Goal: Transaction & Acquisition: Purchase product/service

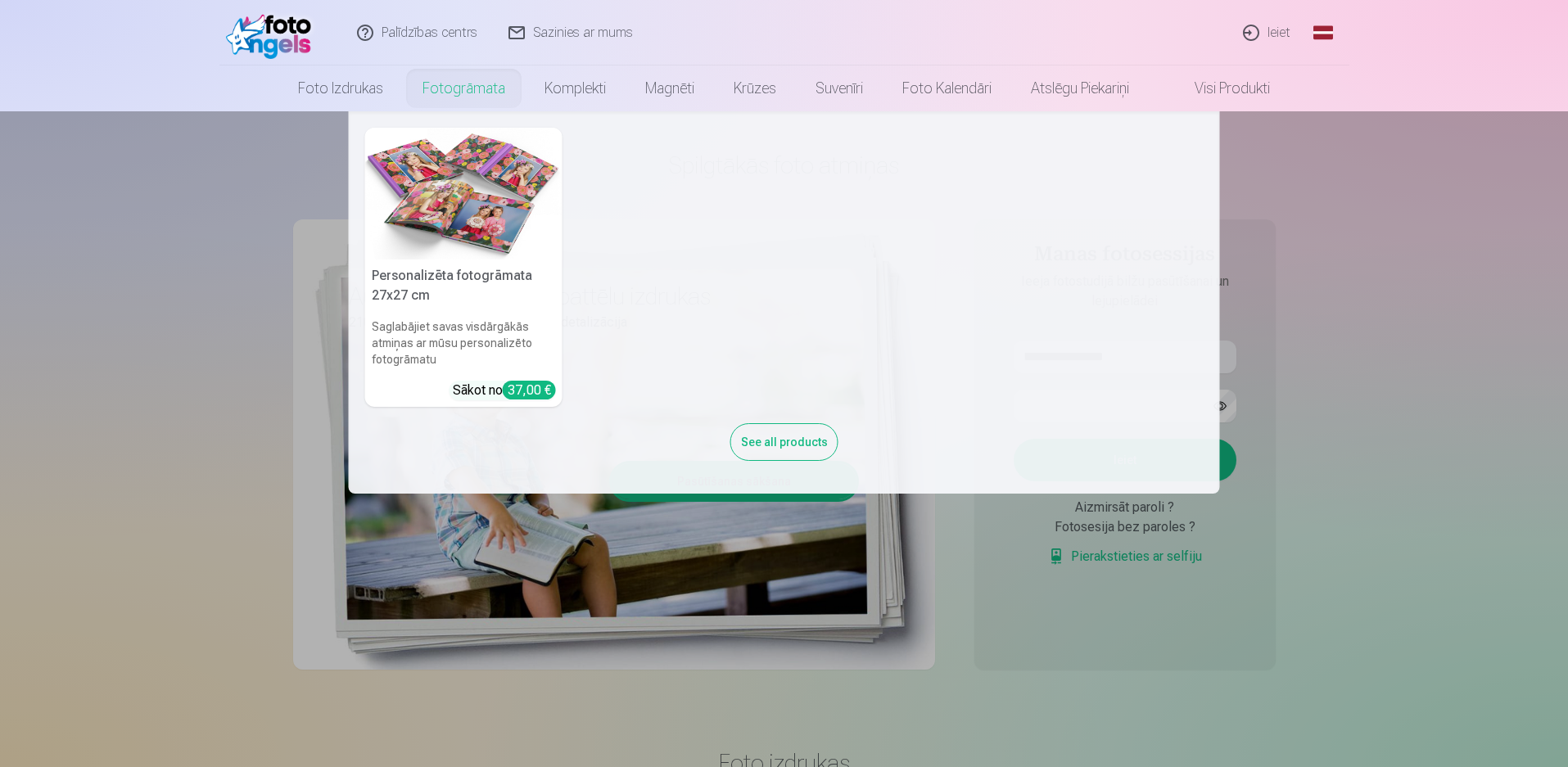
click at [1374, 472] on nav "Personalizēta fotogrāmata 27x27 cm Saglabājiet savas visdārgākās atmiņas ar mūs…" at bounding box center [784, 302] width 1568 height 382
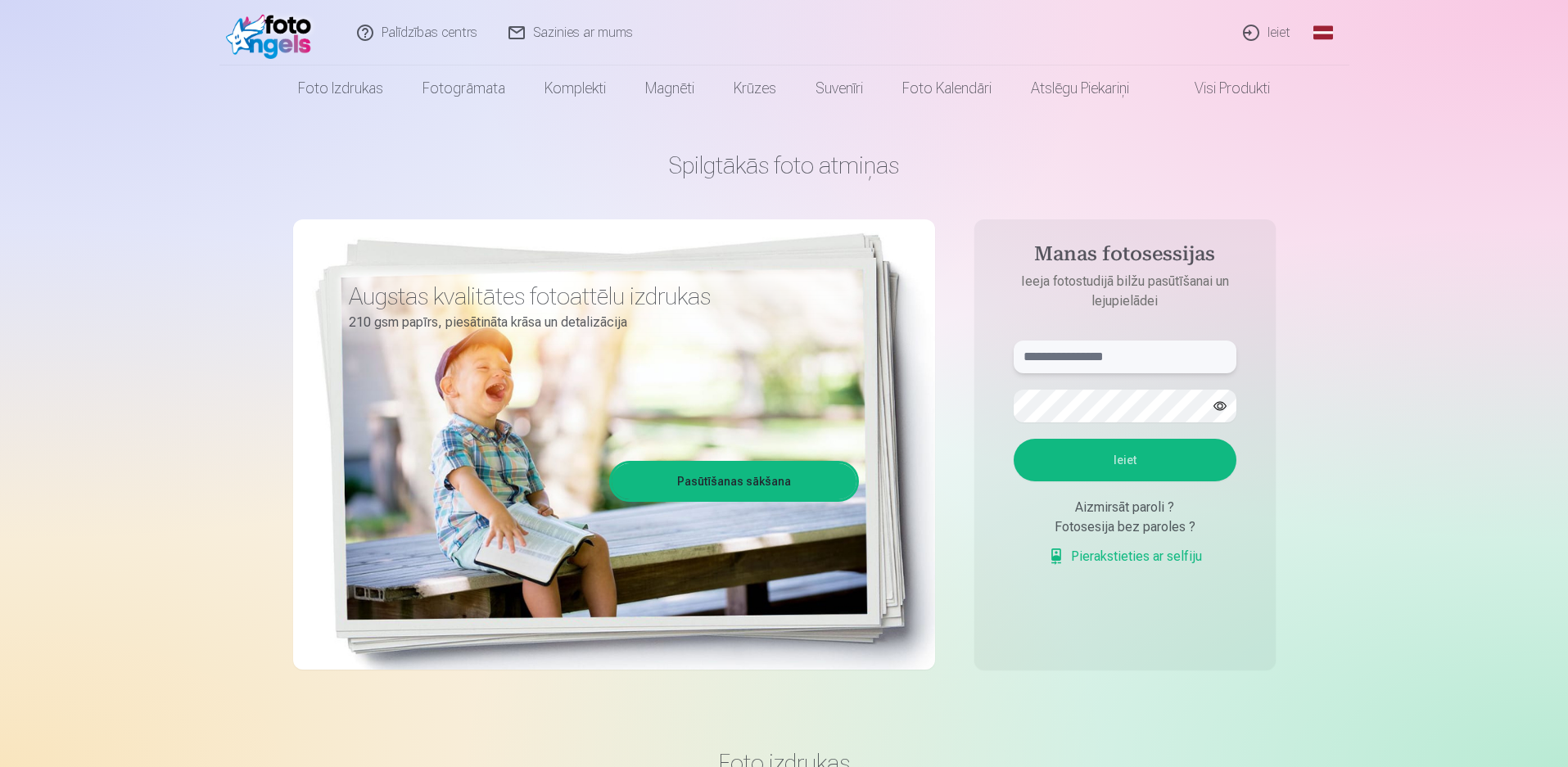
click at [1081, 360] on input "text" at bounding box center [1125, 356] width 222 height 32
paste input "**********"
type input "**********"
click at [1092, 463] on button "Ieiet" at bounding box center [1125, 460] width 222 height 42
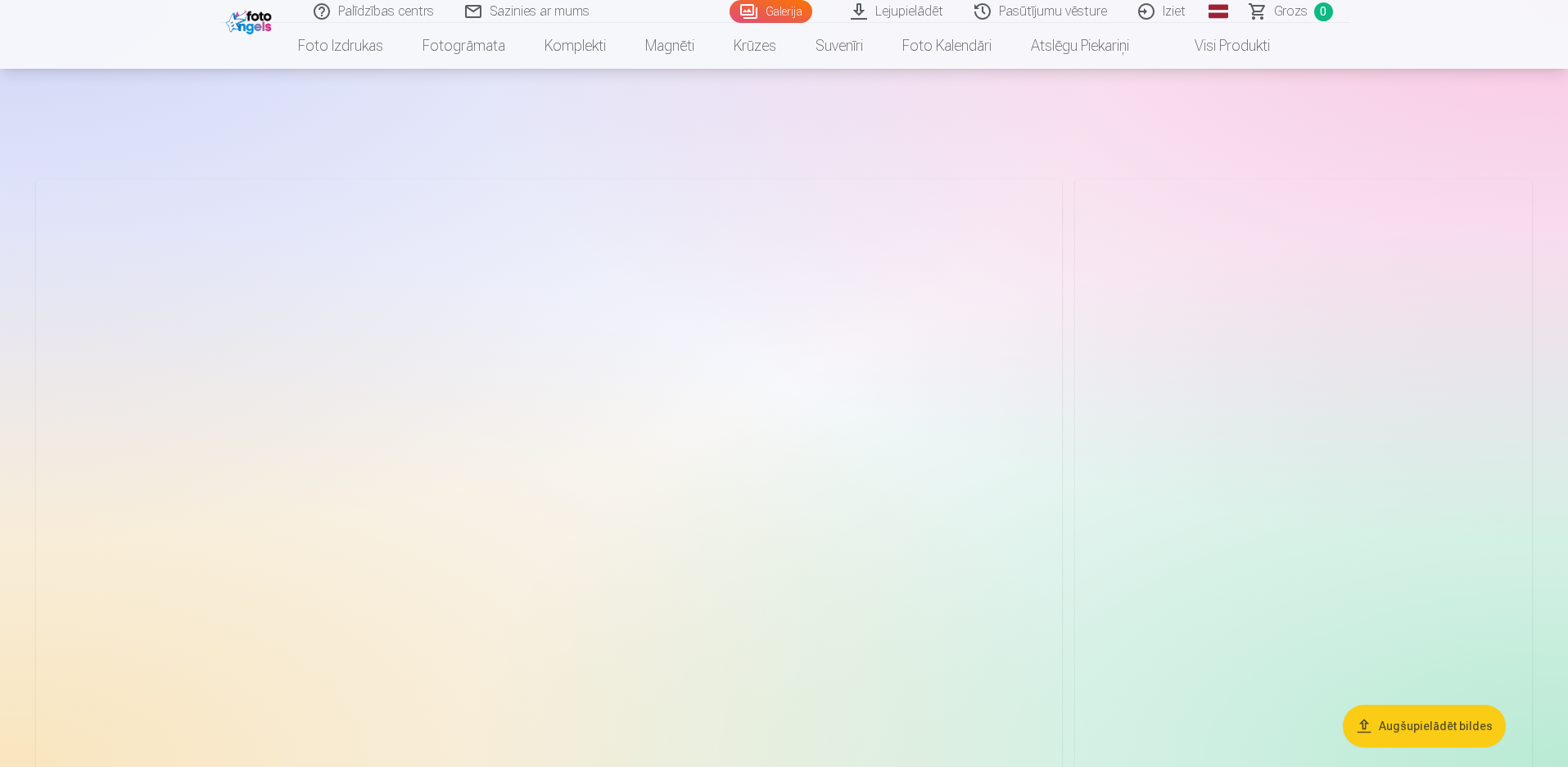
scroll to position [163, 0]
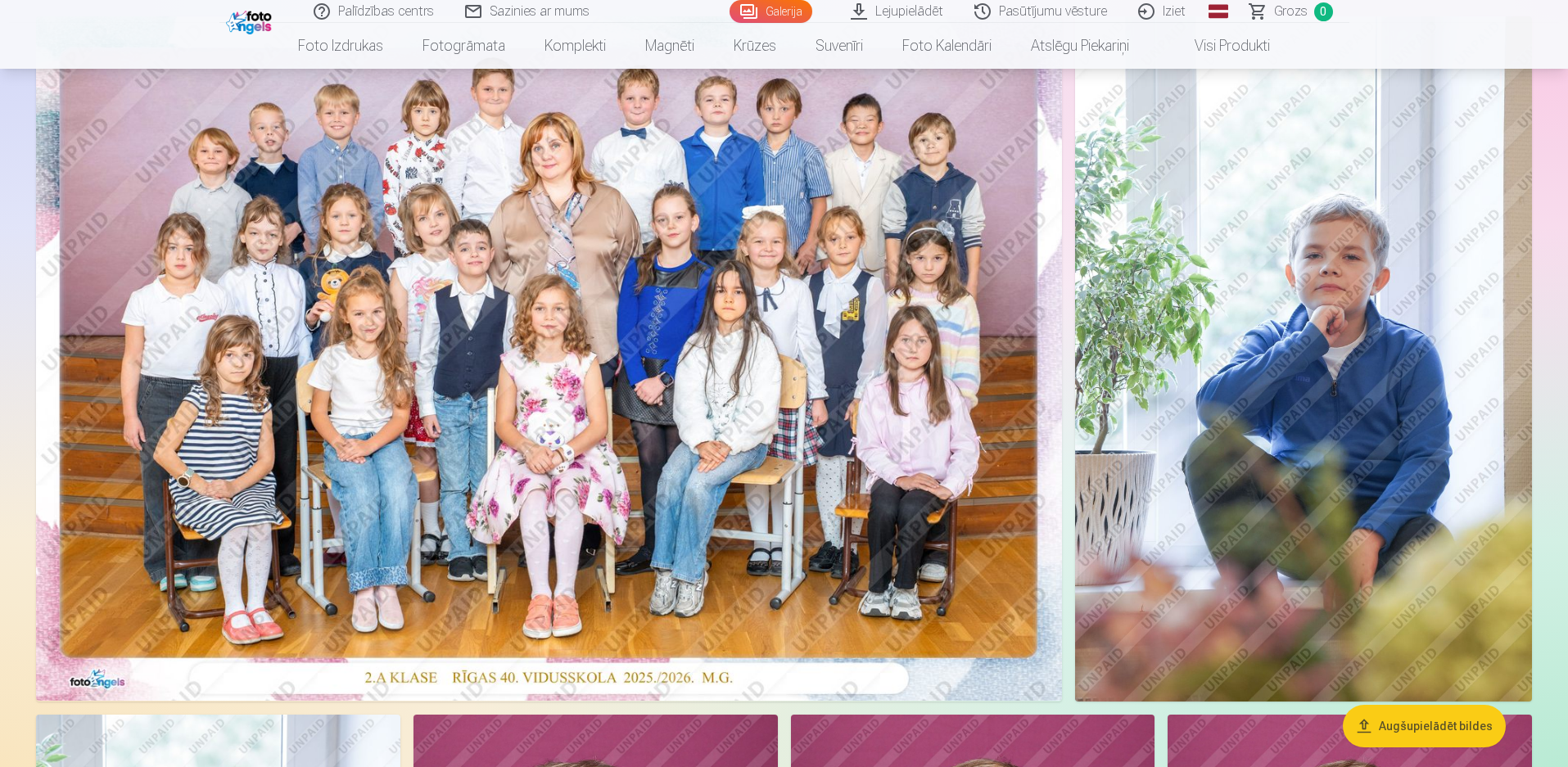
click at [1399, 724] on button "Augšupielādēt bildes" at bounding box center [1424, 726] width 163 height 42
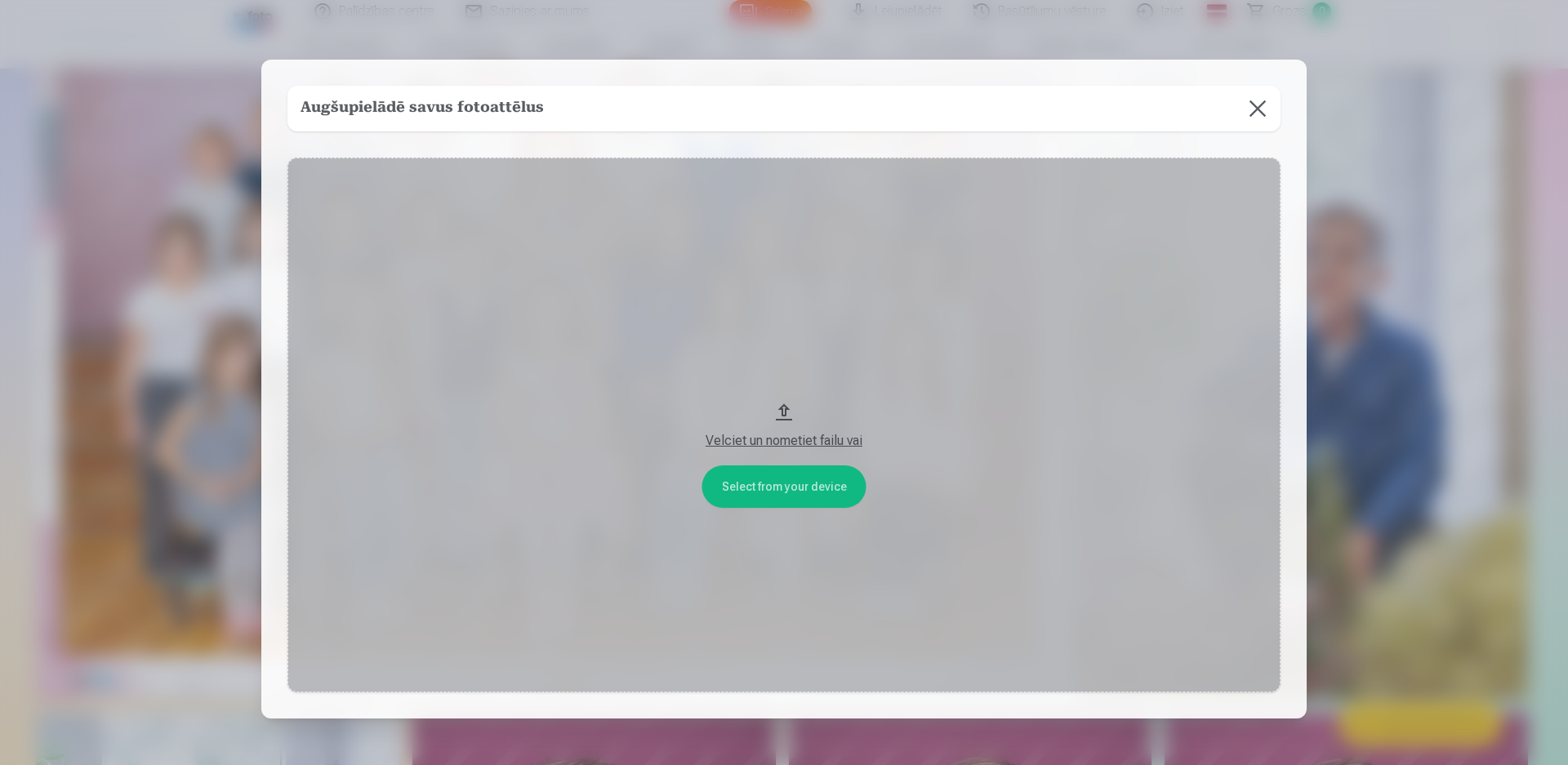
click at [1258, 113] on button at bounding box center [1258, 108] width 46 height 46
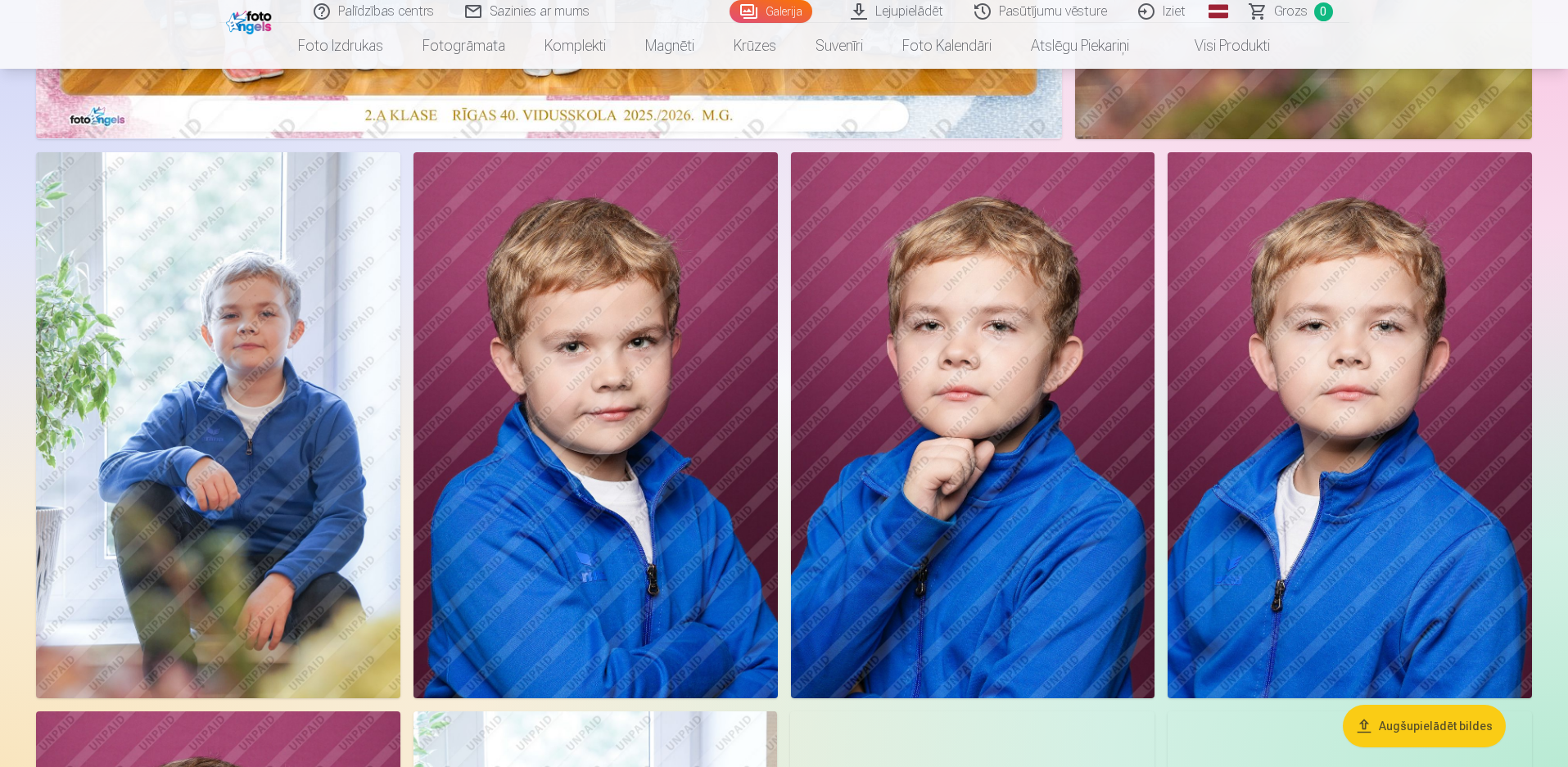
scroll to position [737, 0]
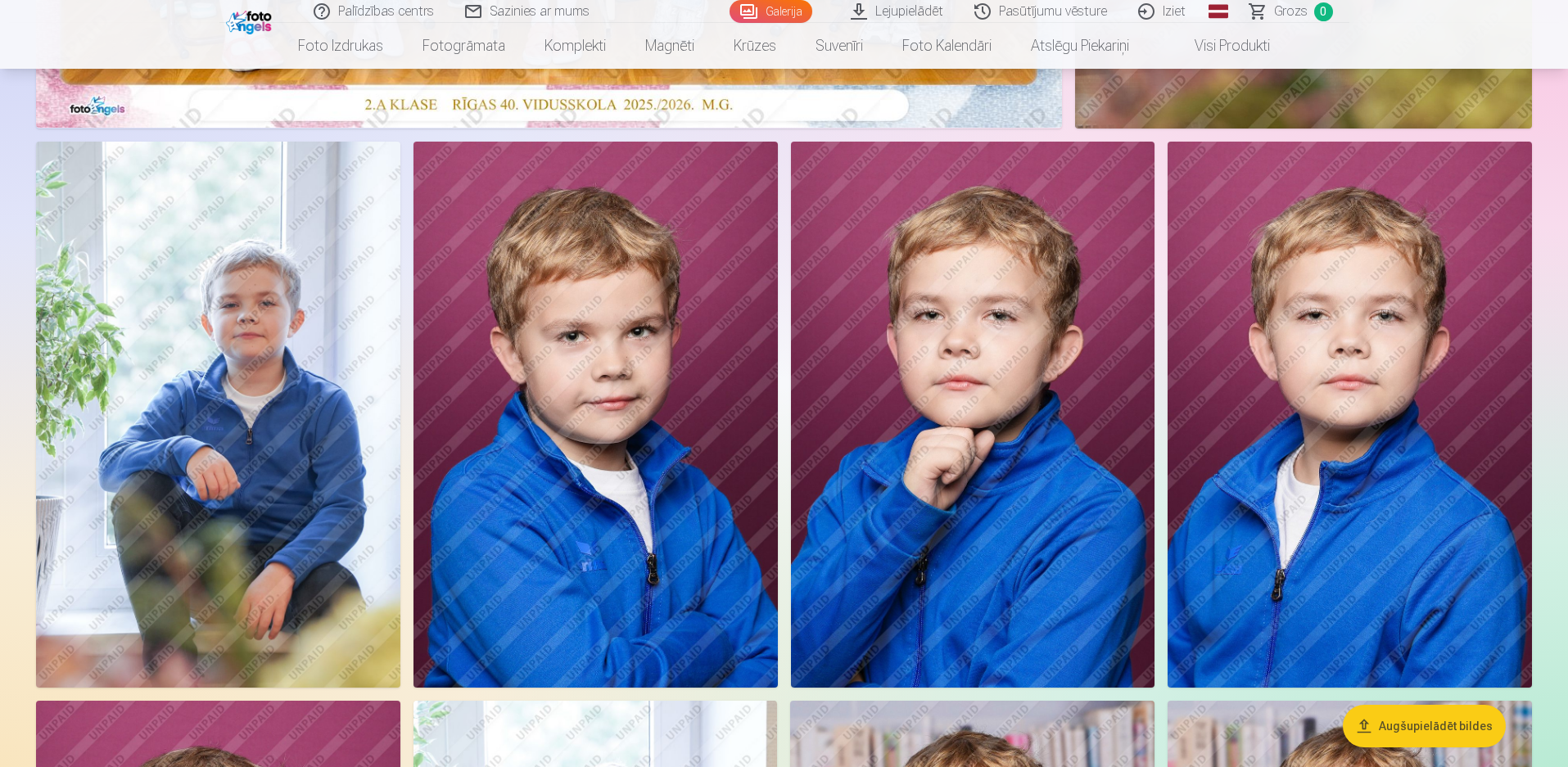
click at [310, 476] on img at bounding box center [219, 415] width 364 height 547
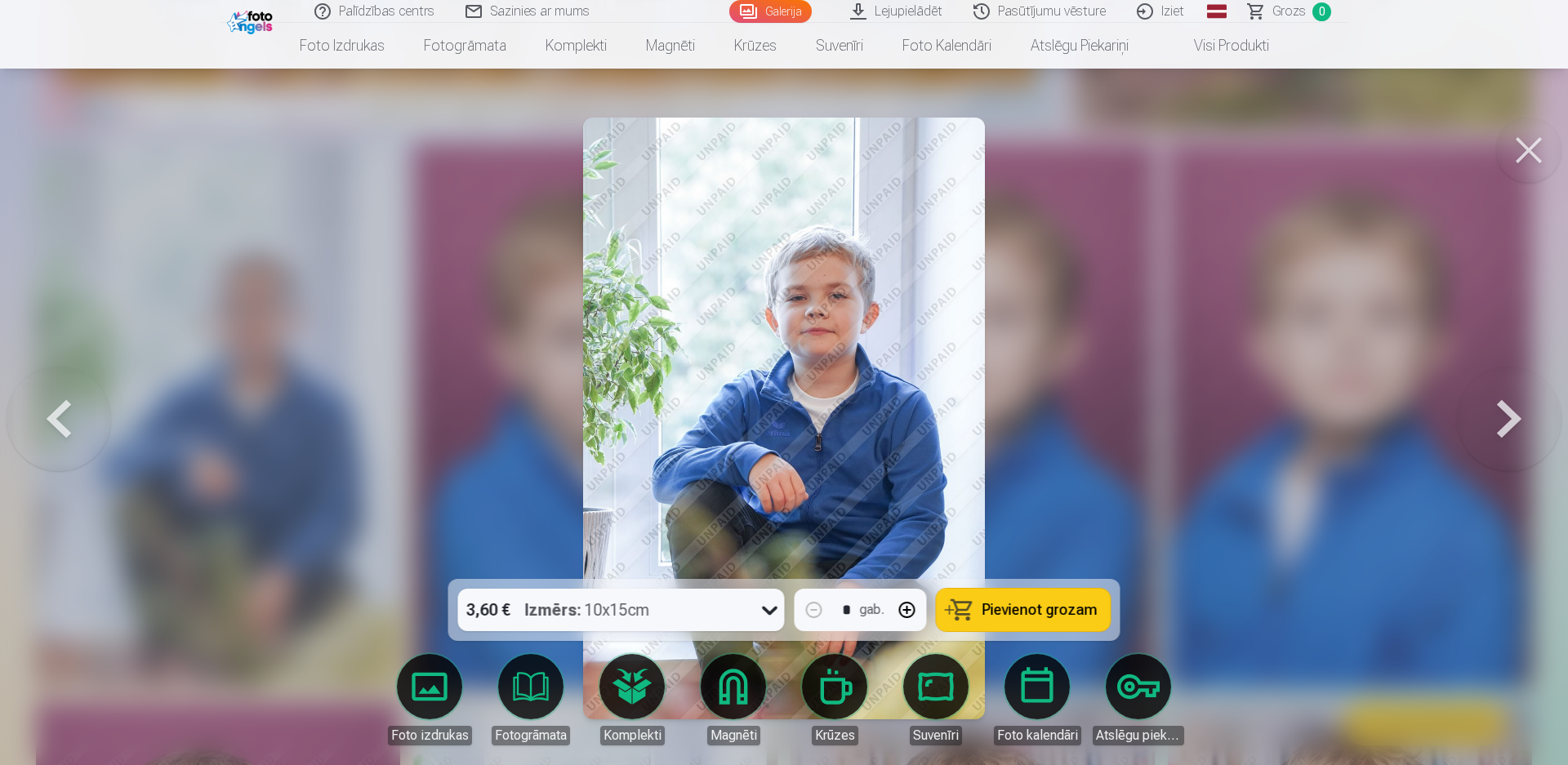
click at [1004, 610] on span "Pievienot grozam" at bounding box center [1040, 610] width 115 height 15
click at [1525, 148] on button at bounding box center [1529, 150] width 66 height 66
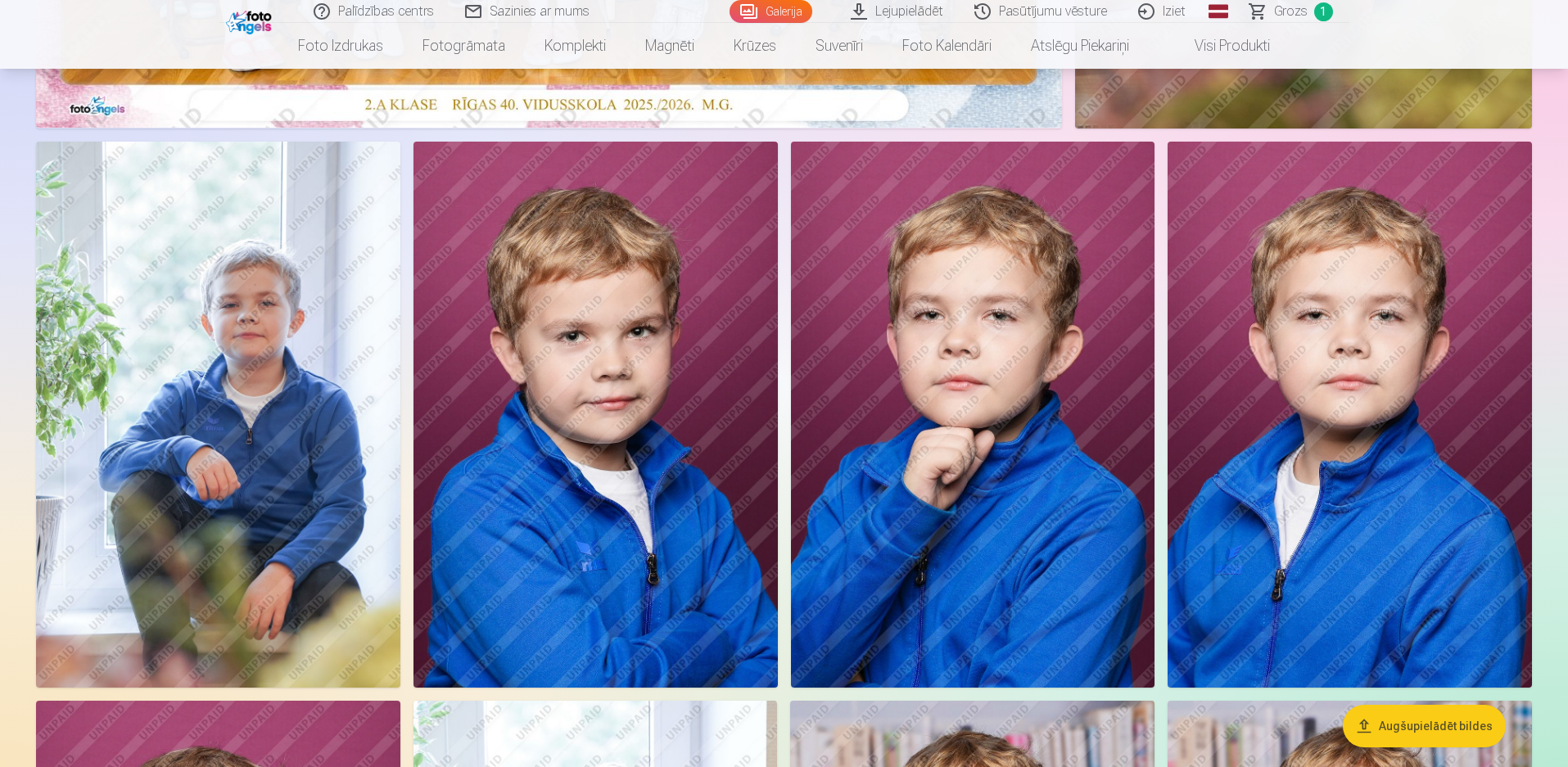
click at [643, 489] on img at bounding box center [596, 415] width 364 height 546
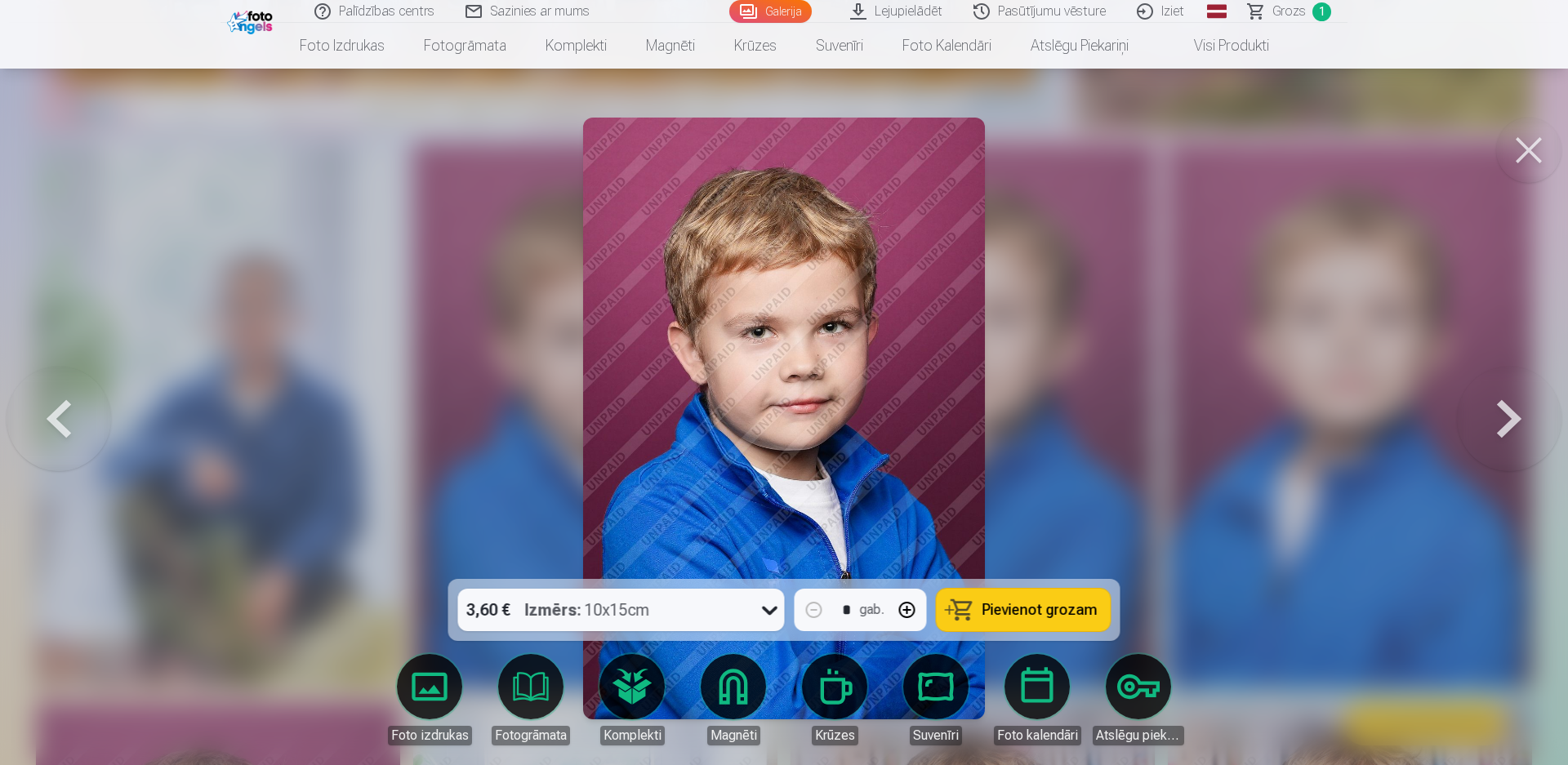
click at [1006, 612] on span "Pievienot grozam" at bounding box center [1040, 610] width 115 height 15
click at [1522, 155] on button at bounding box center [1529, 150] width 66 height 66
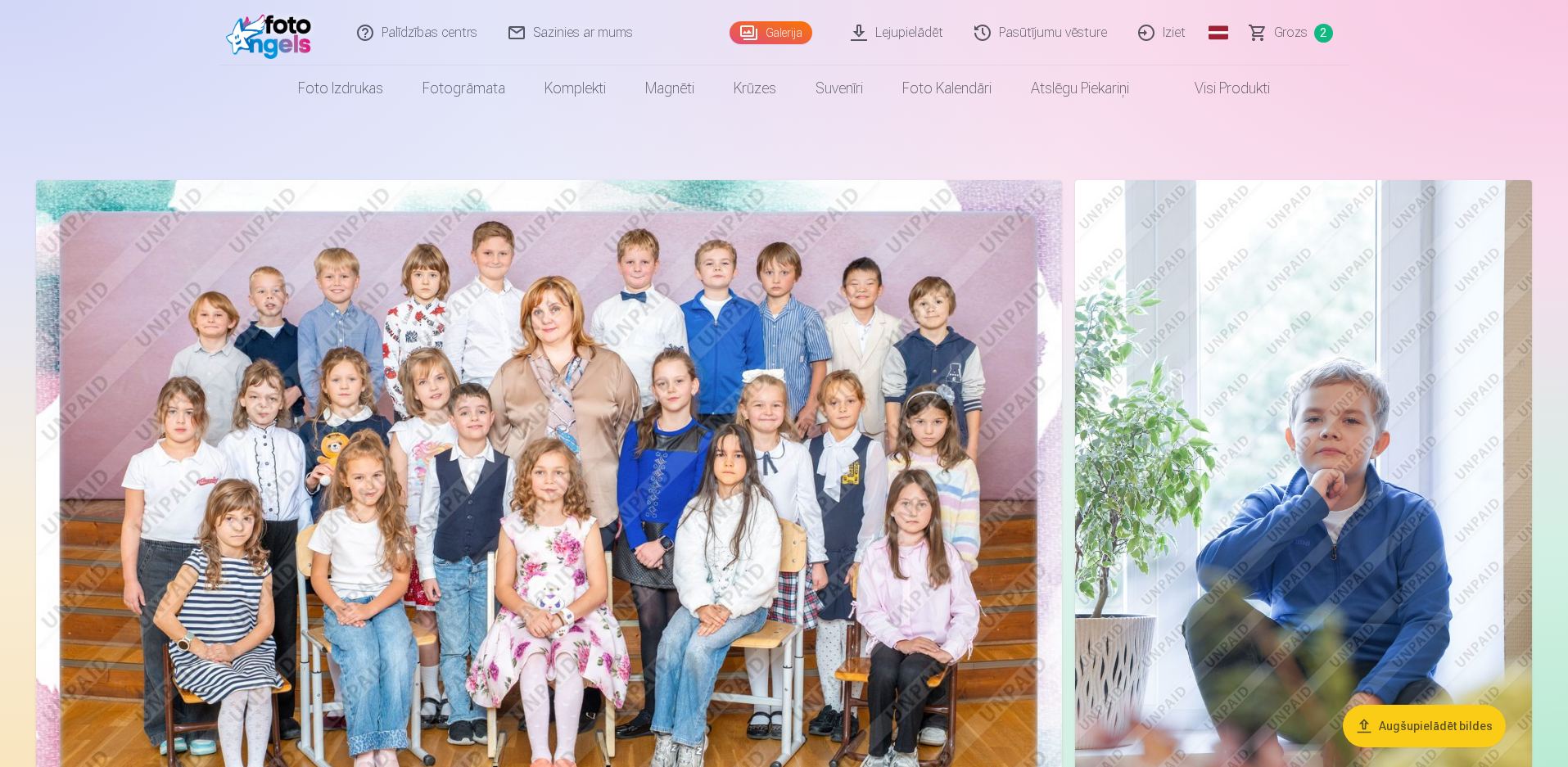
click at [759, 540] on img at bounding box center [549, 522] width 1026 height 684
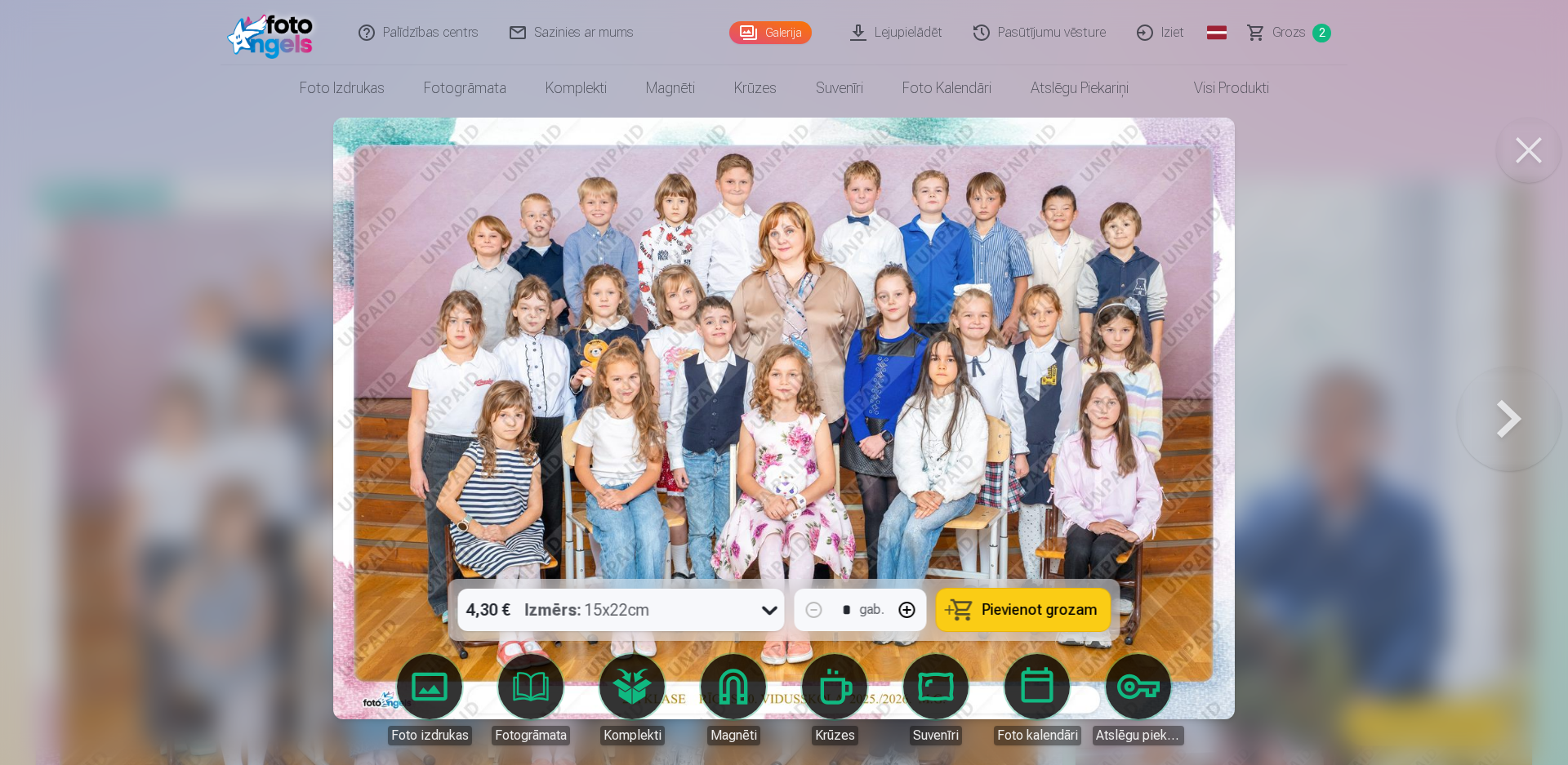
click at [1041, 615] on span "Pievienot grozam" at bounding box center [1040, 610] width 115 height 15
click at [1540, 158] on button at bounding box center [1529, 150] width 66 height 66
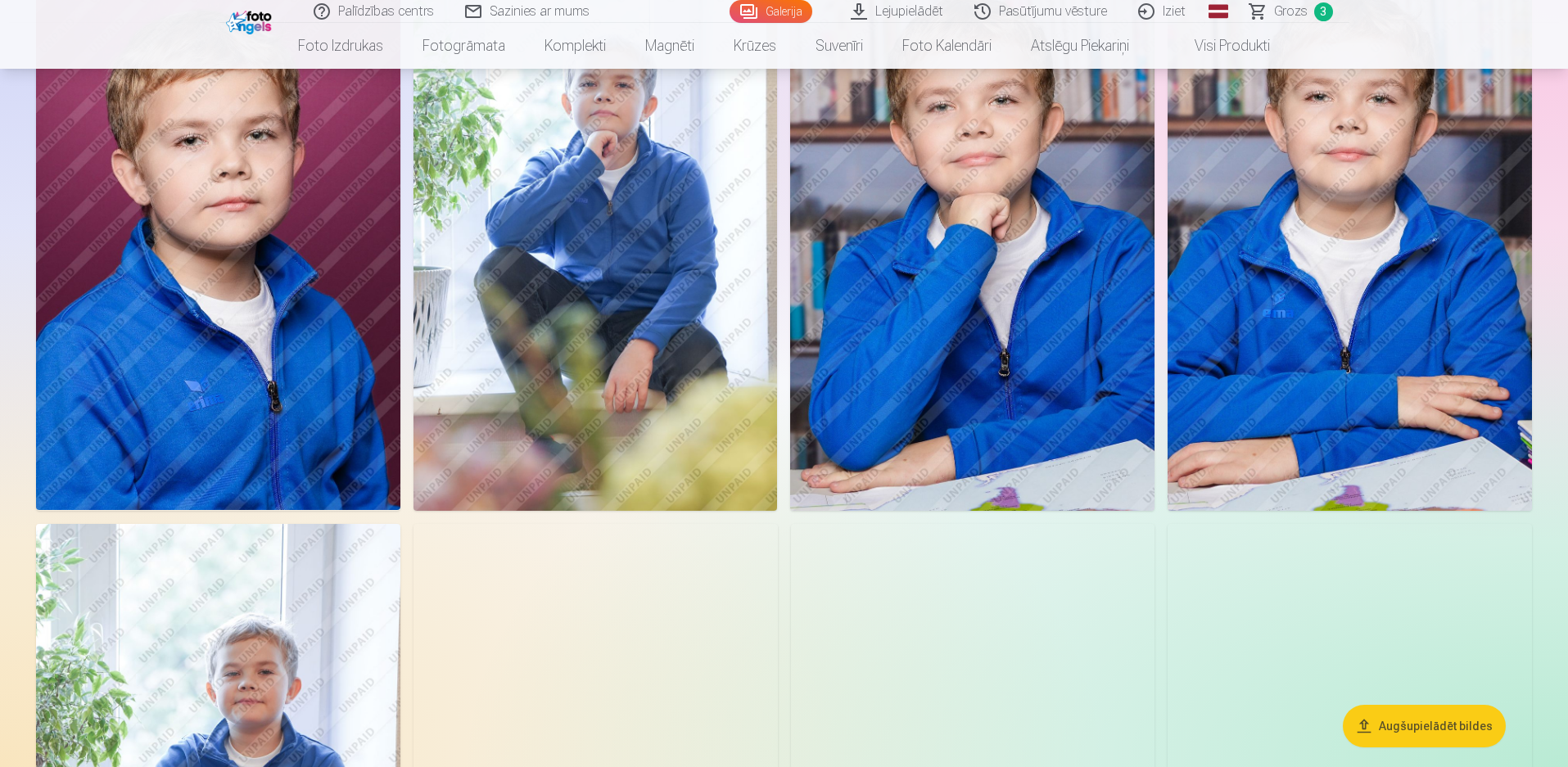
scroll to position [1884, 0]
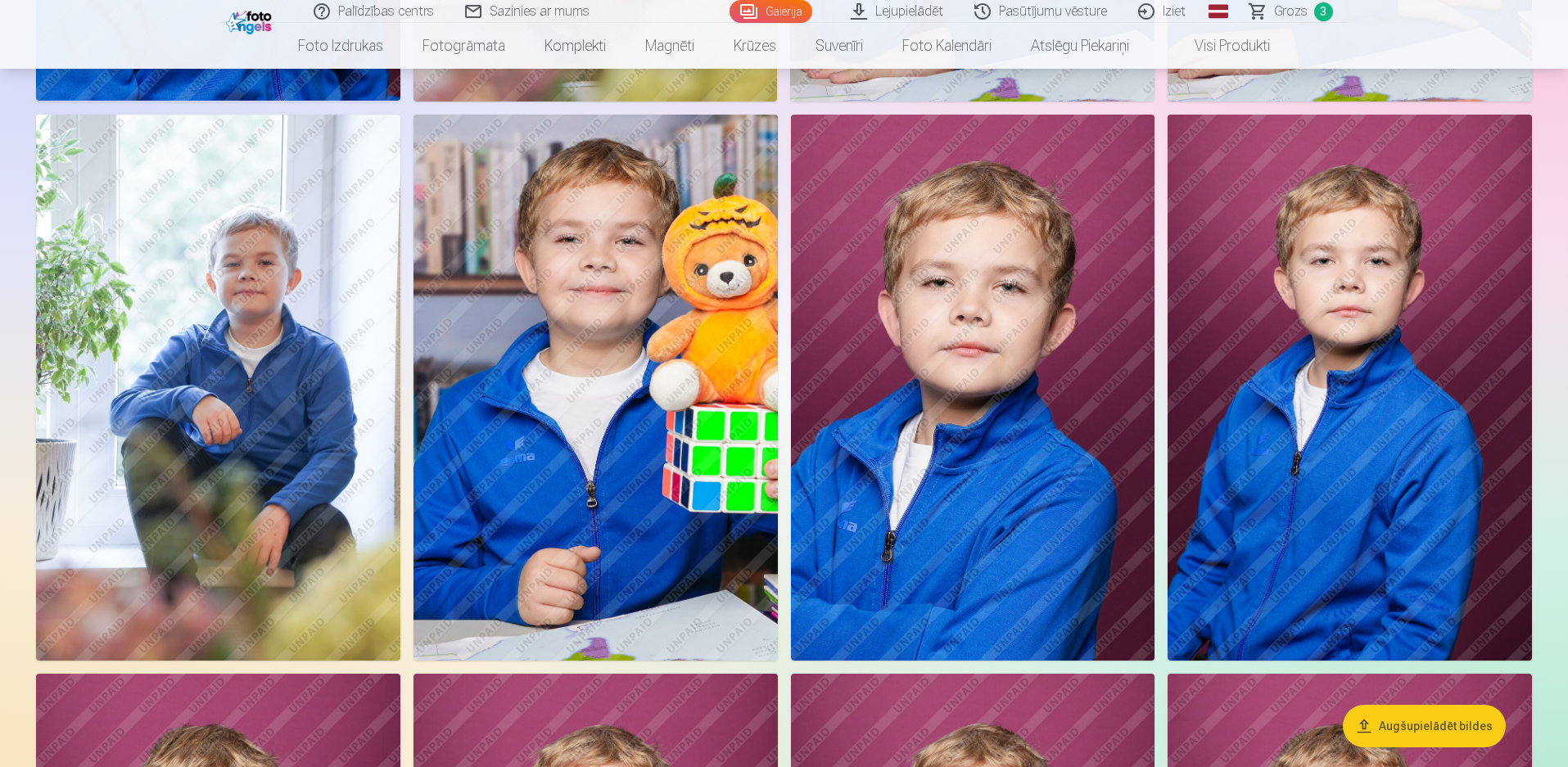
click at [1030, 430] on img at bounding box center [972, 387] width 364 height 546
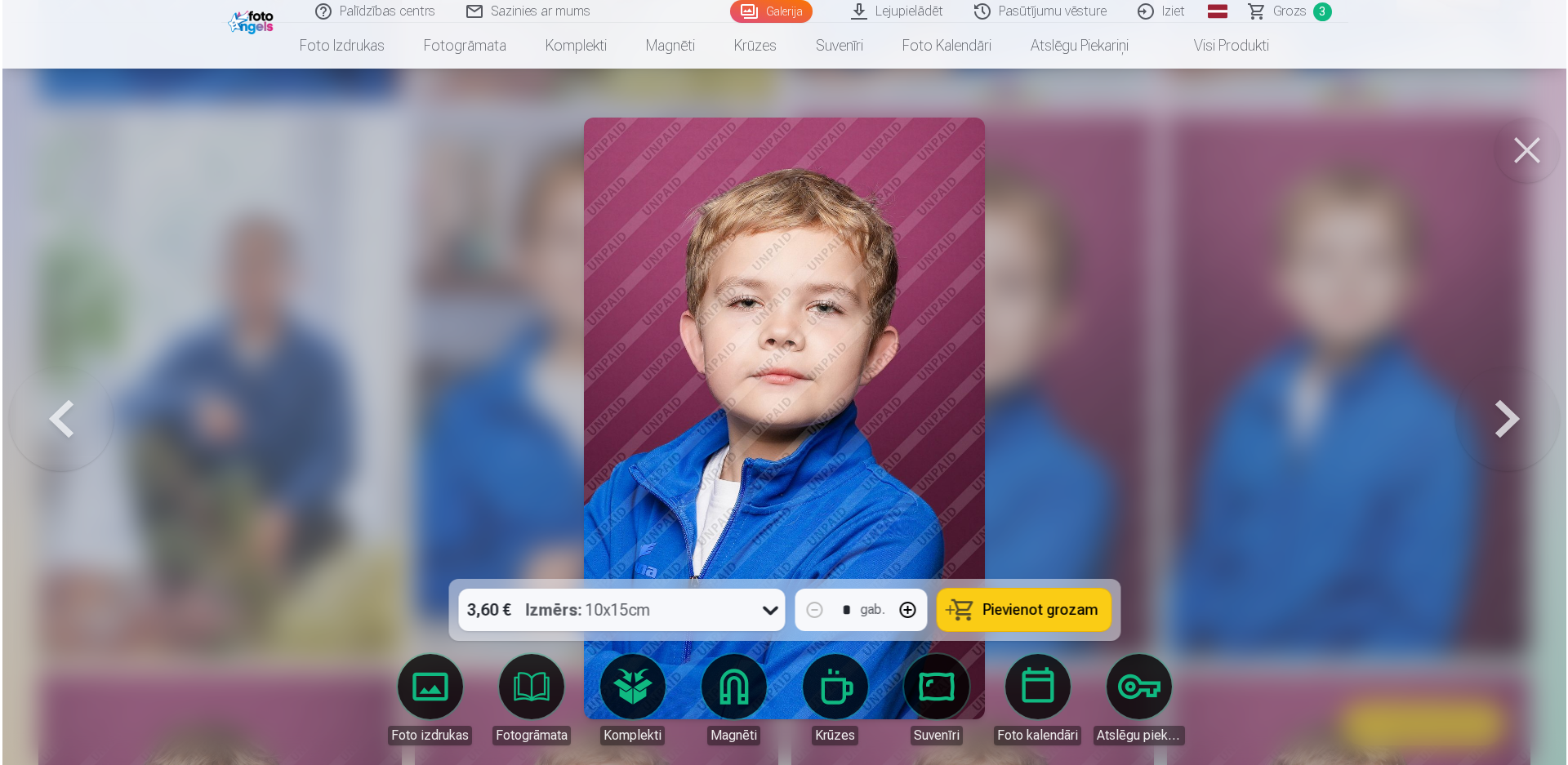
scroll to position [1882, 0]
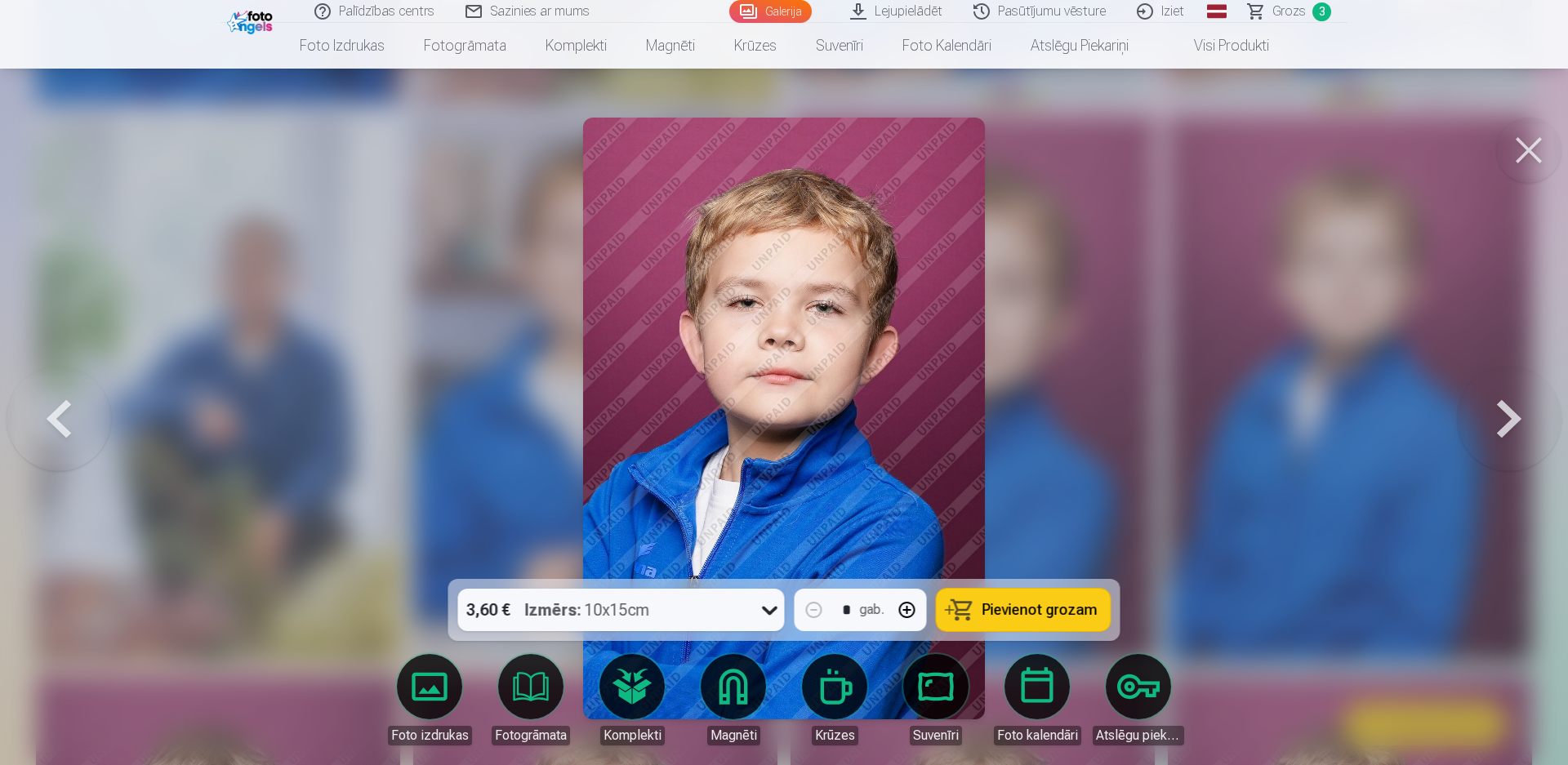
click at [1071, 615] on span "Pievienot grozam" at bounding box center [1040, 610] width 115 height 15
click at [1528, 151] on button at bounding box center [1529, 150] width 66 height 66
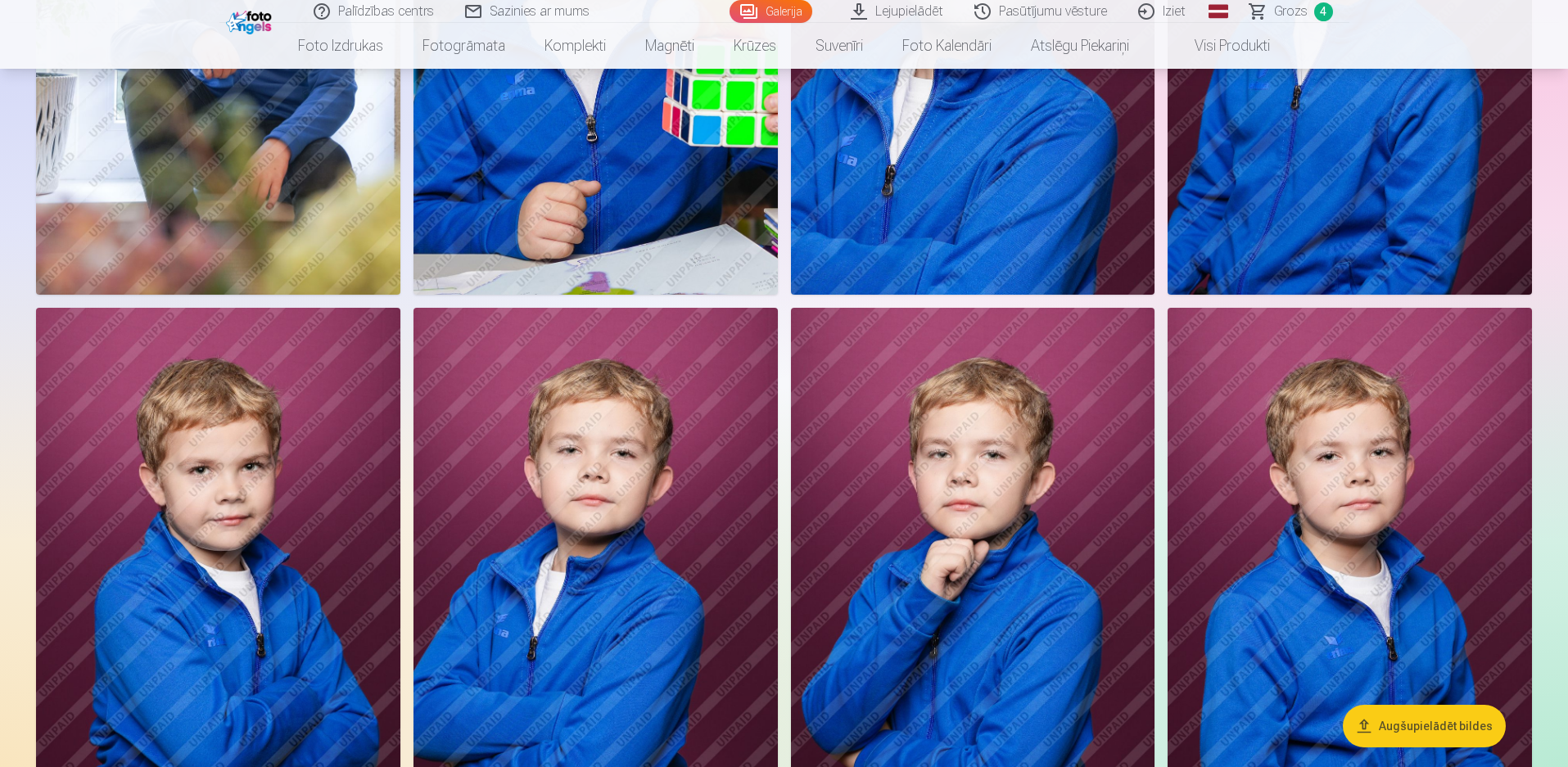
scroll to position [2375, 0]
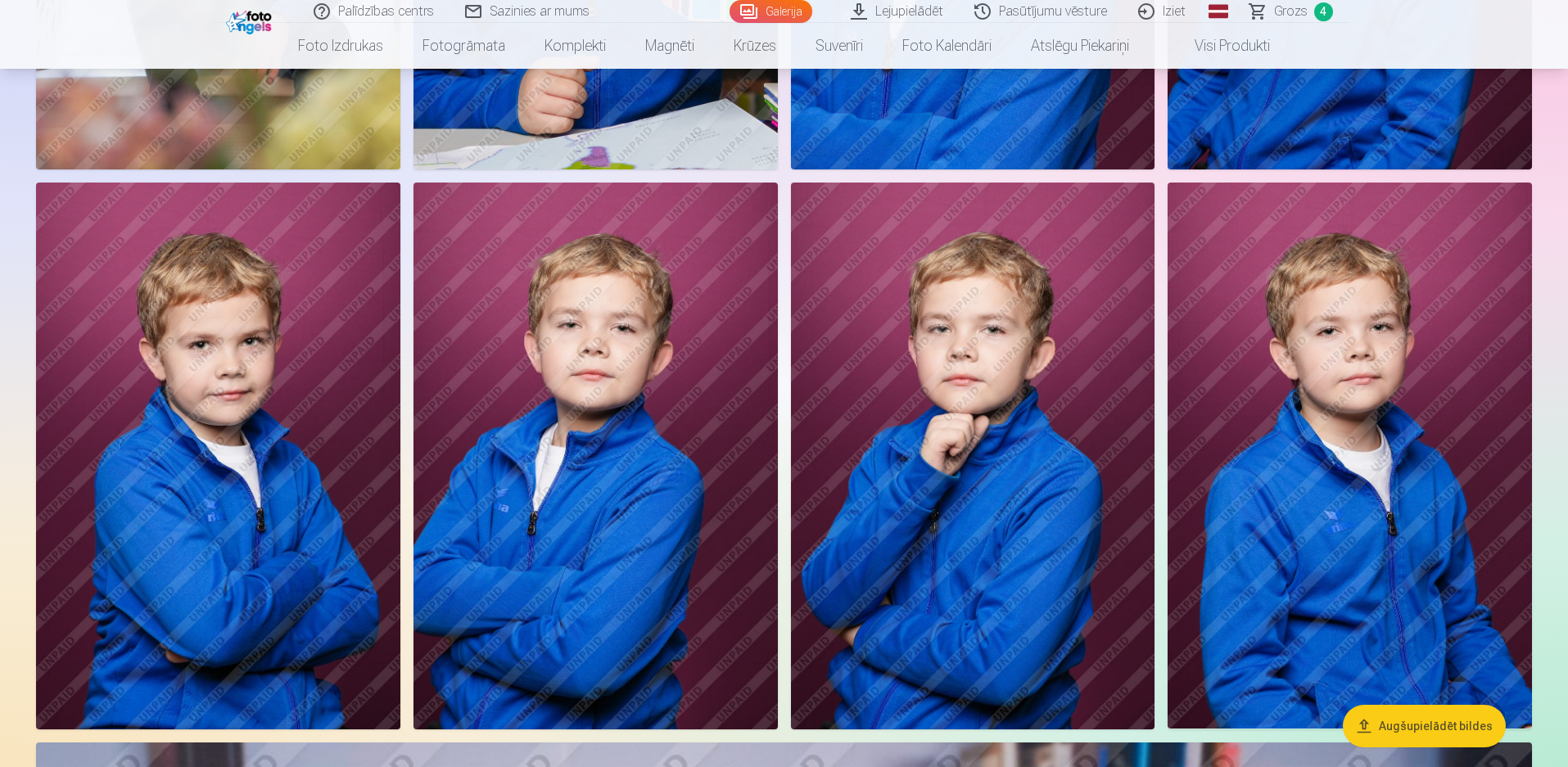
click at [319, 528] on img at bounding box center [219, 455] width 364 height 546
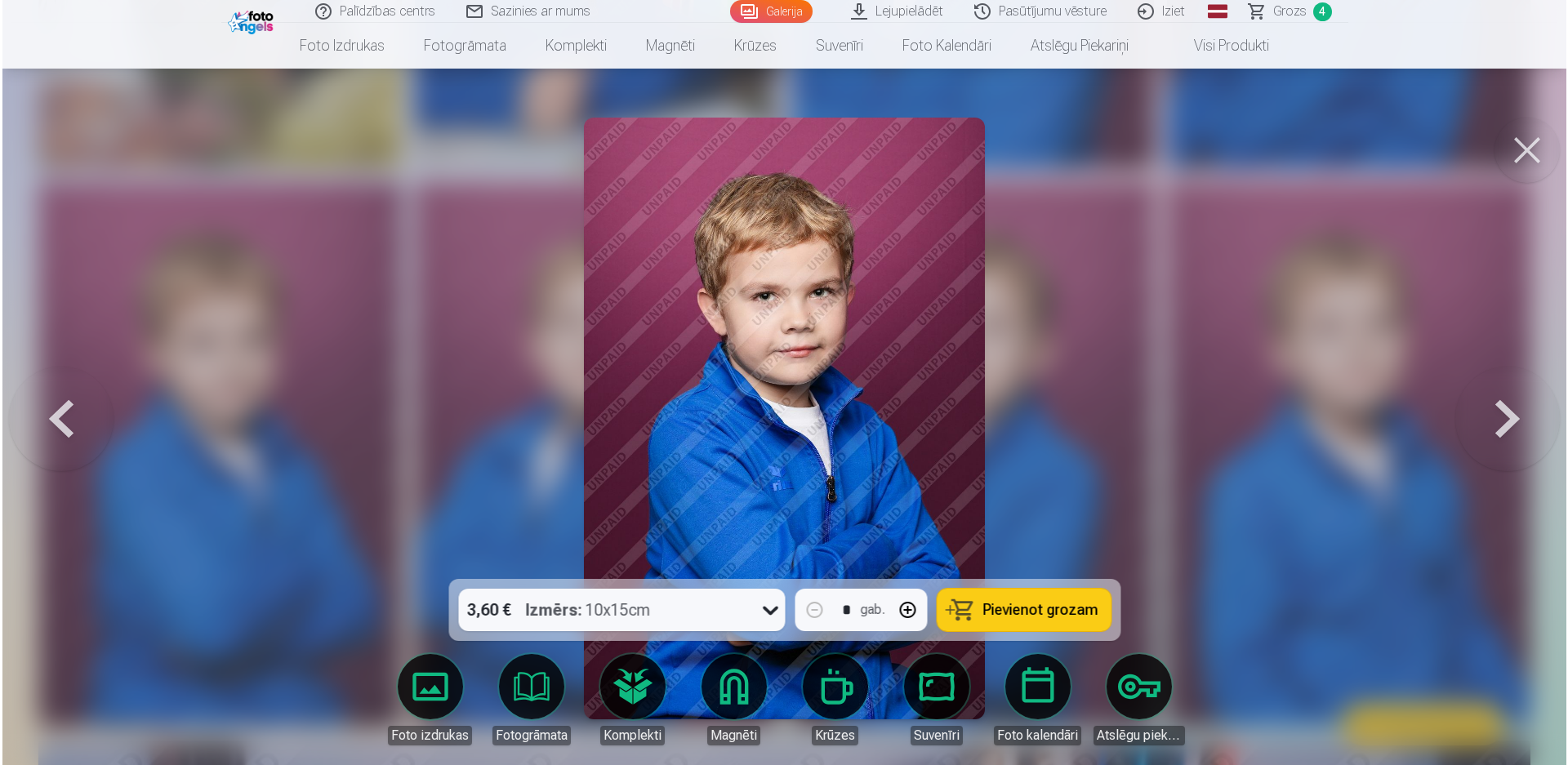
scroll to position [2374, 0]
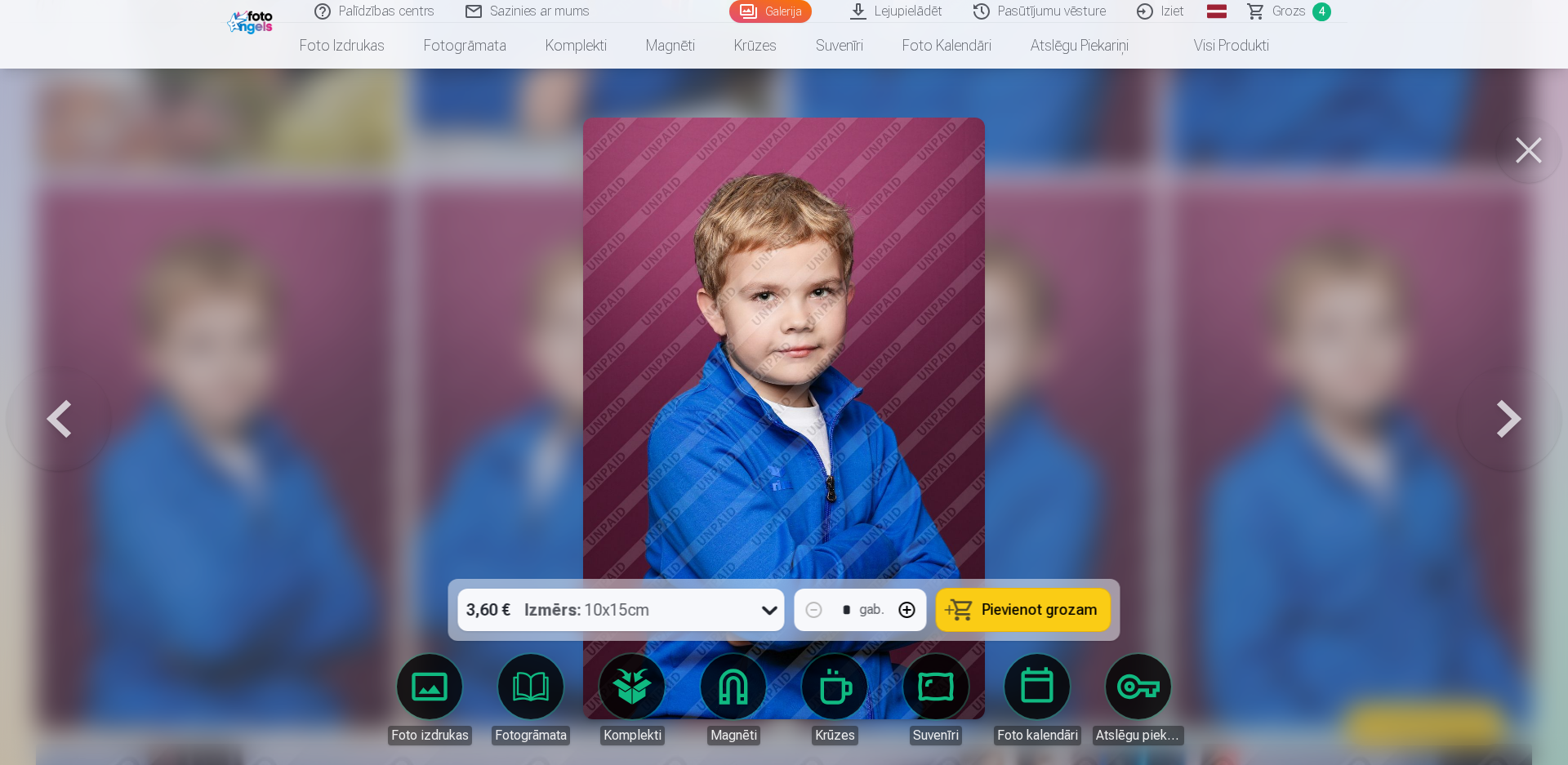
click at [986, 617] on span "Pievienot grozam" at bounding box center [1040, 610] width 115 height 15
click at [1523, 153] on button at bounding box center [1529, 150] width 66 height 66
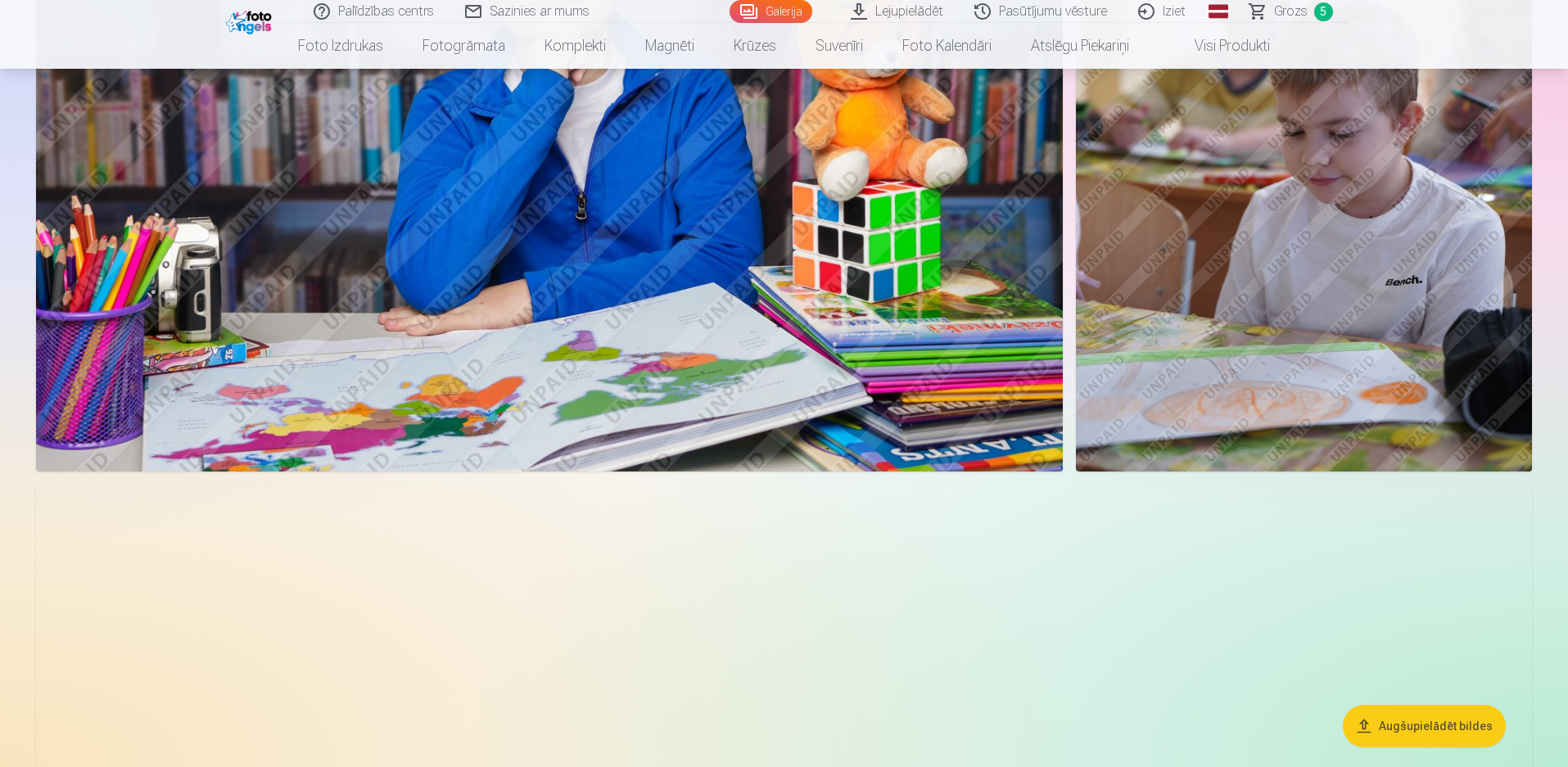
scroll to position [4177, 0]
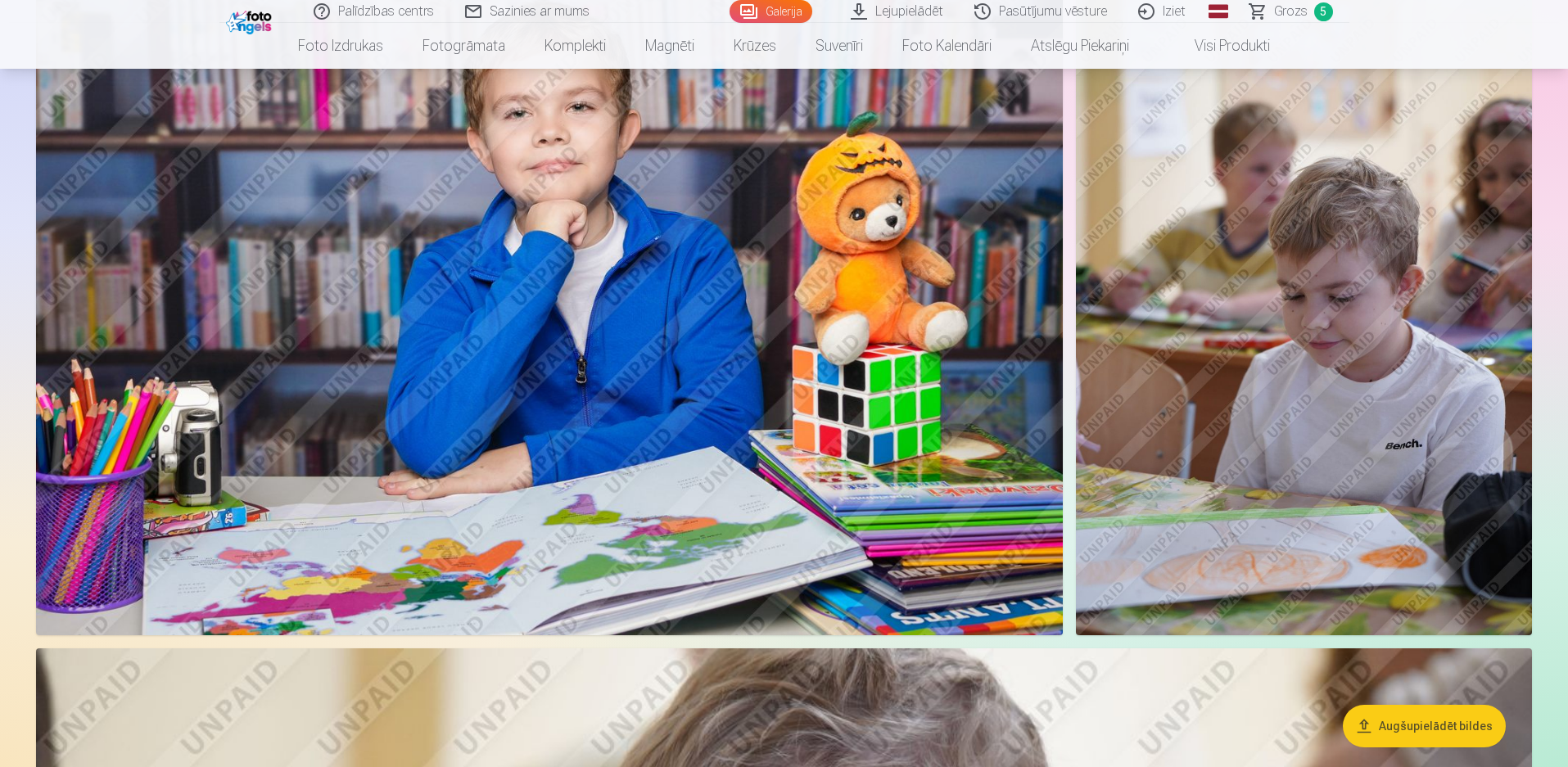
click at [1343, 334] on img at bounding box center [1303, 292] width 456 height 684
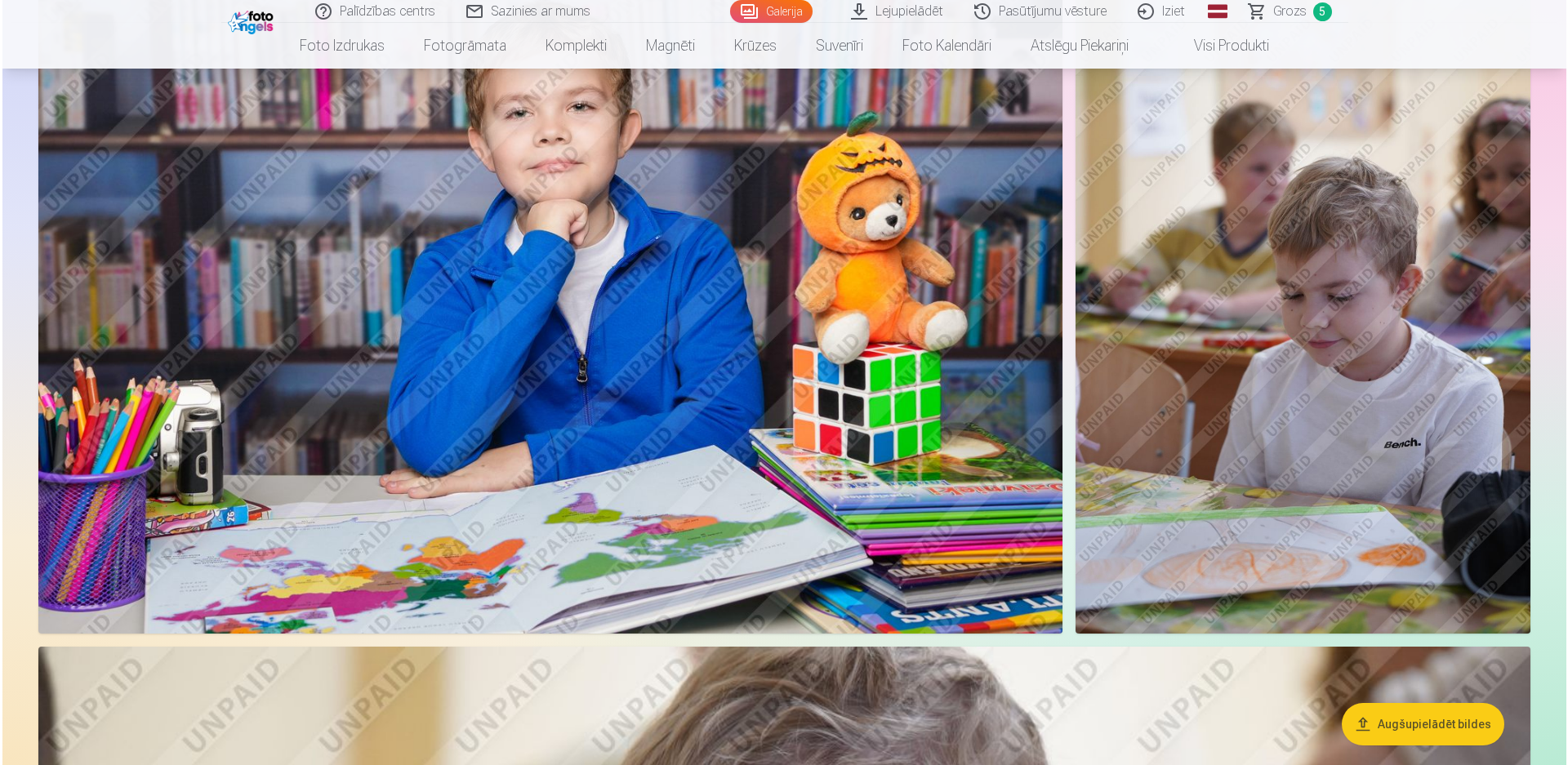
scroll to position [4176, 0]
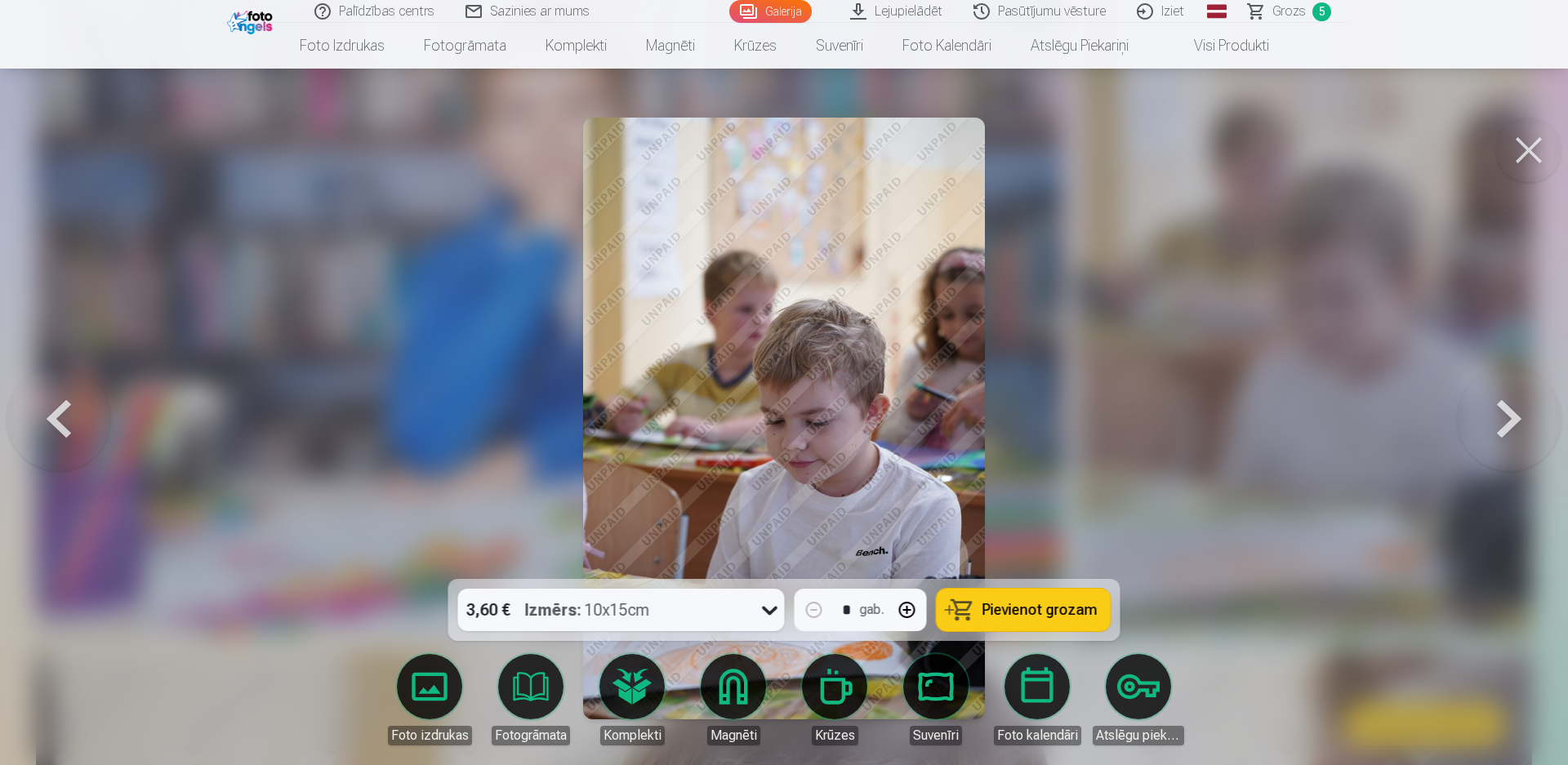
click at [1052, 618] on span "Pievienot grozam" at bounding box center [1040, 610] width 115 height 15
click at [1522, 150] on button at bounding box center [1529, 150] width 66 height 66
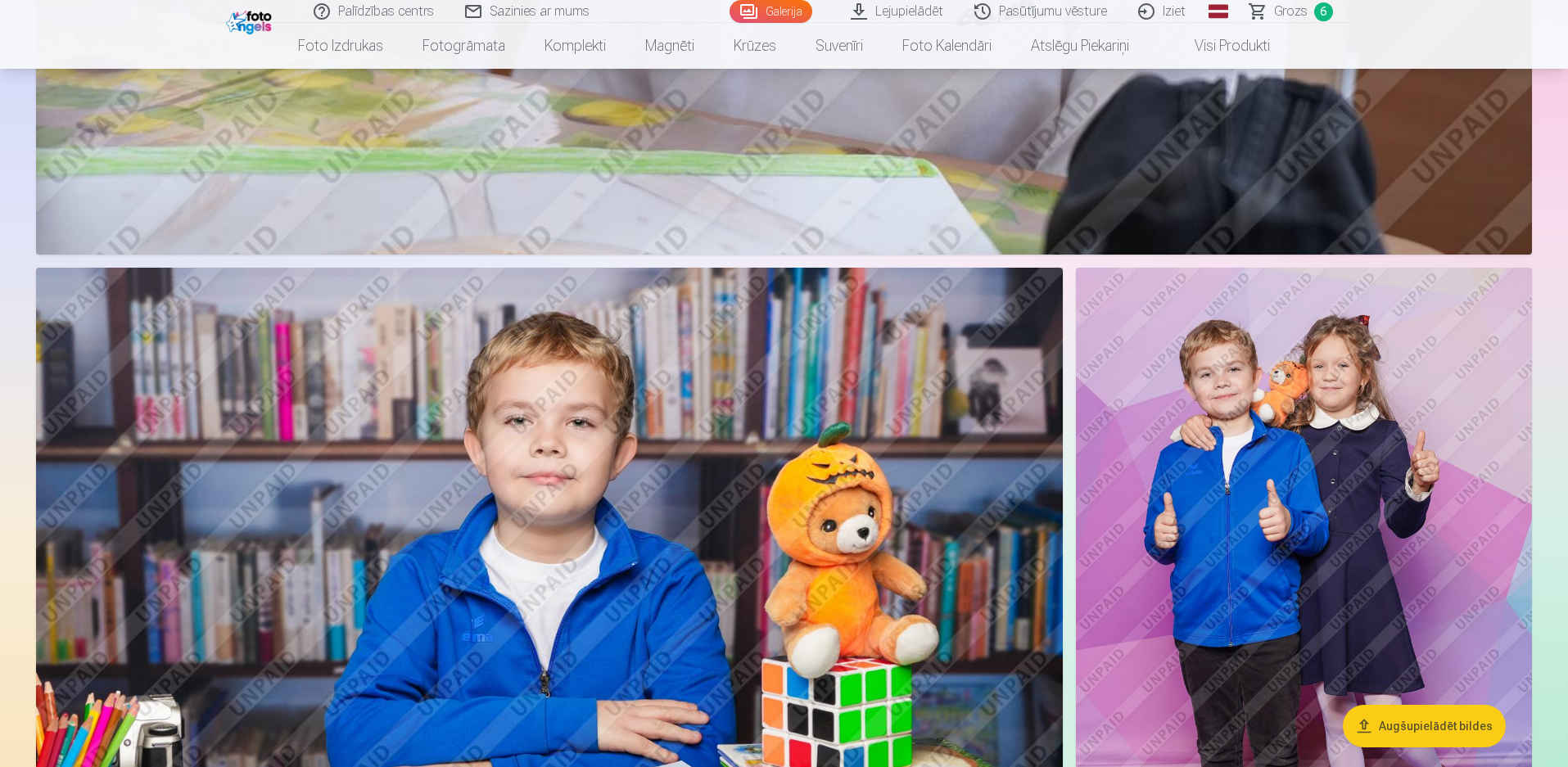
scroll to position [5732, 0]
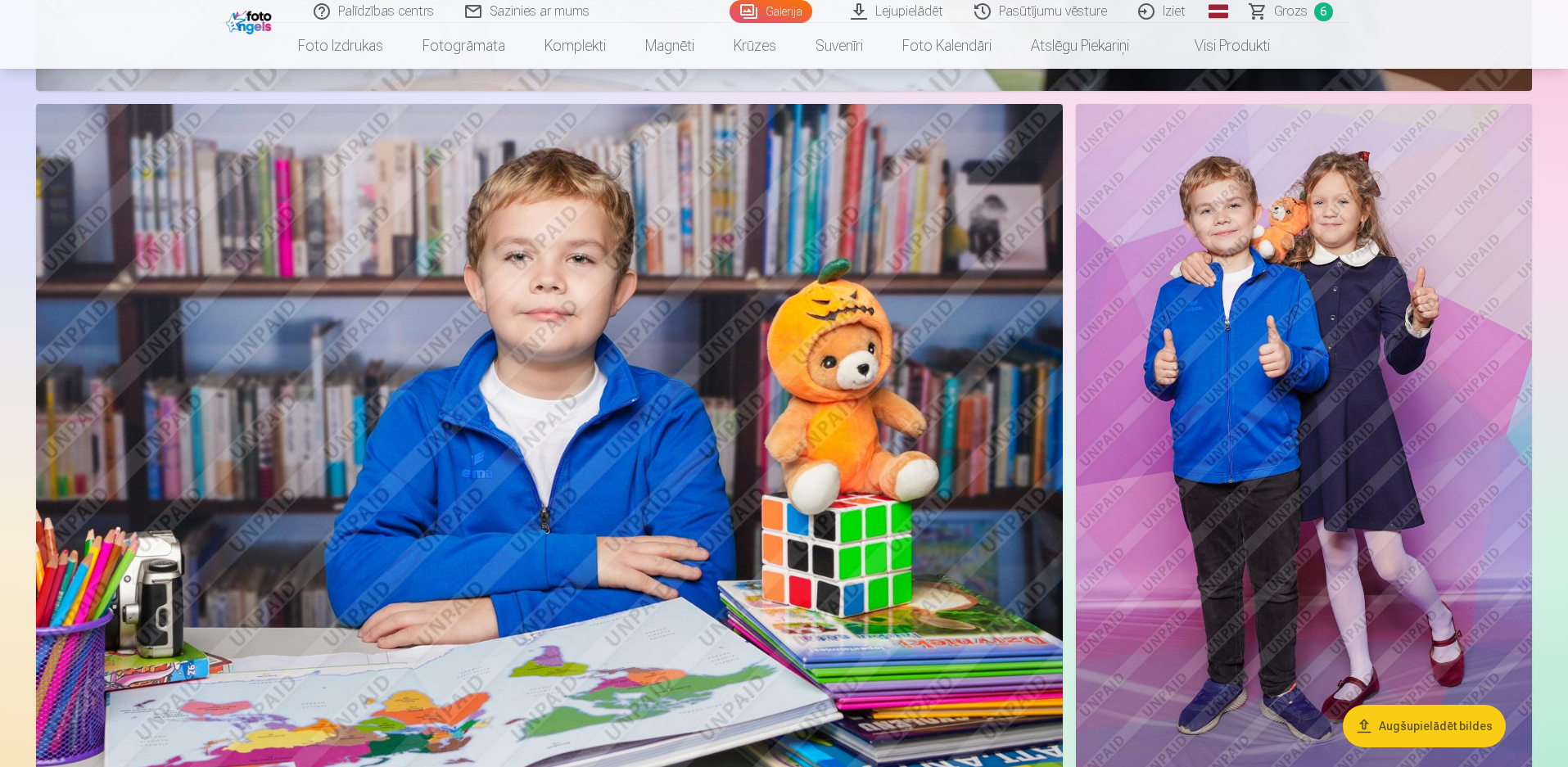
click at [1277, 430] on img at bounding box center [1303, 446] width 456 height 684
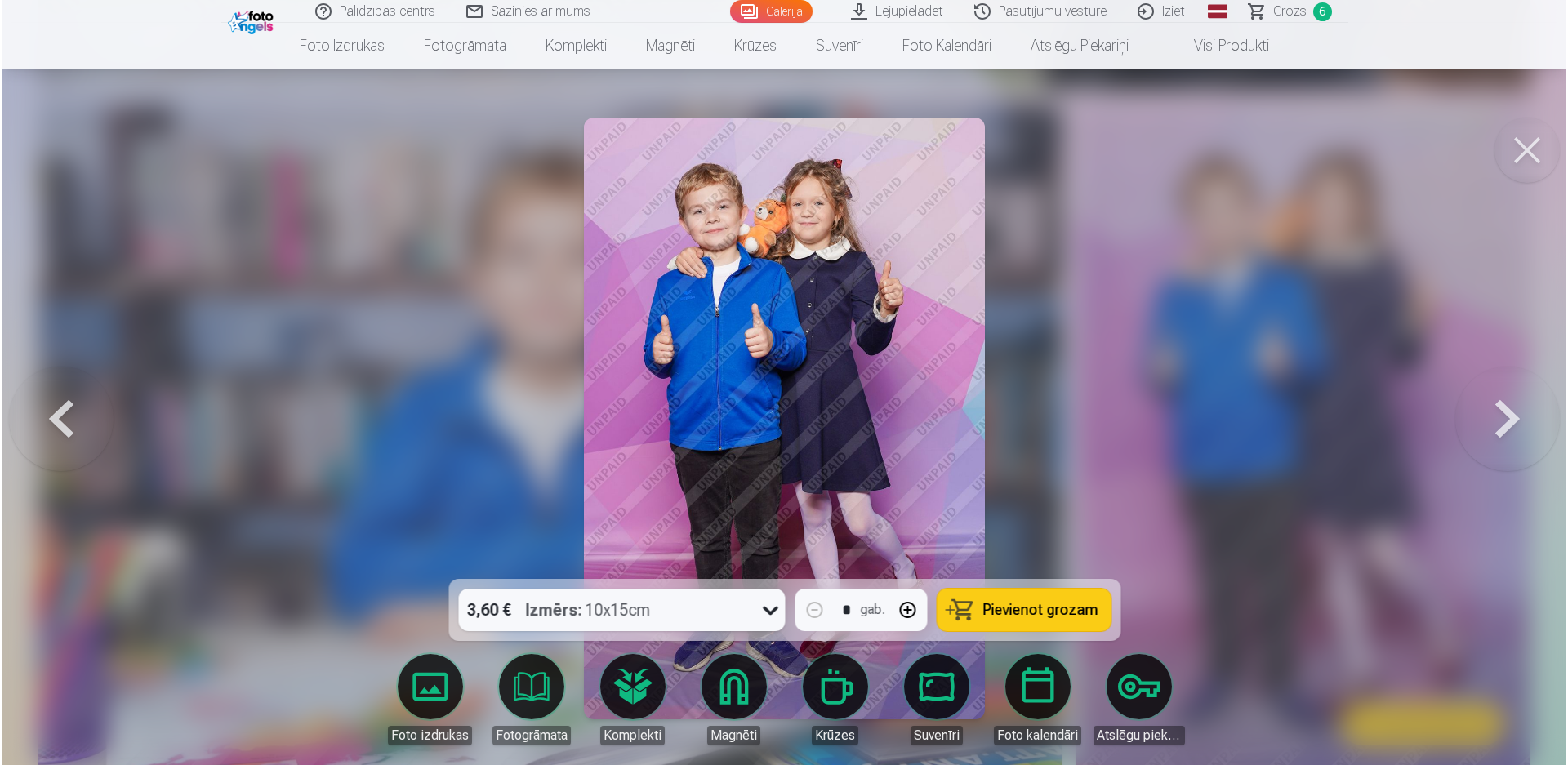
scroll to position [5730, 0]
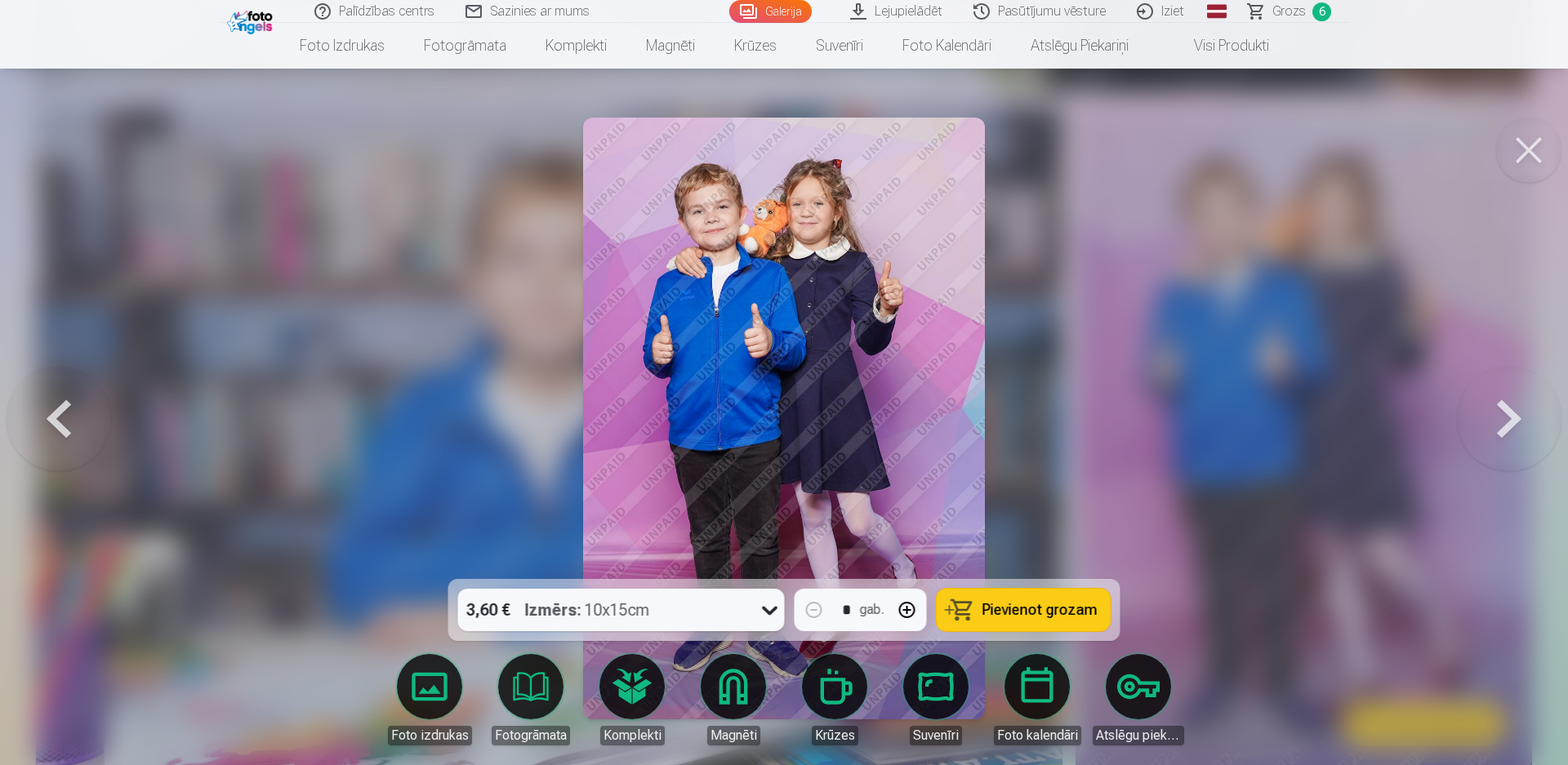
click at [1055, 607] on span "Pievienot grozam" at bounding box center [1040, 610] width 115 height 15
click at [1526, 158] on button at bounding box center [1529, 150] width 66 height 66
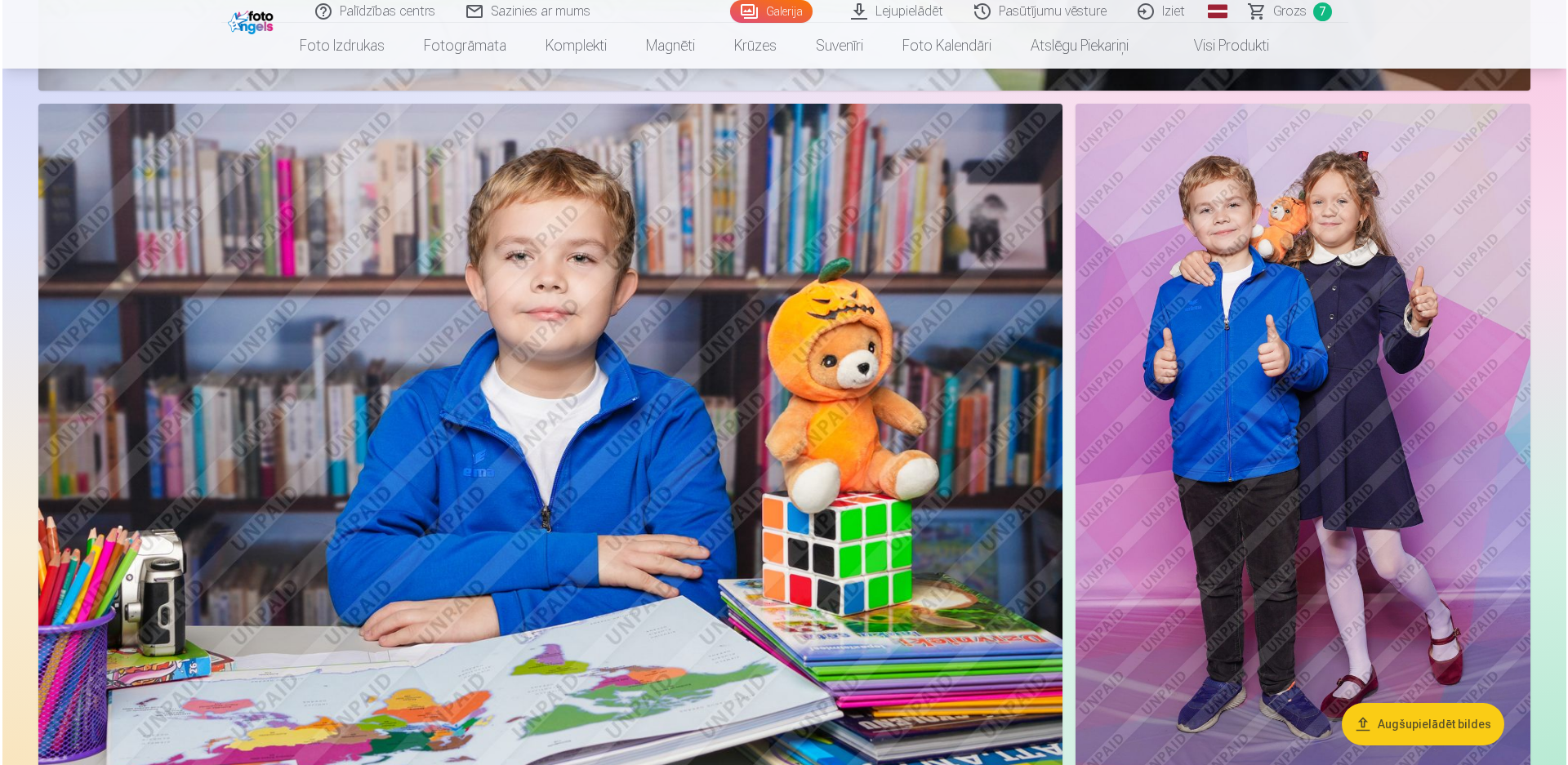
scroll to position [5962, 0]
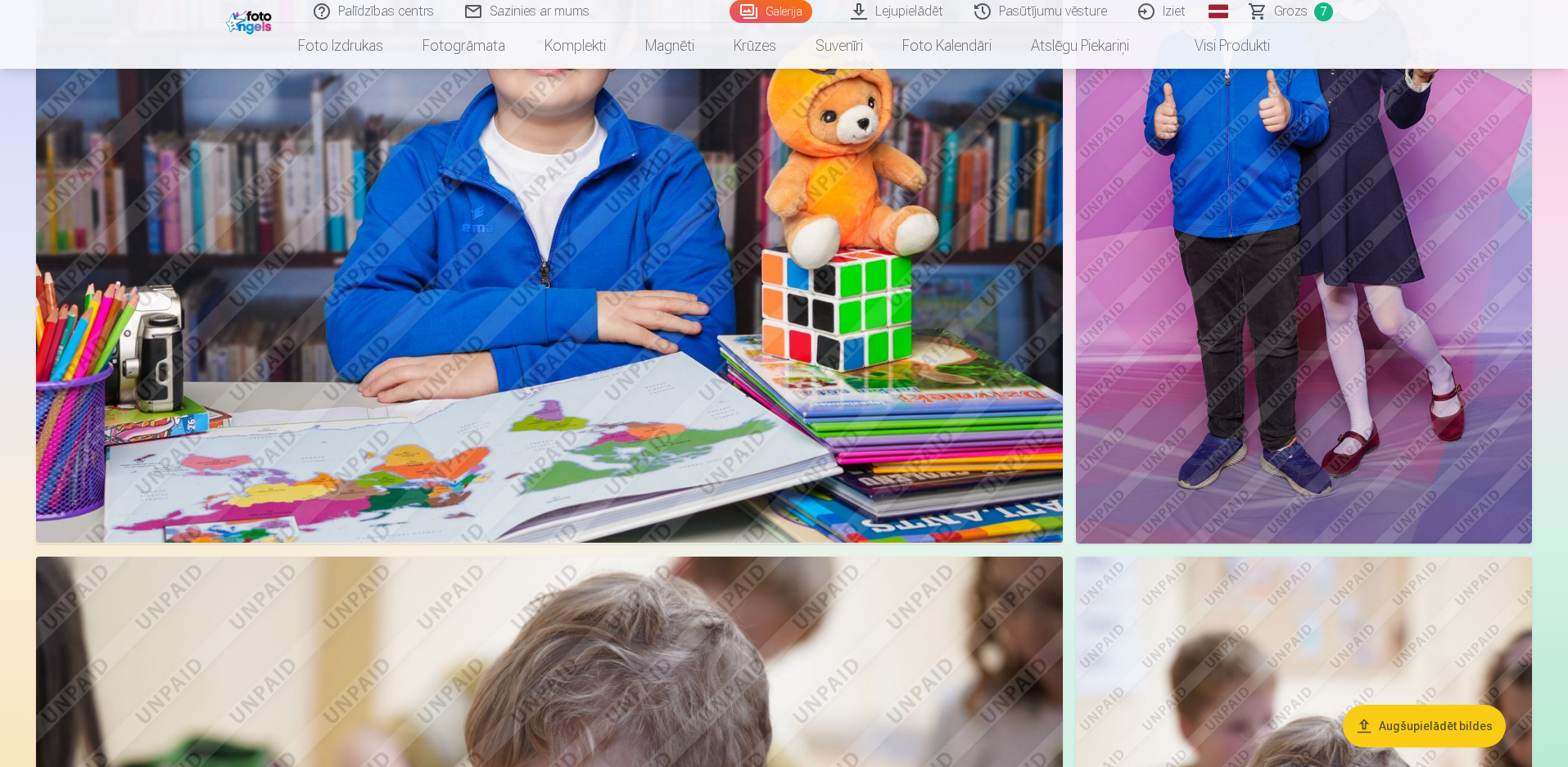
click at [818, 438] on img at bounding box center [549, 200] width 1027 height 683
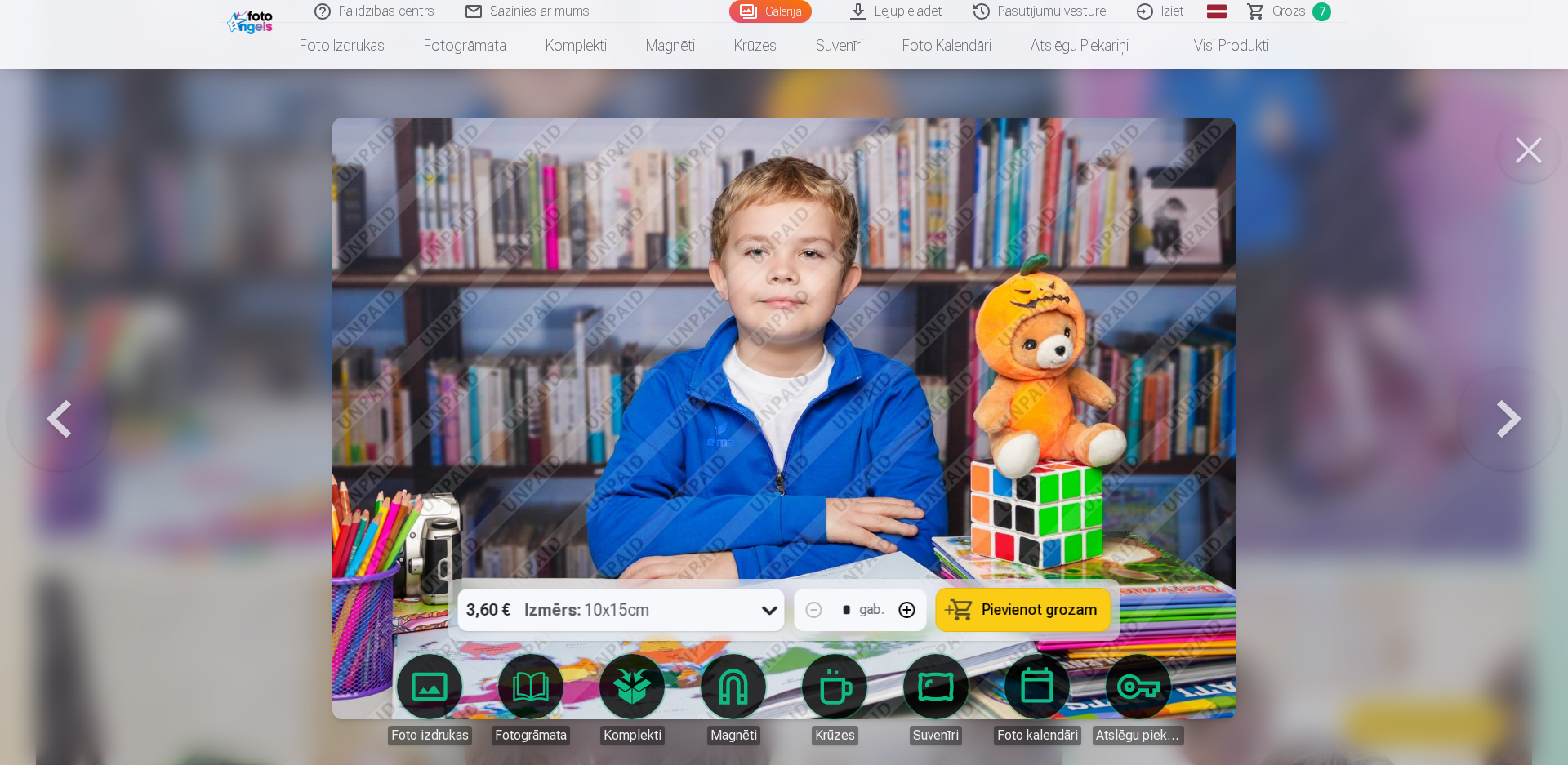
click at [1066, 624] on button "Pievienot grozam" at bounding box center [1023, 610] width 174 height 42
click at [1515, 154] on button at bounding box center [1529, 150] width 66 height 66
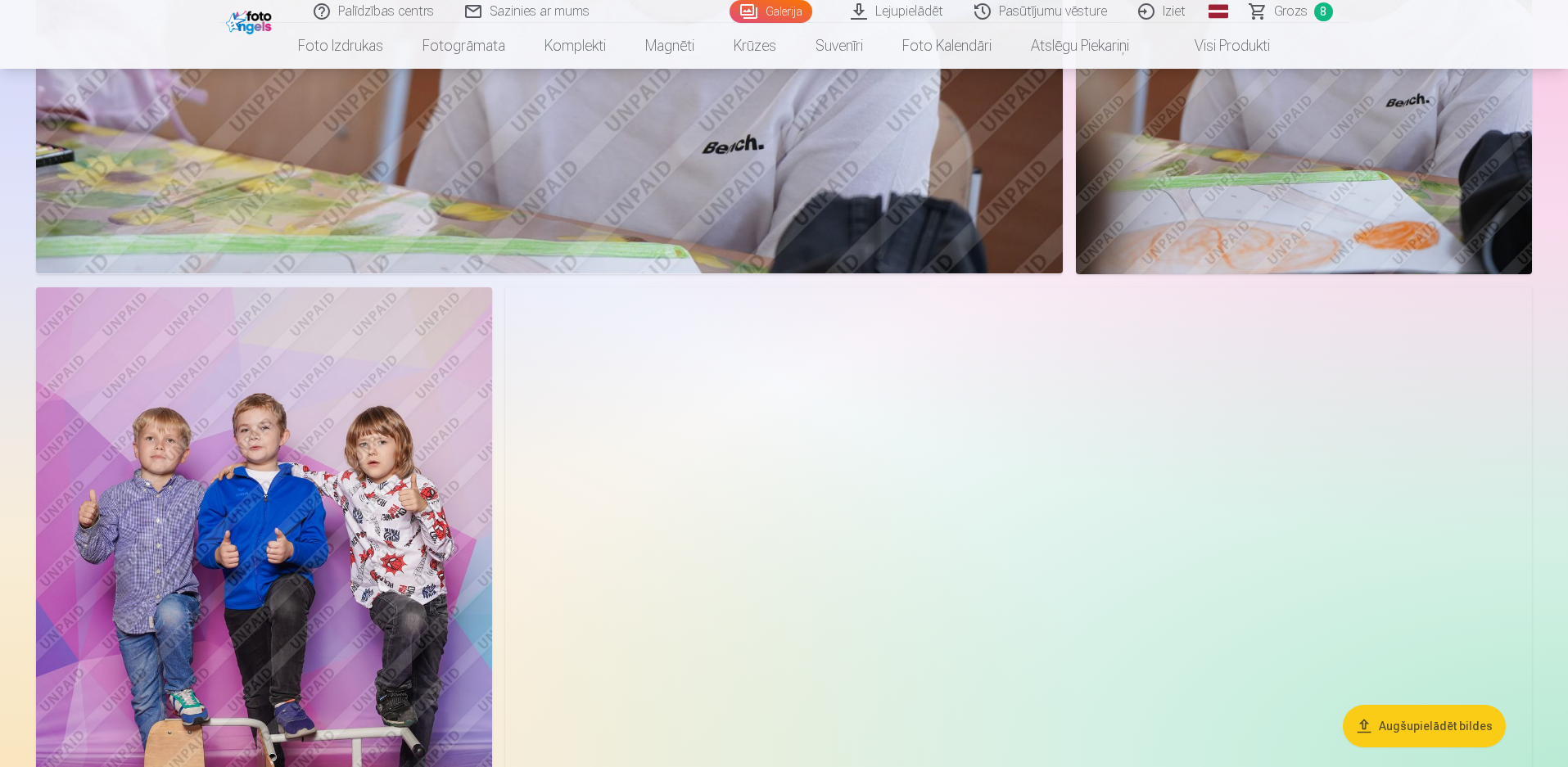
scroll to position [7191, 0]
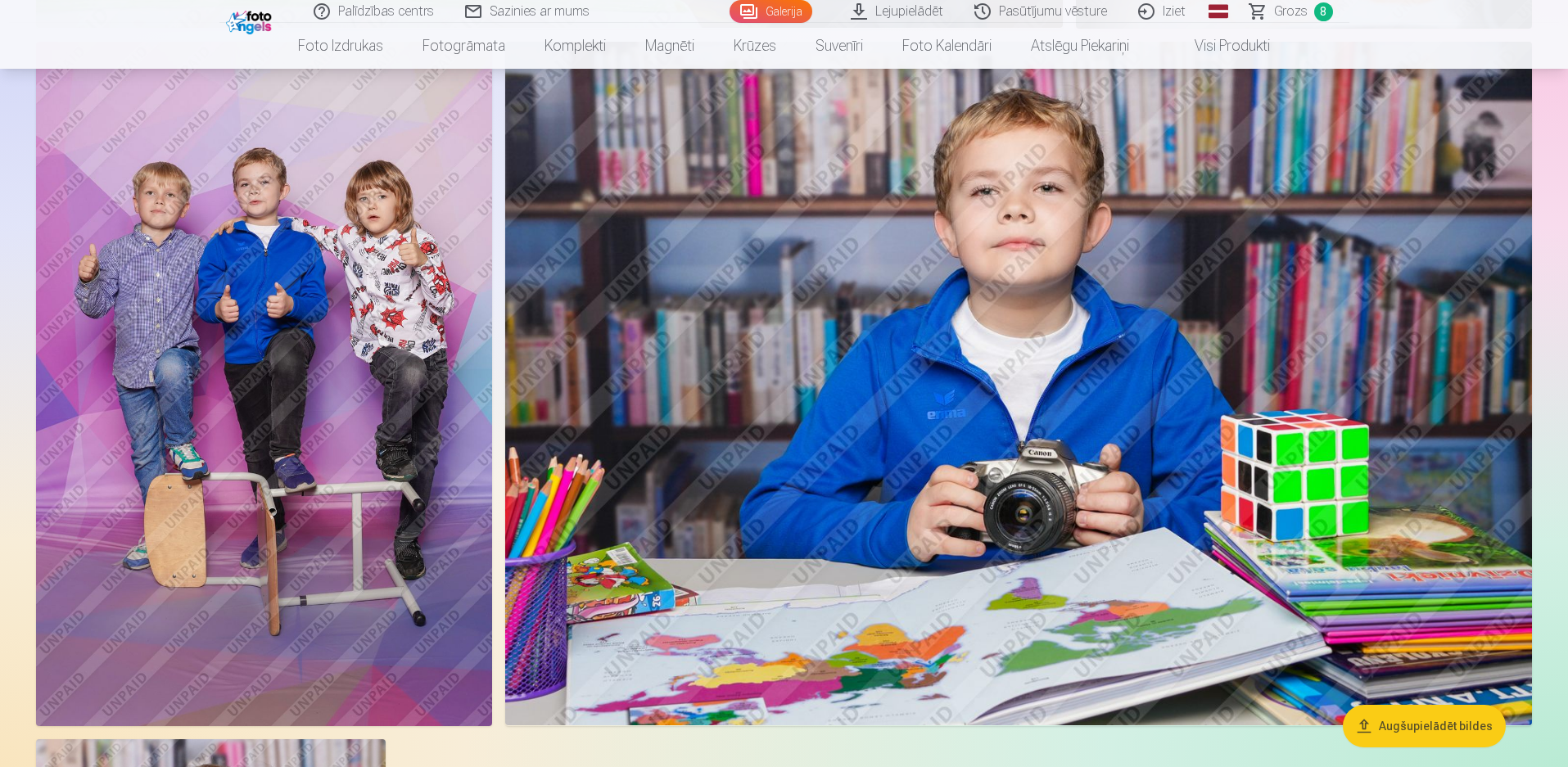
click at [377, 534] on img at bounding box center [264, 383] width 456 height 684
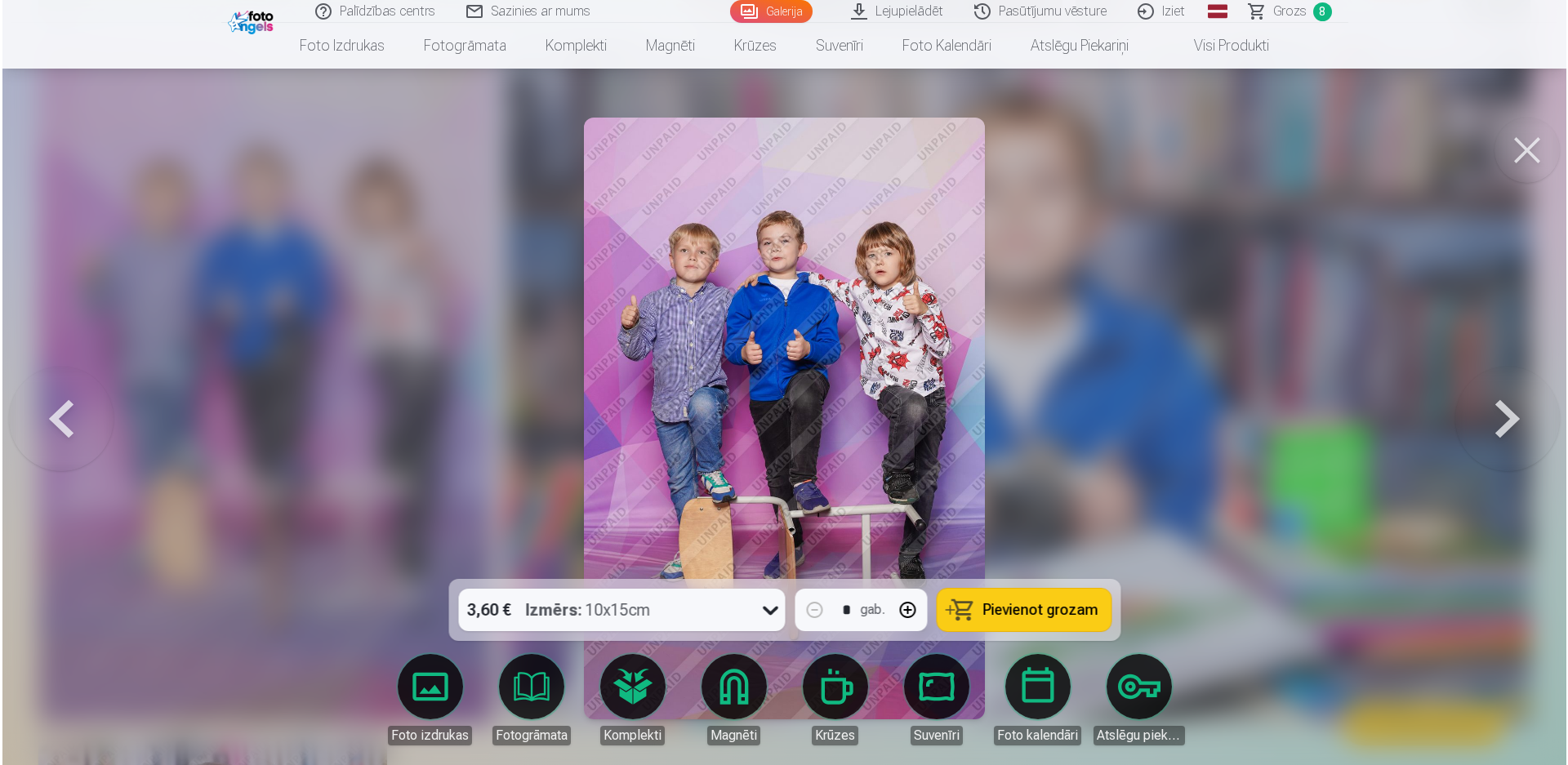
scroll to position [7189, 0]
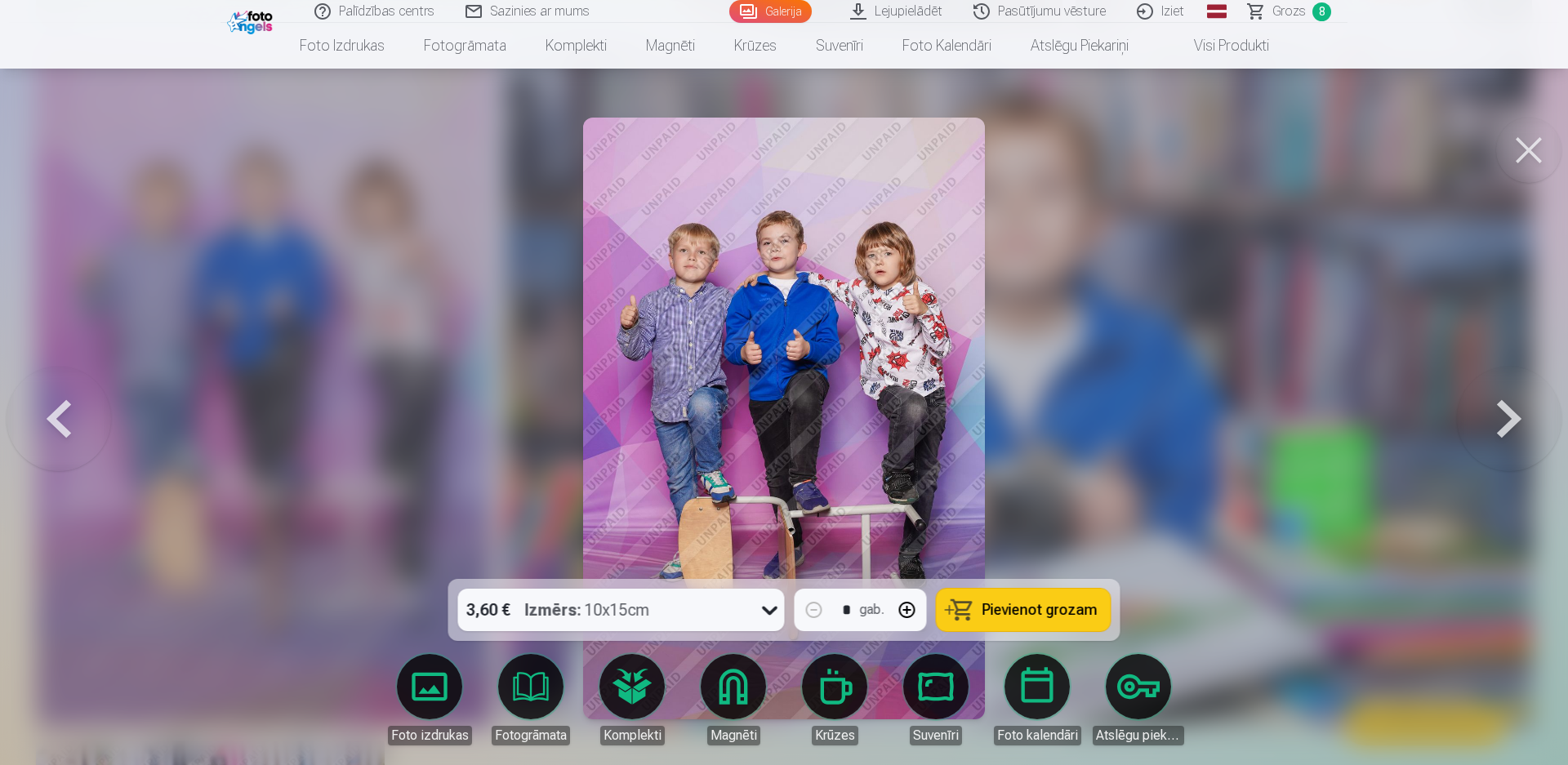
click at [1029, 620] on button "Pievienot grozam" at bounding box center [1023, 610] width 174 height 42
click at [1516, 159] on button at bounding box center [1529, 150] width 66 height 66
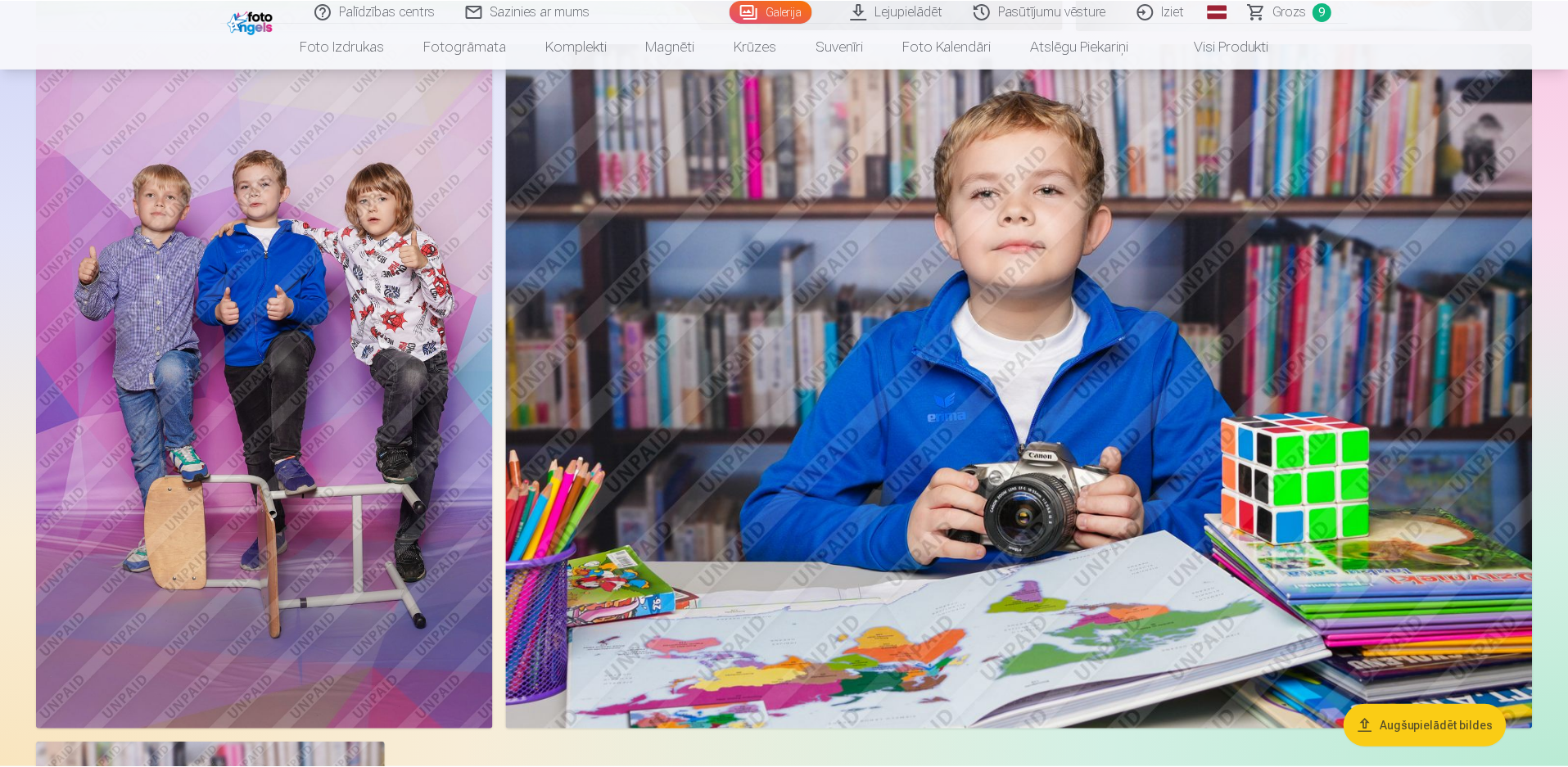
scroll to position [7191, 0]
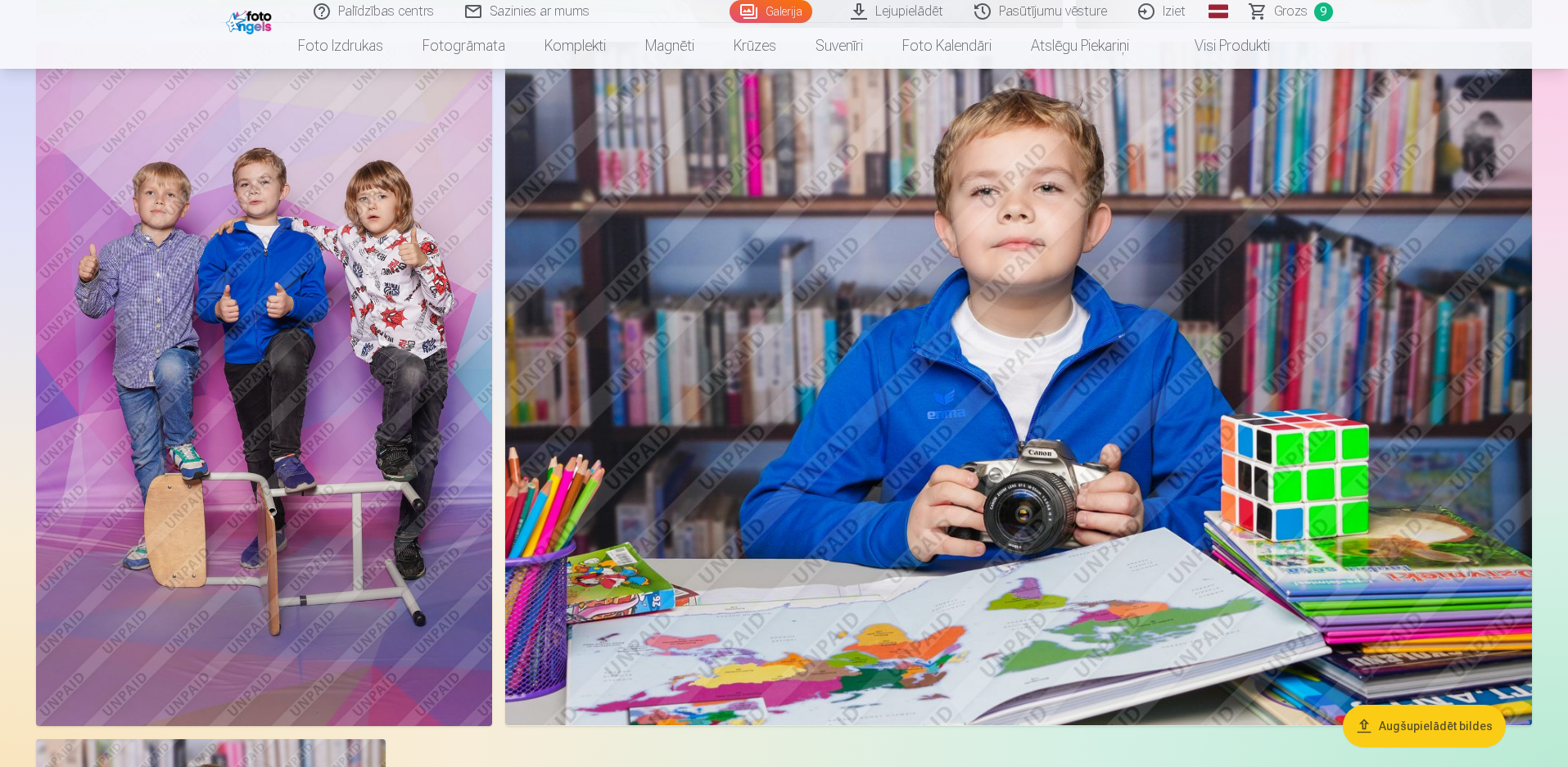
click at [1009, 471] on img at bounding box center [1018, 383] width 1027 height 684
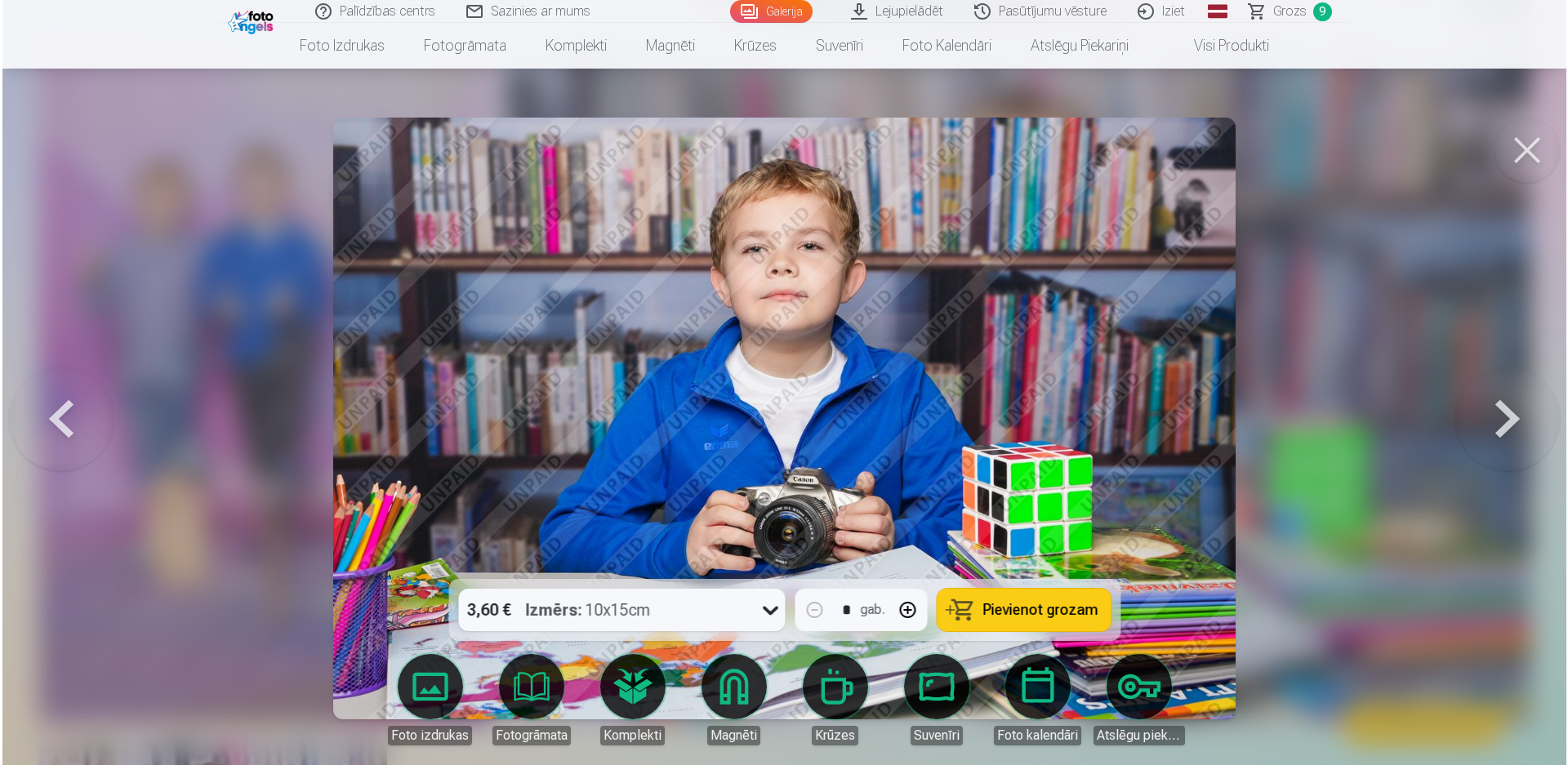
scroll to position [7189, 0]
click at [1071, 599] on button "Pievienot grozam" at bounding box center [1023, 610] width 174 height 42
click at [1532, 139] on button at bounding box center [1529, 150] width 66 height 66
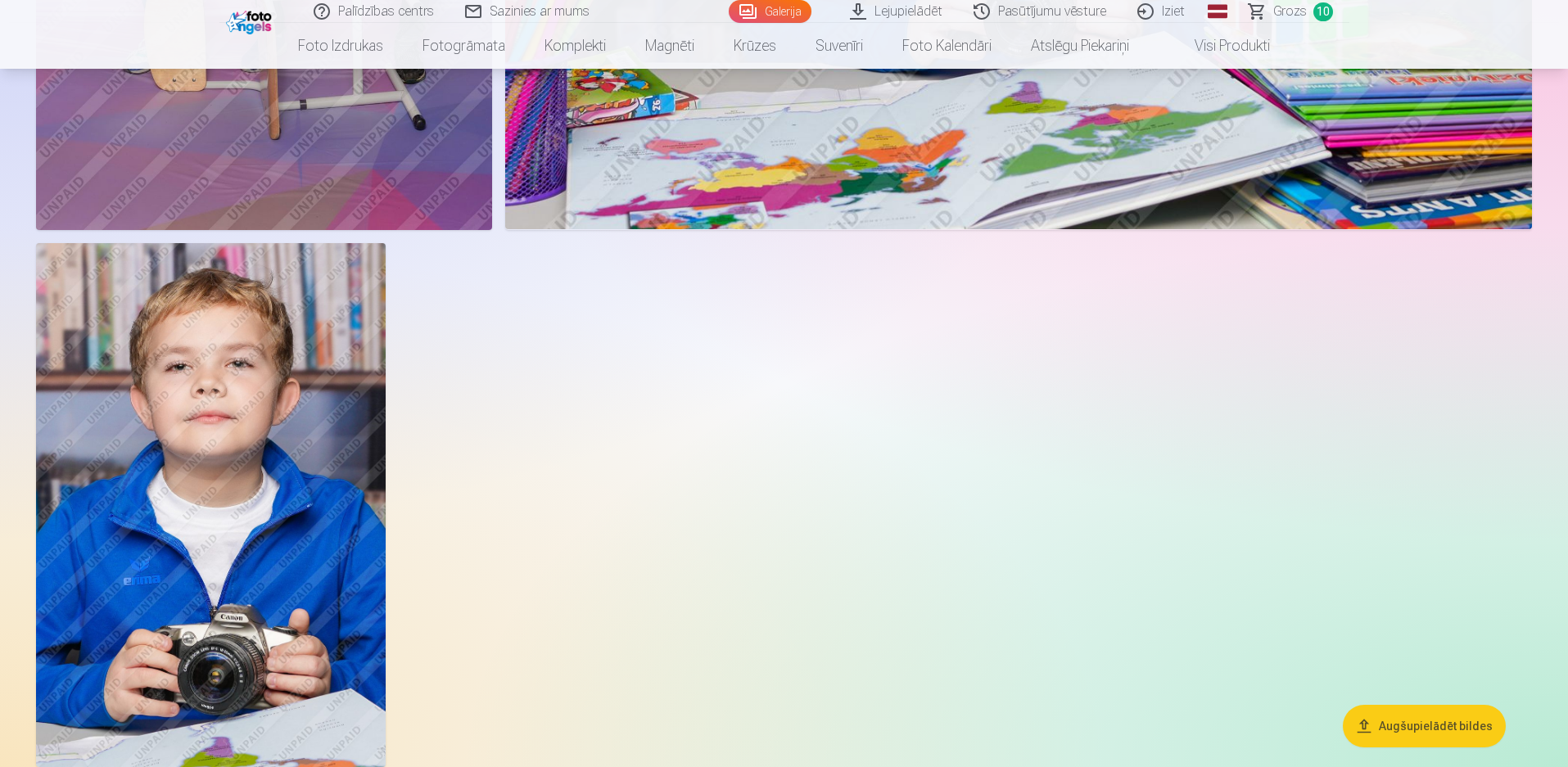
scroll to position [7764, 0]
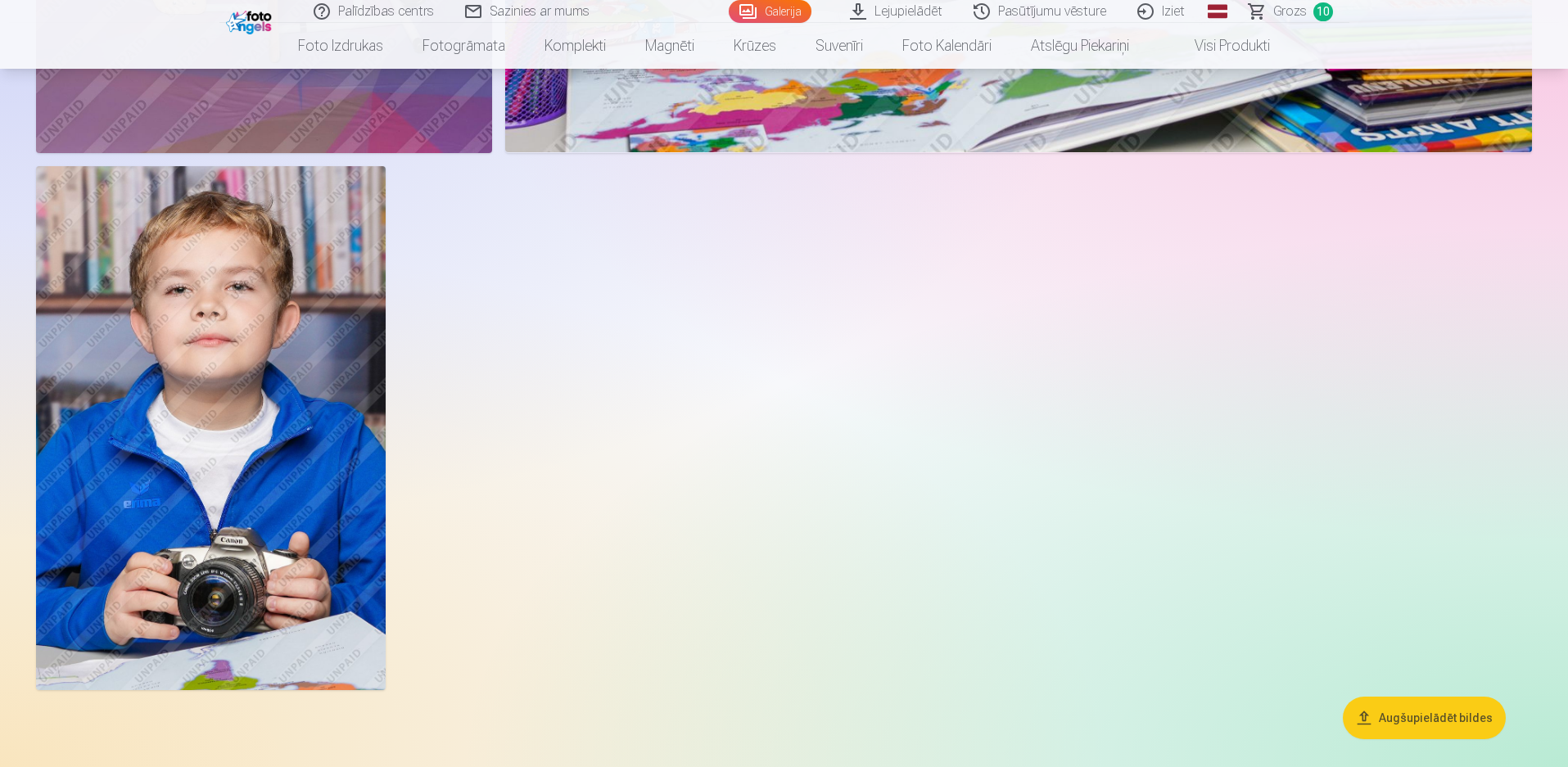
click at [311, 467] on img at bounding box center [211, 428] width 349 height 524
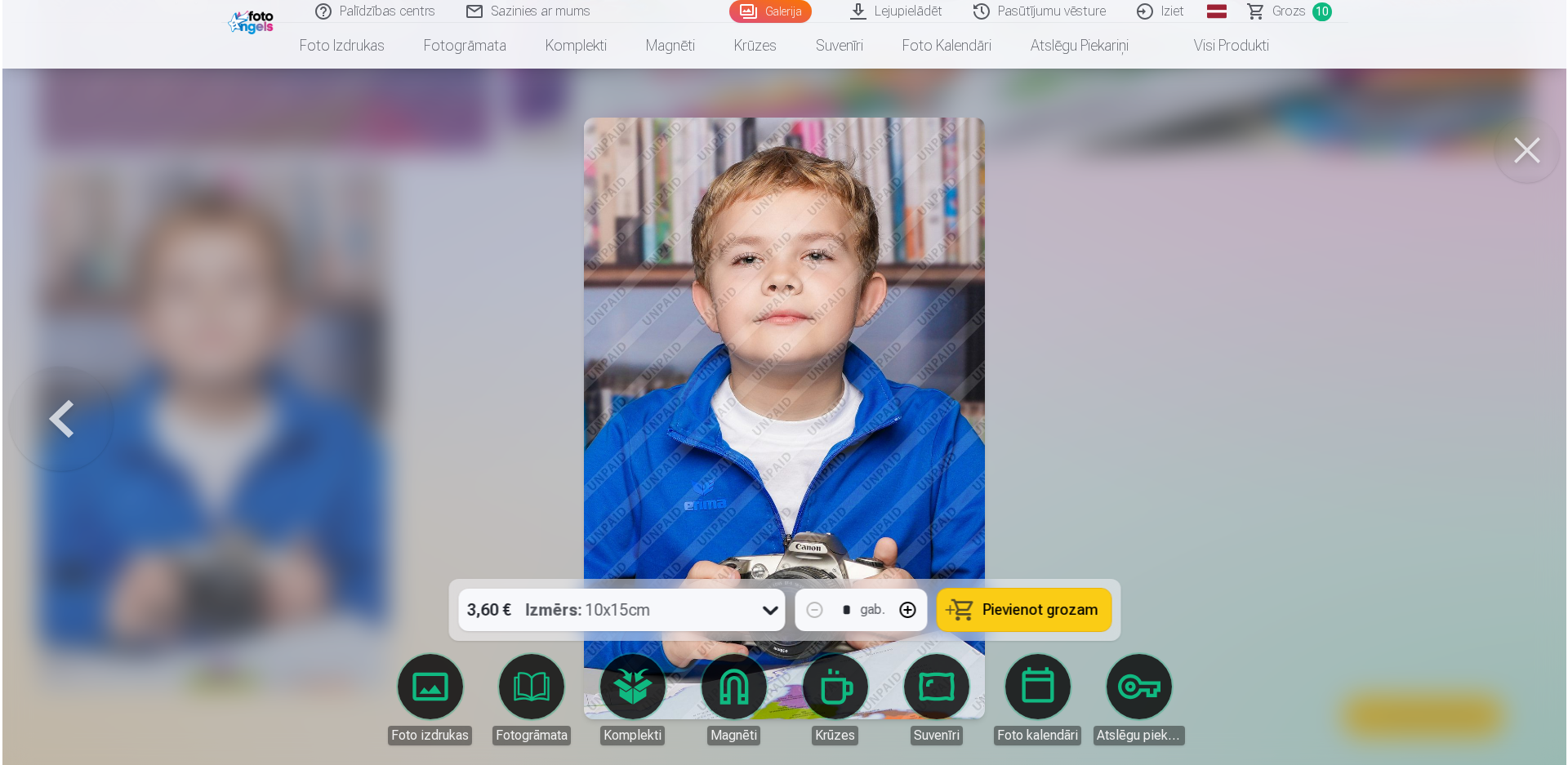
scroll to position [7762, 0]
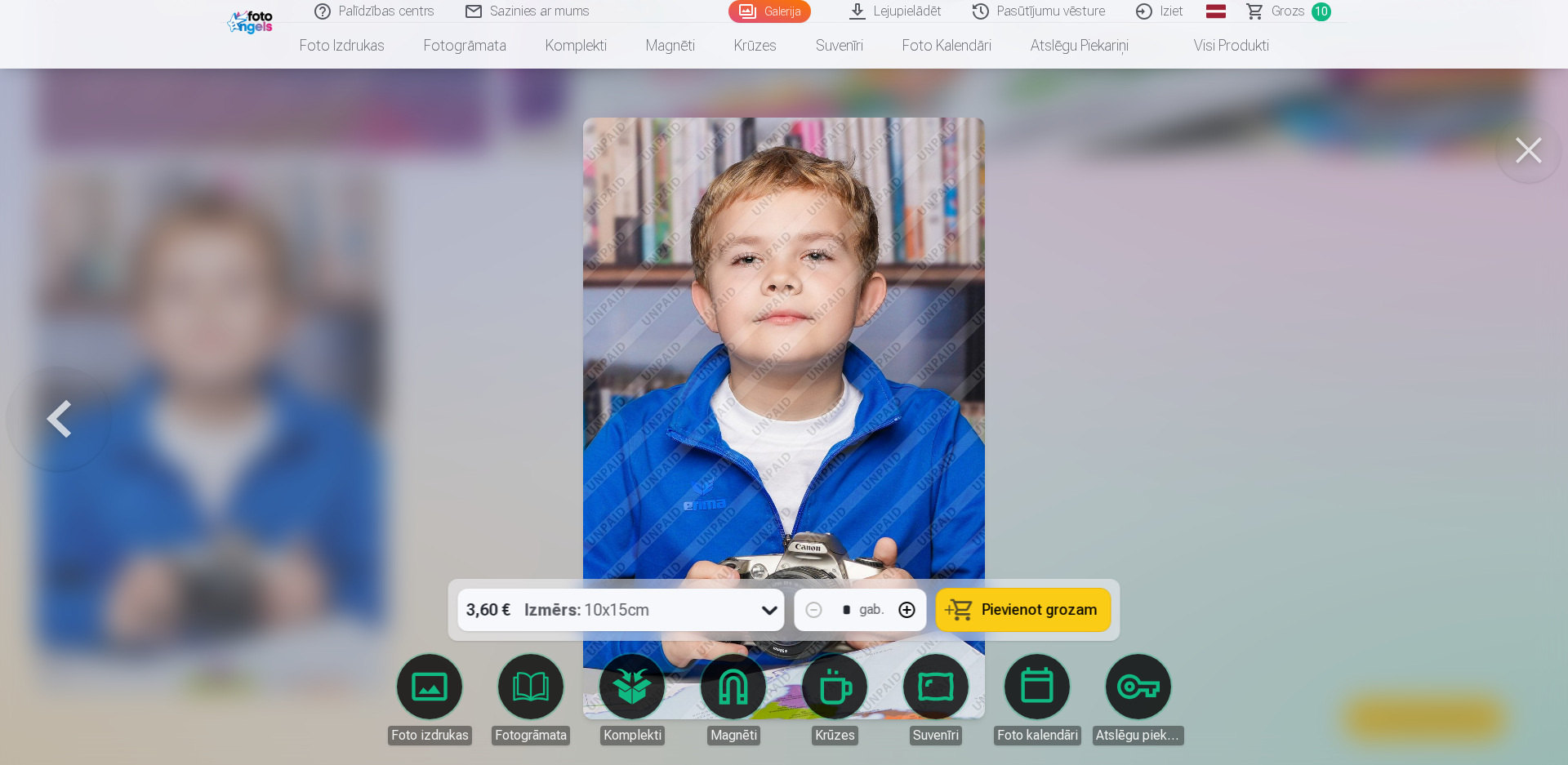
click at [977, 601] on button "Pievienot grozam" at bounding box center [1023, 610] width 174 height 42
click at [1523, 159] on button at bounding box center [1529, 150] width 66 height 66
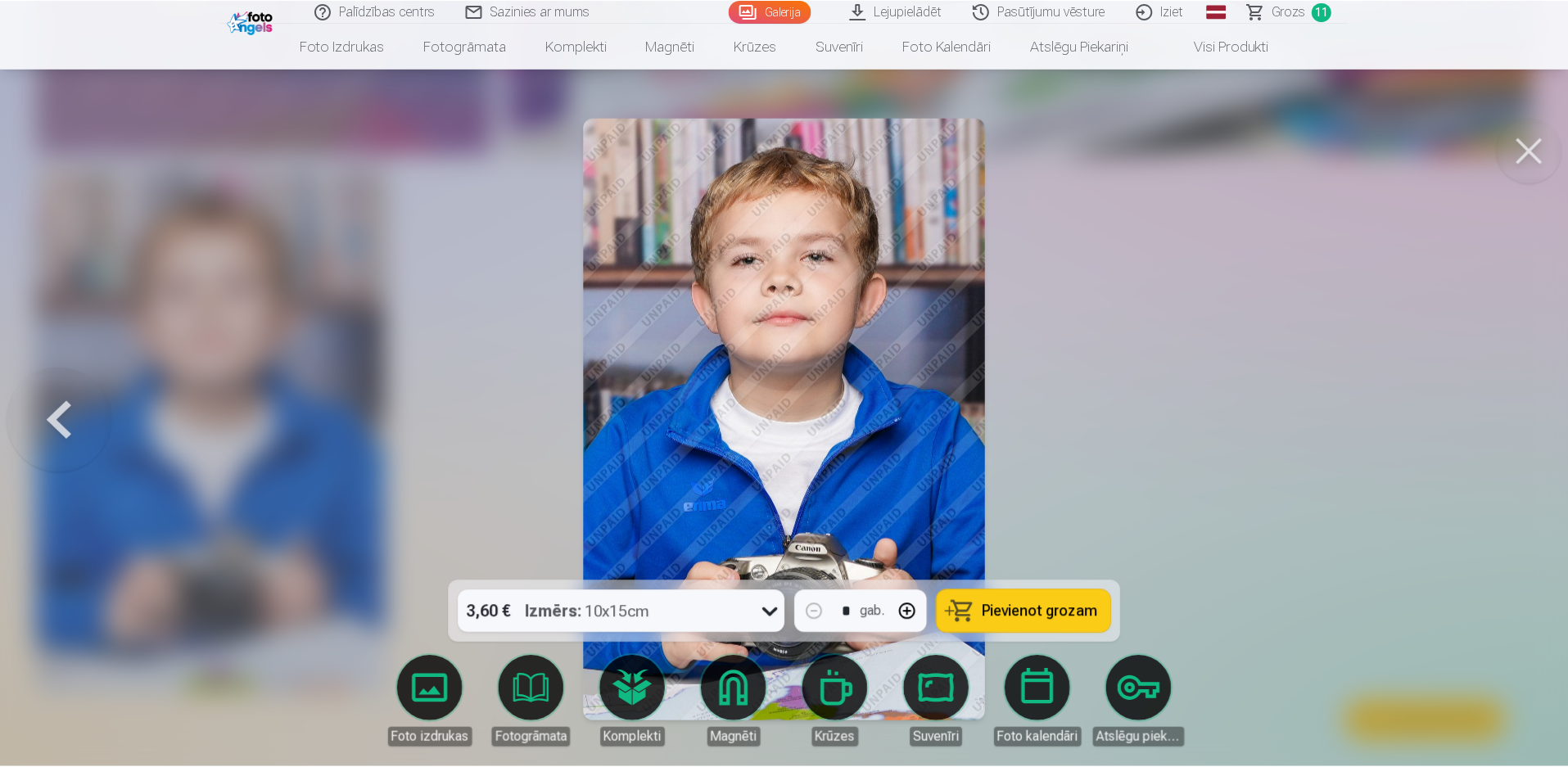
scroll to position [7764, 0]
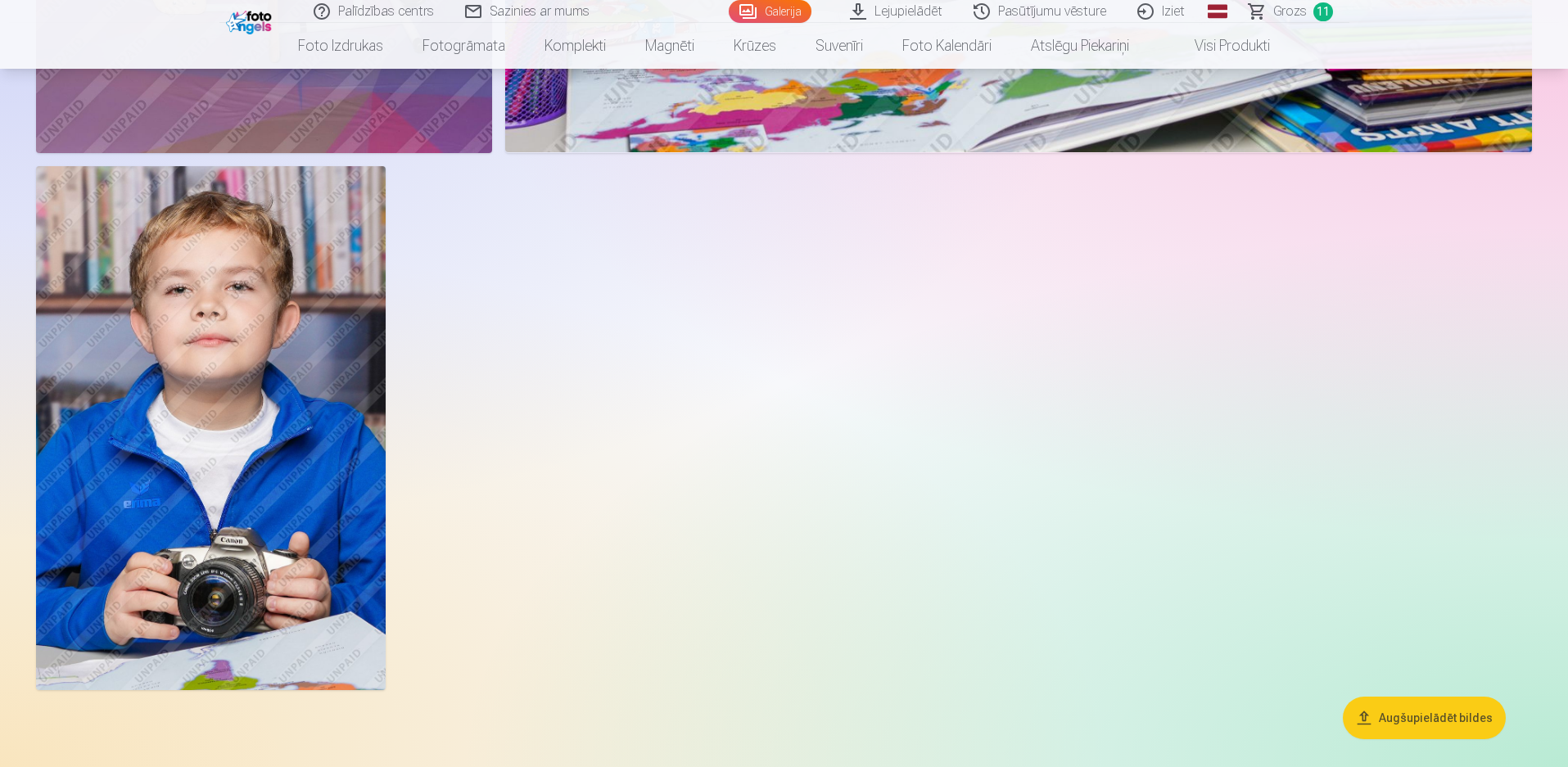
click at [1294, 9] on span "Grozs" at bounding box center [1289, 12] width 33 height 20
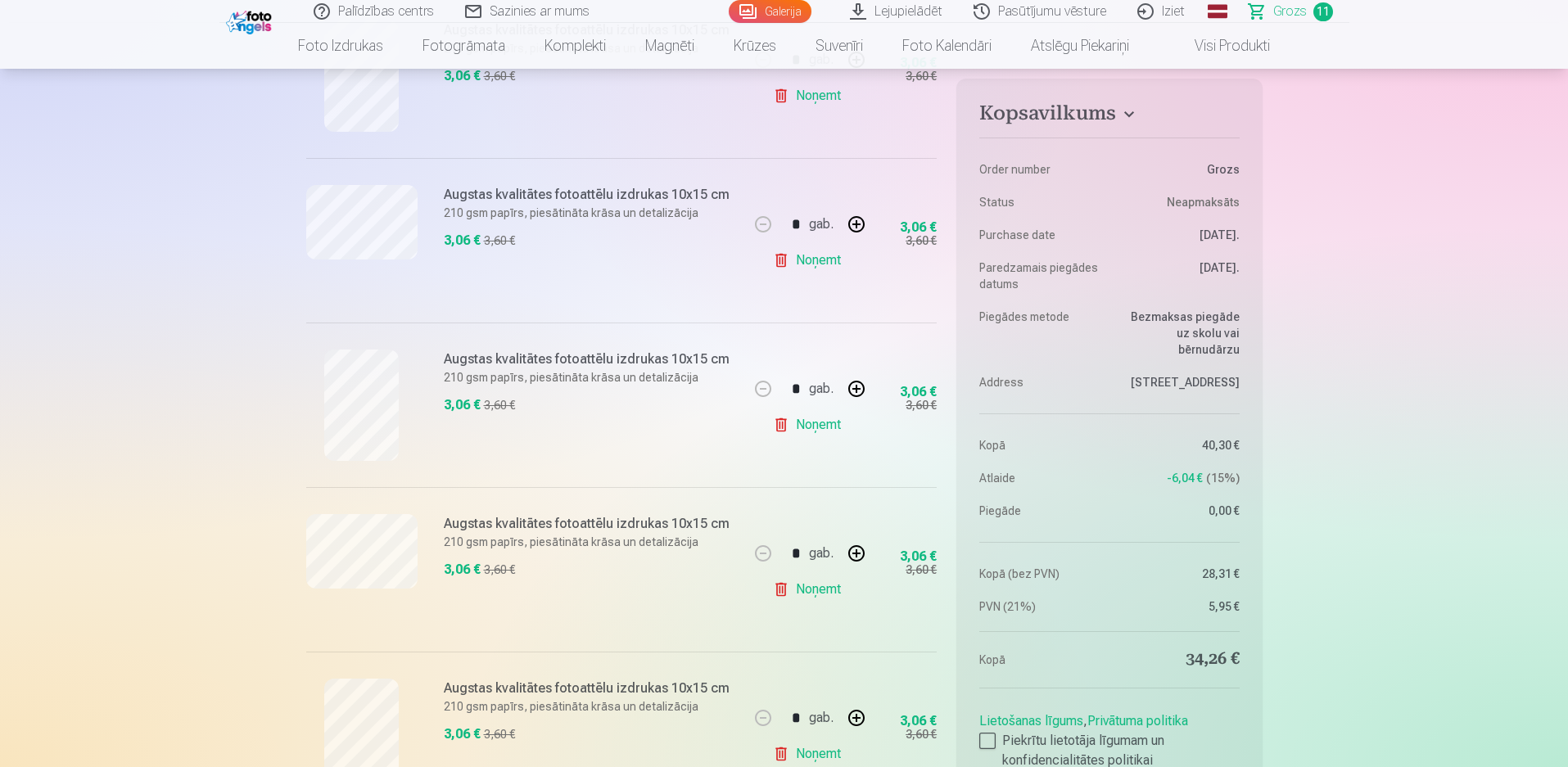
scroll to position [1474, 0]
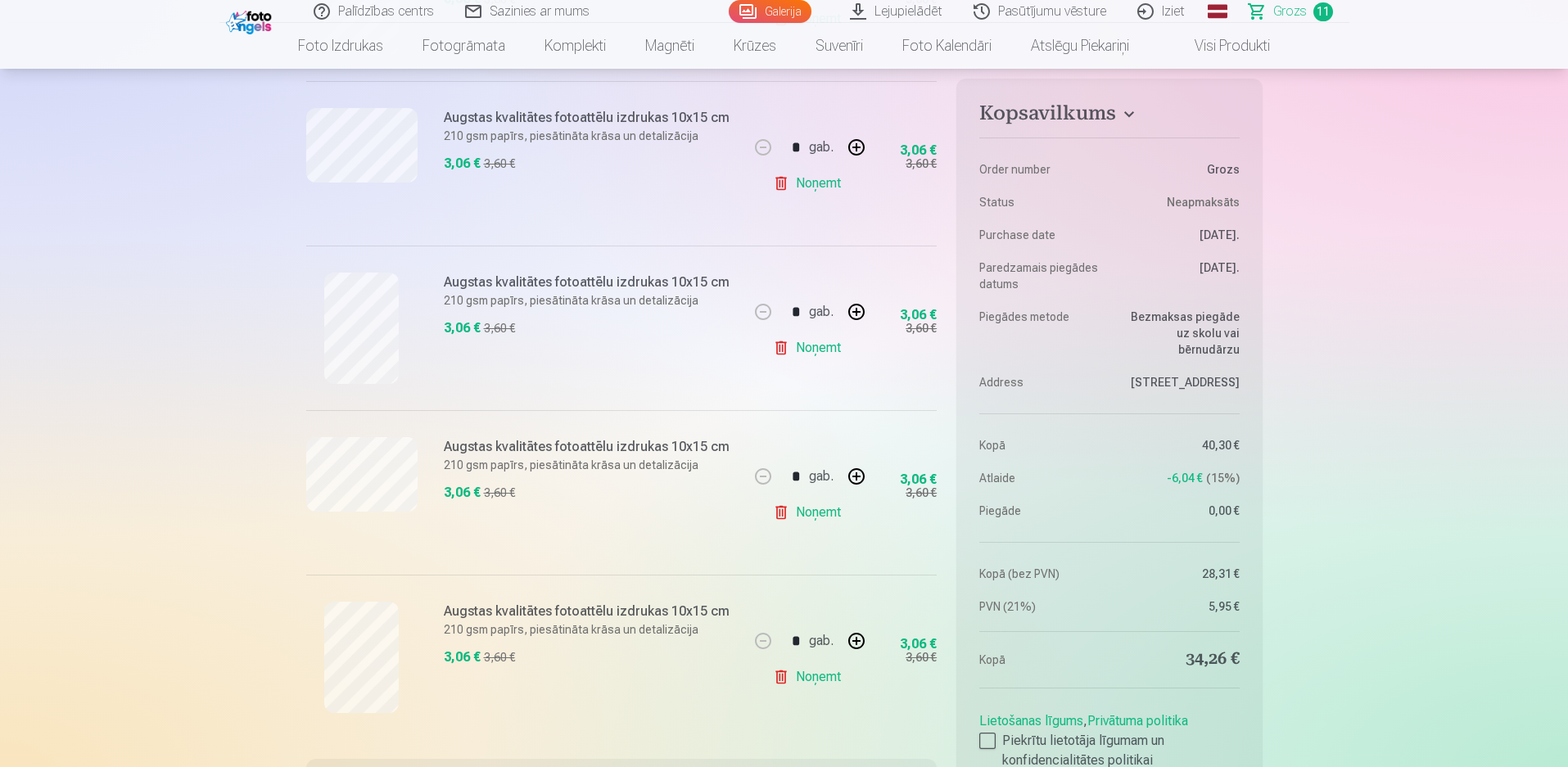
click at [815, 675] on link "Noņemt" at bounding box center [810, 676] width 75 height 32
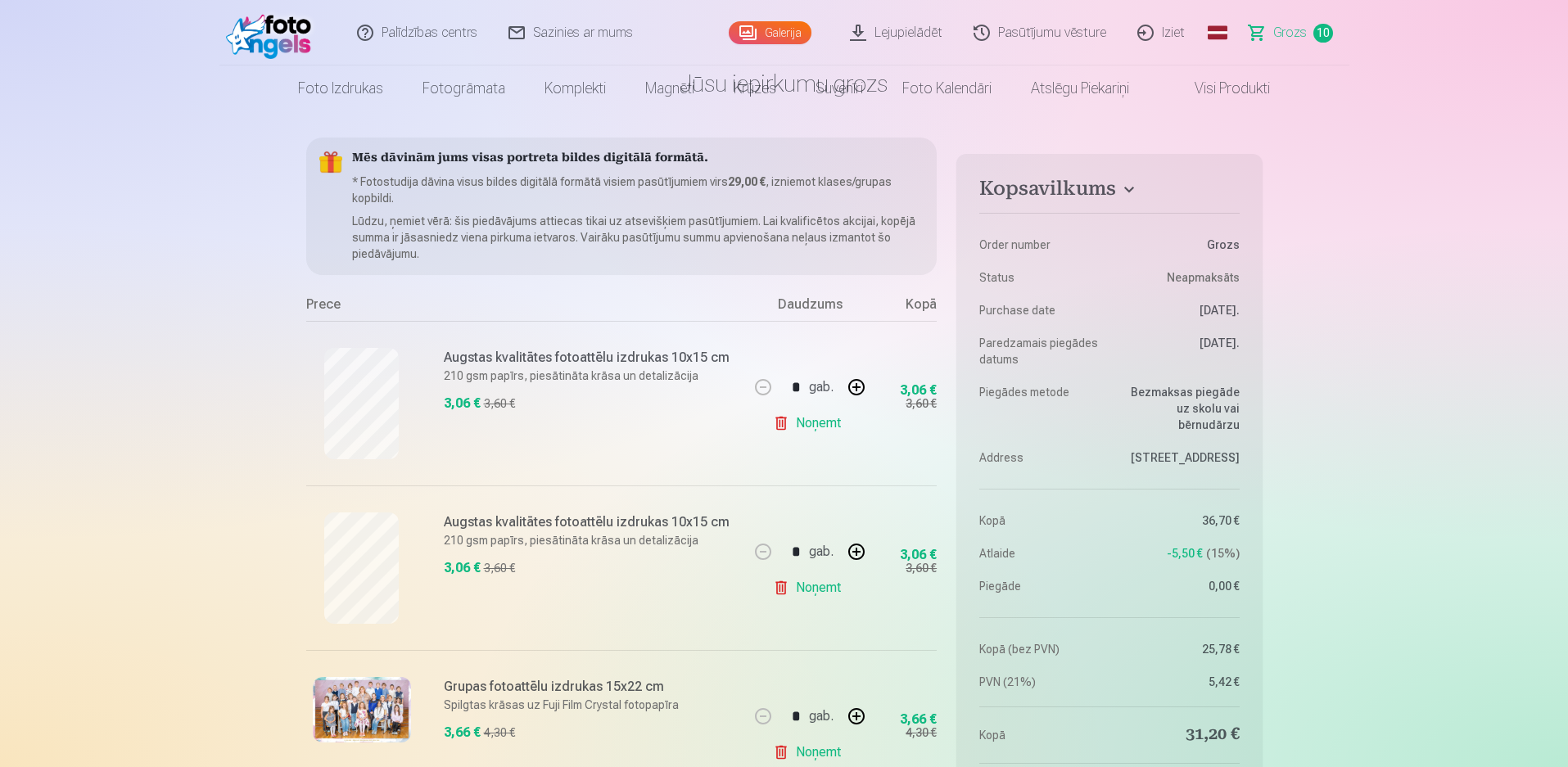
scroll to position [0, 0]
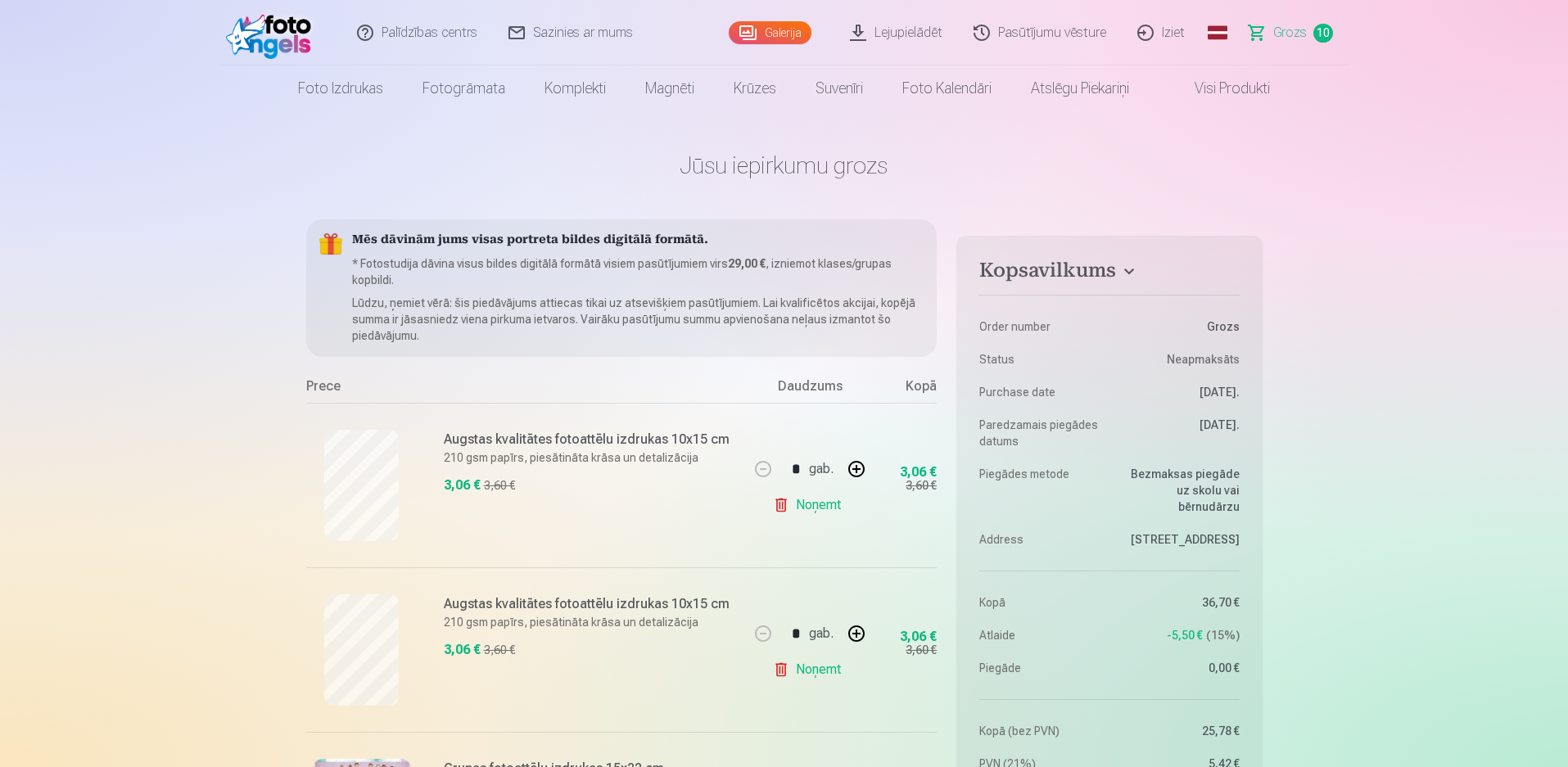
click at [789, 17] on div "Galerija" at bounding box center [773, 32] width 90 height 66
click at [784, 27] on link "Galerija" at bounding box center [770, 32] width 83 height 23
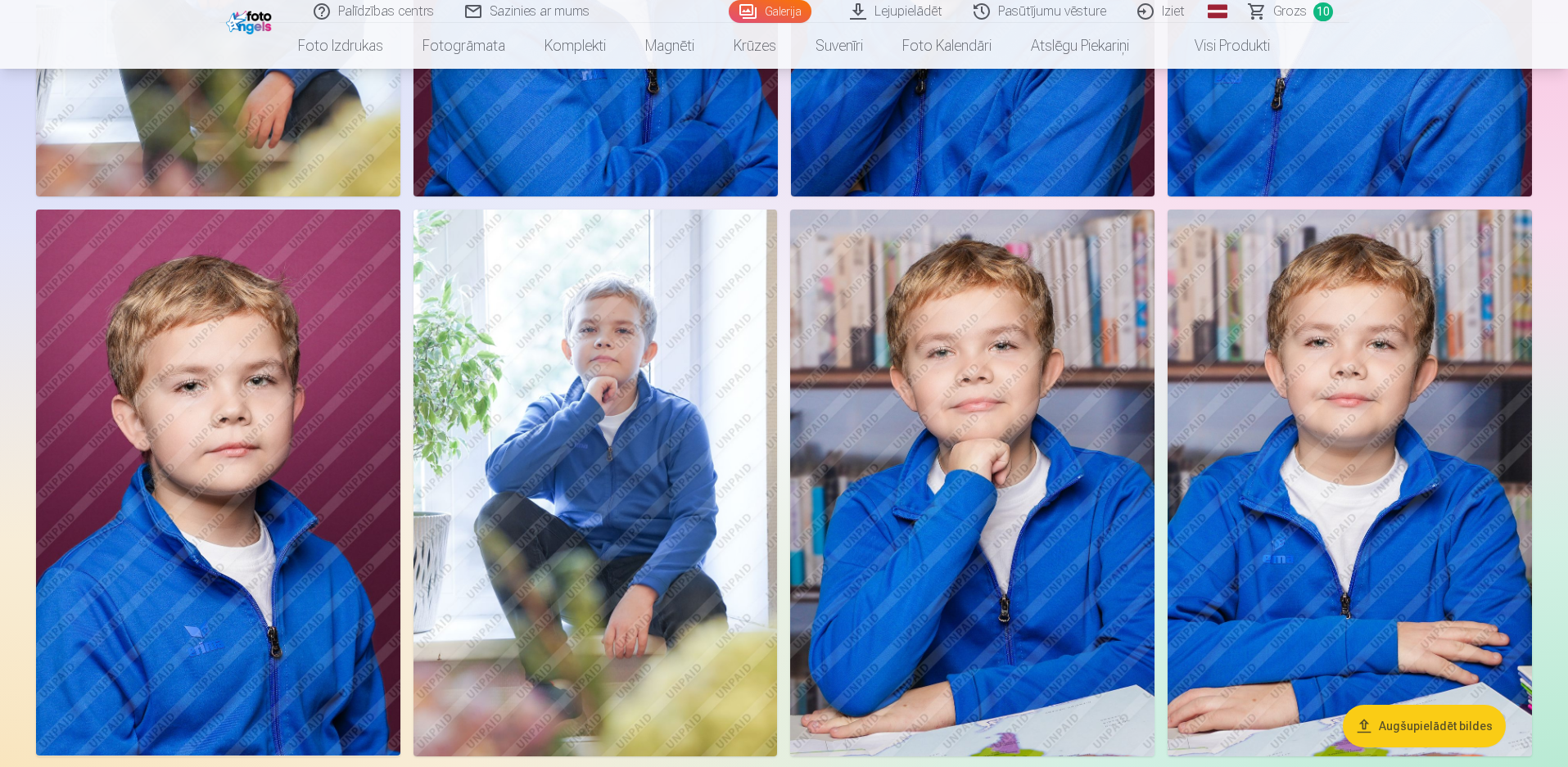
scroll to position [1310, 0]
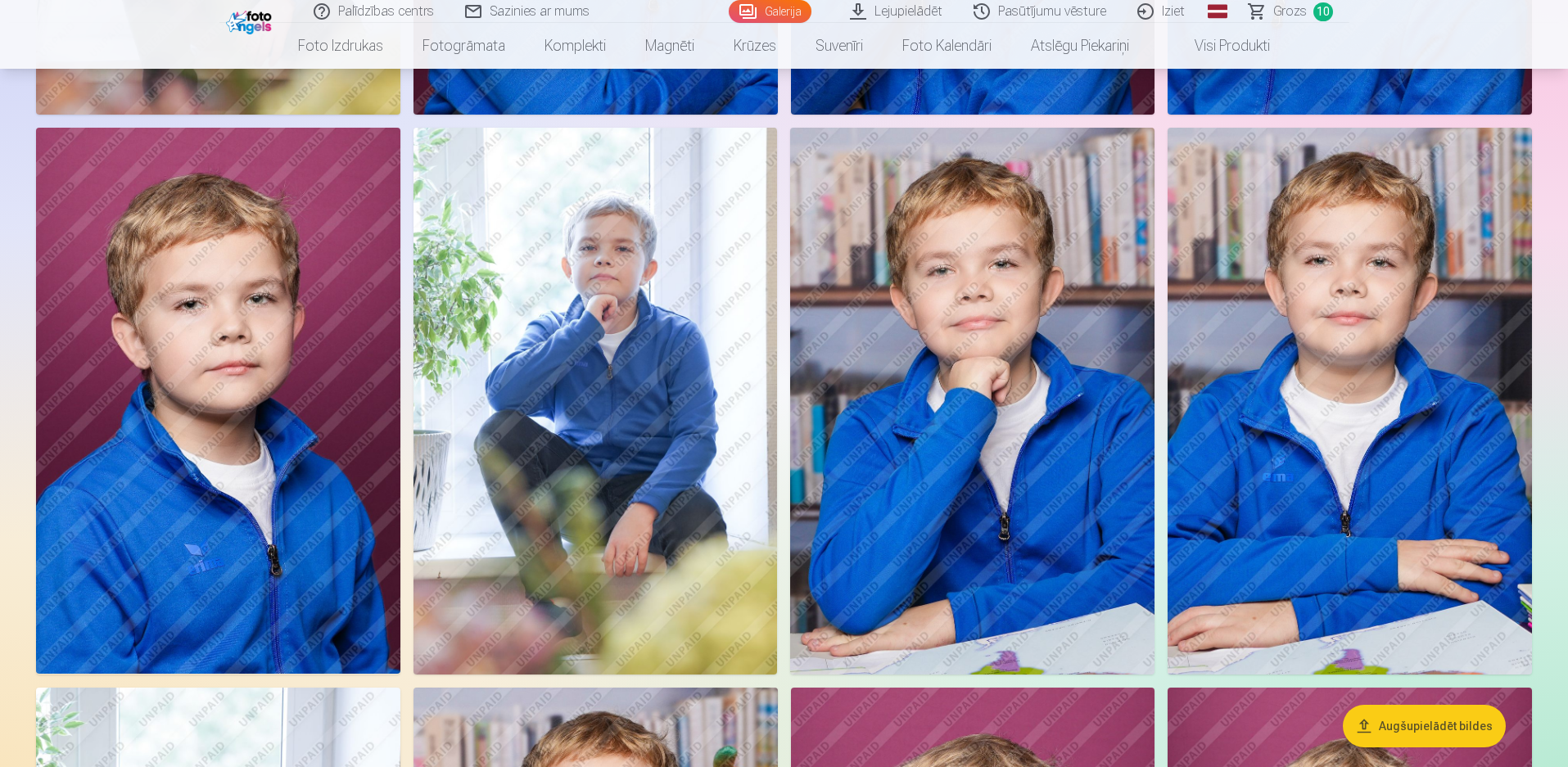
click at [1340, 468] on img at bounding box center [1349, 401] width 364 height 546
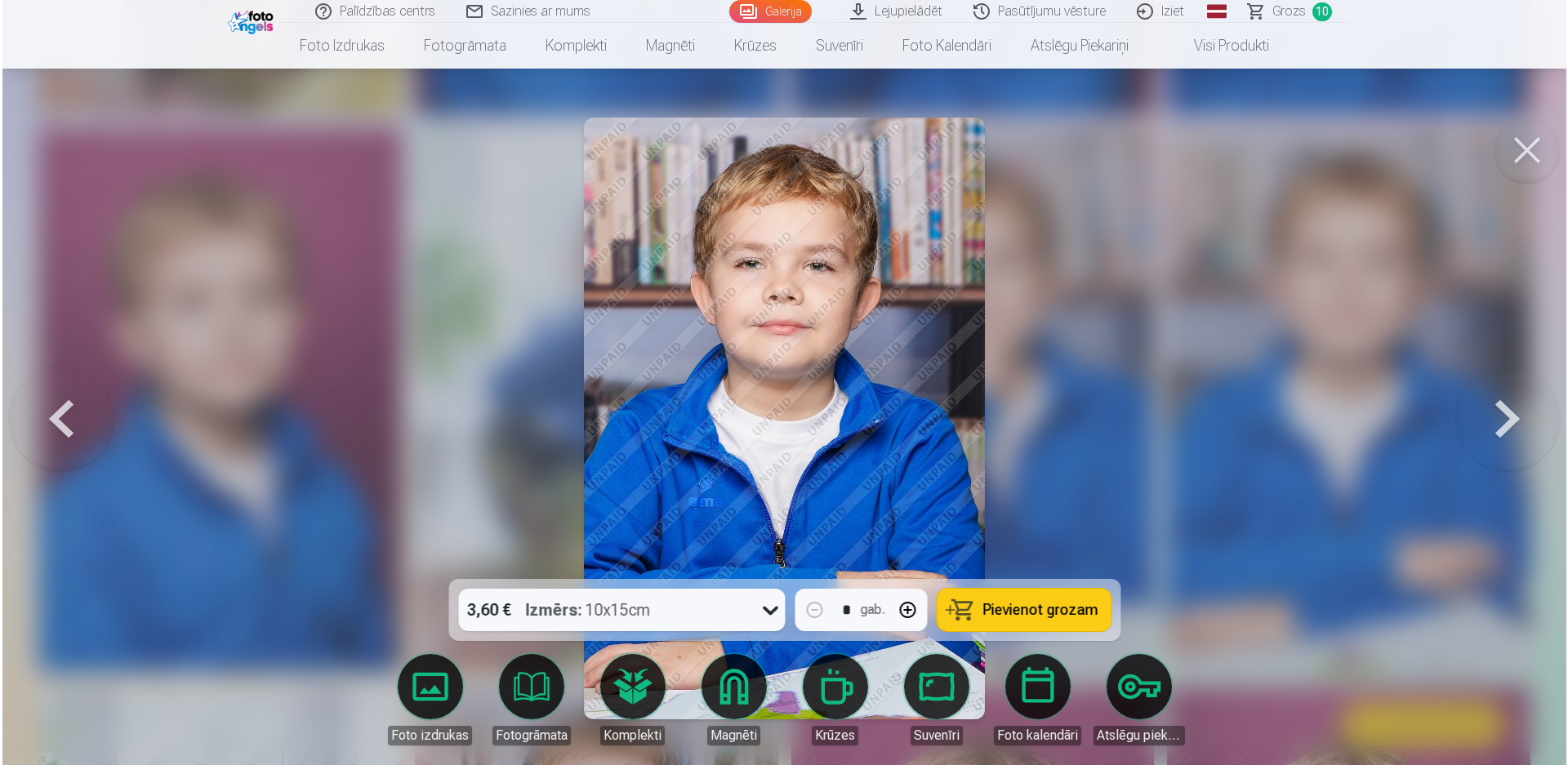
scroll to position [1308, 0]
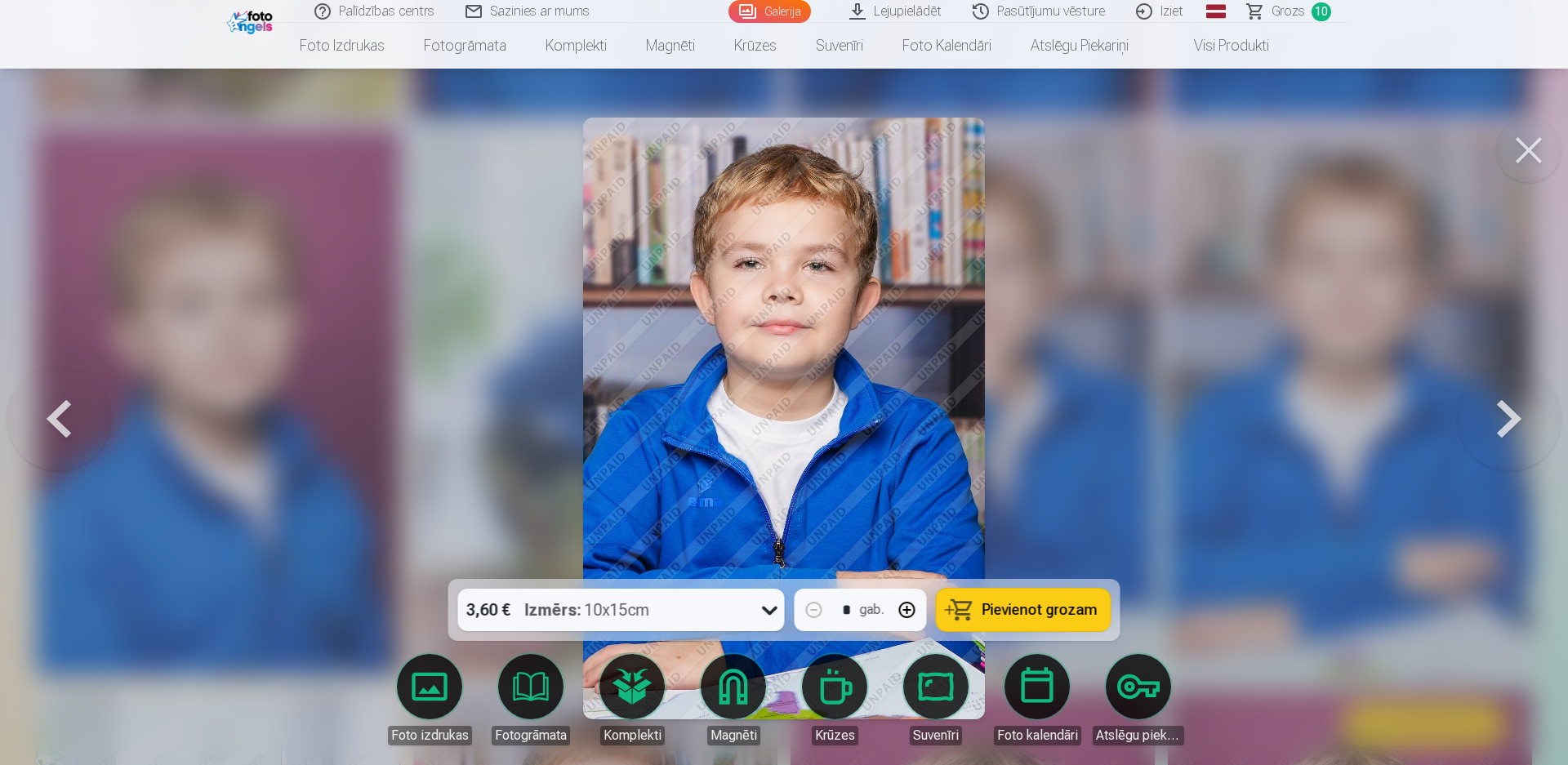
click at [1031, 609] on span "Pievienot grozam" at bounding box center [1040, 610] width 115 height 15
click at [1531, 144] on button at bounding box center [1529, 150] width 66 height 66
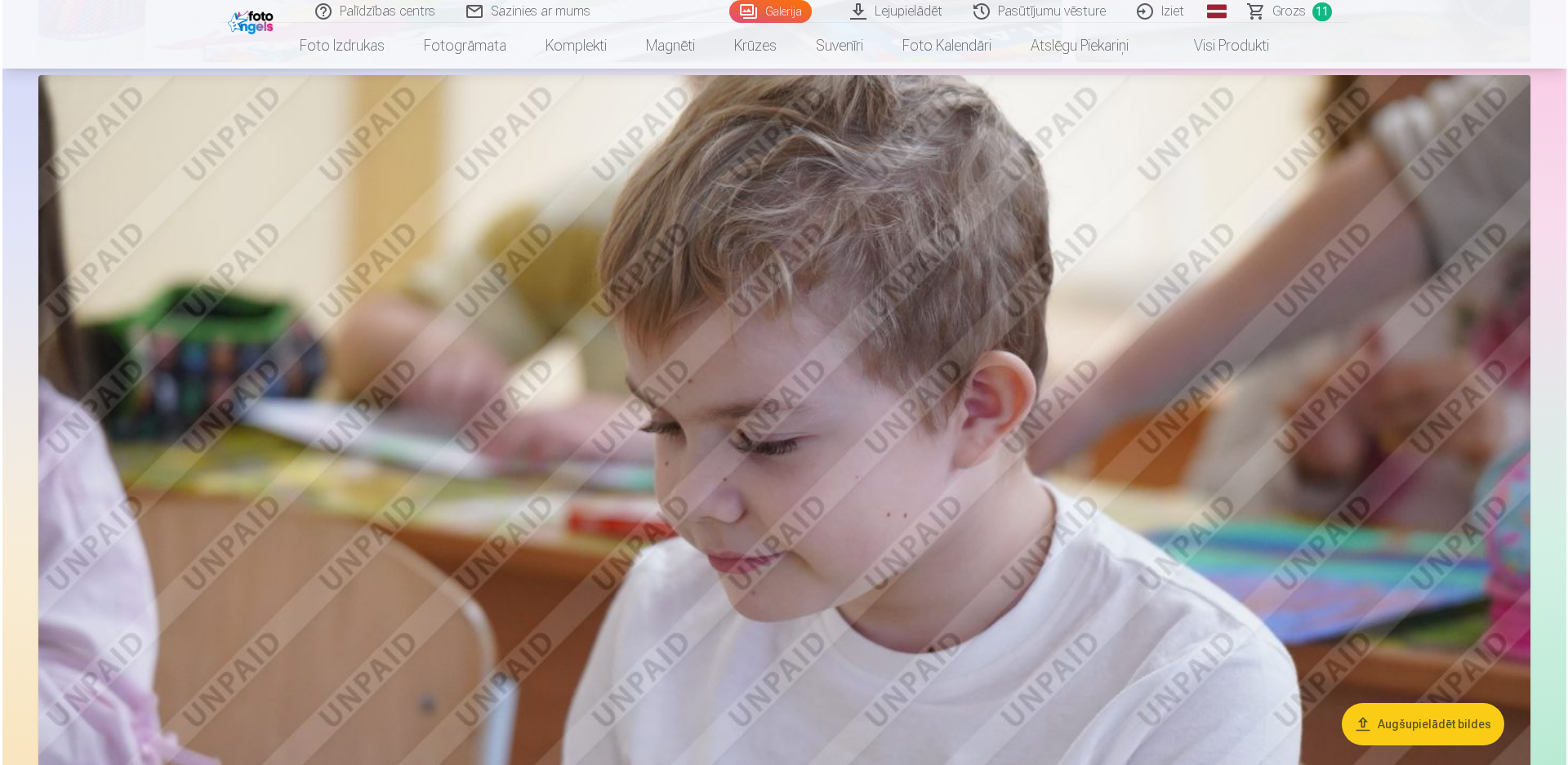
scroll to position [4819, 0]
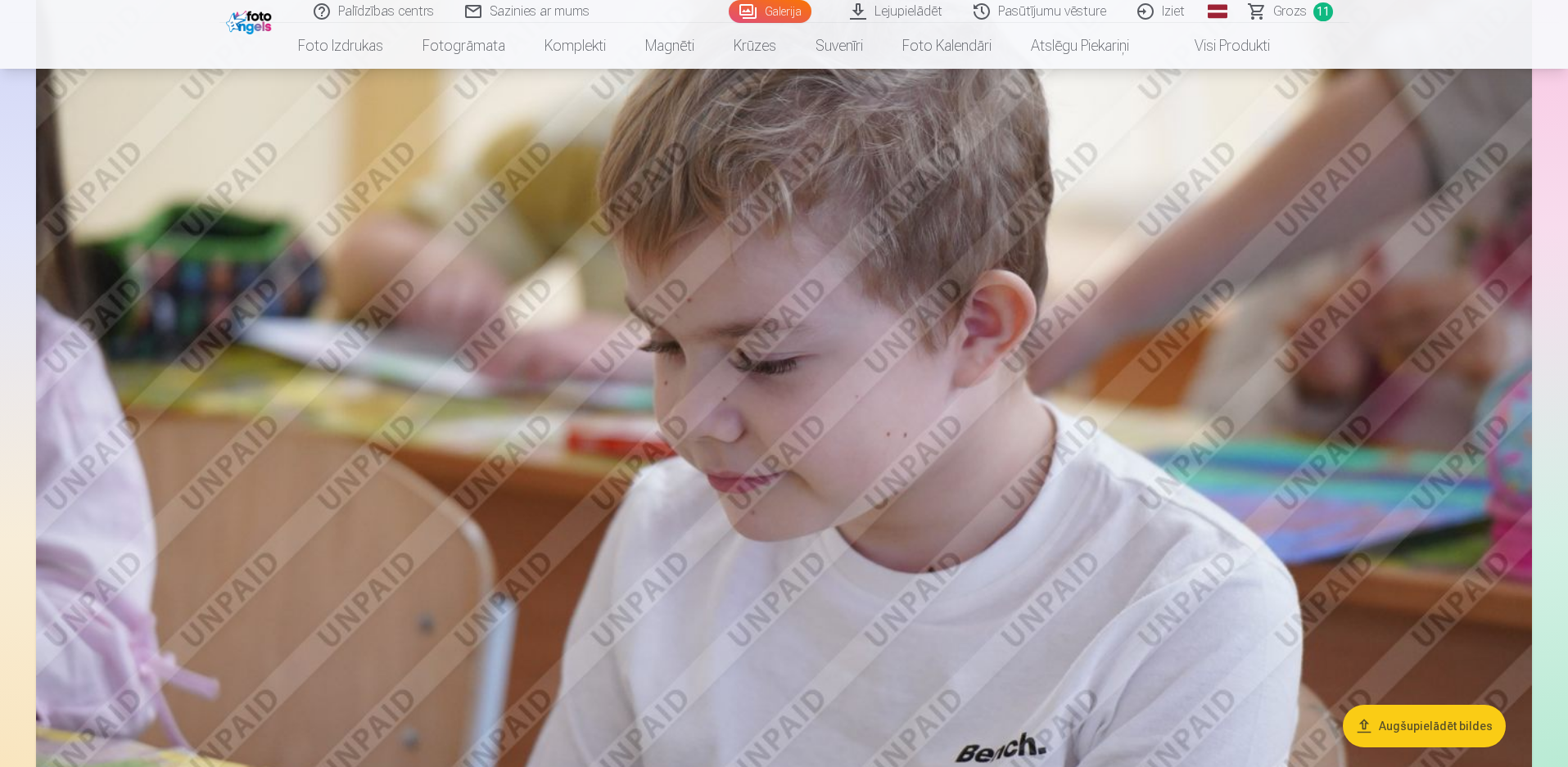
click at [721, 412] on img at bounding box center [784, 492] width 1496 height 998
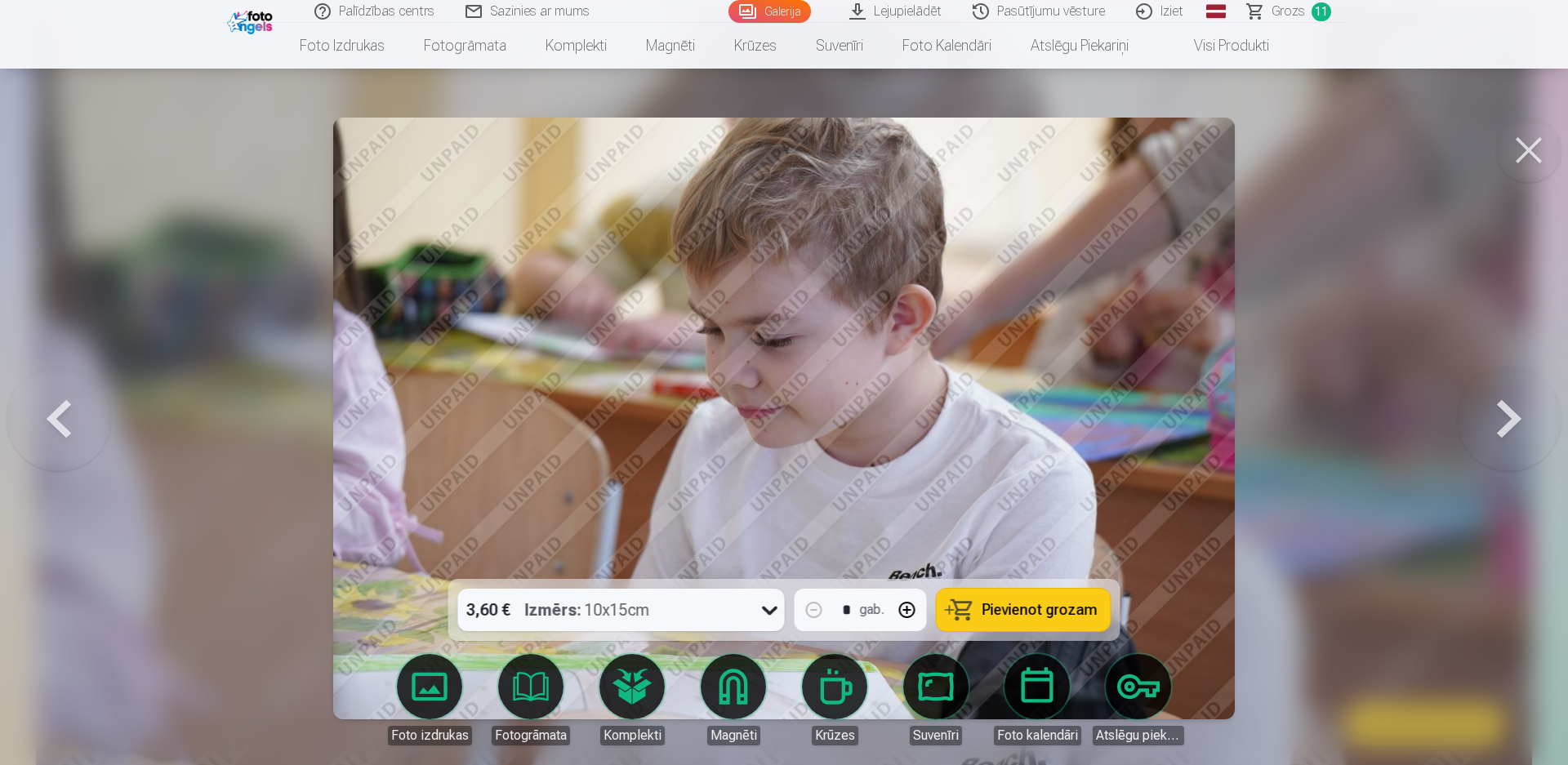
click at [1536, 152] on button at bounding box center [1529, 150] width 66 height 66
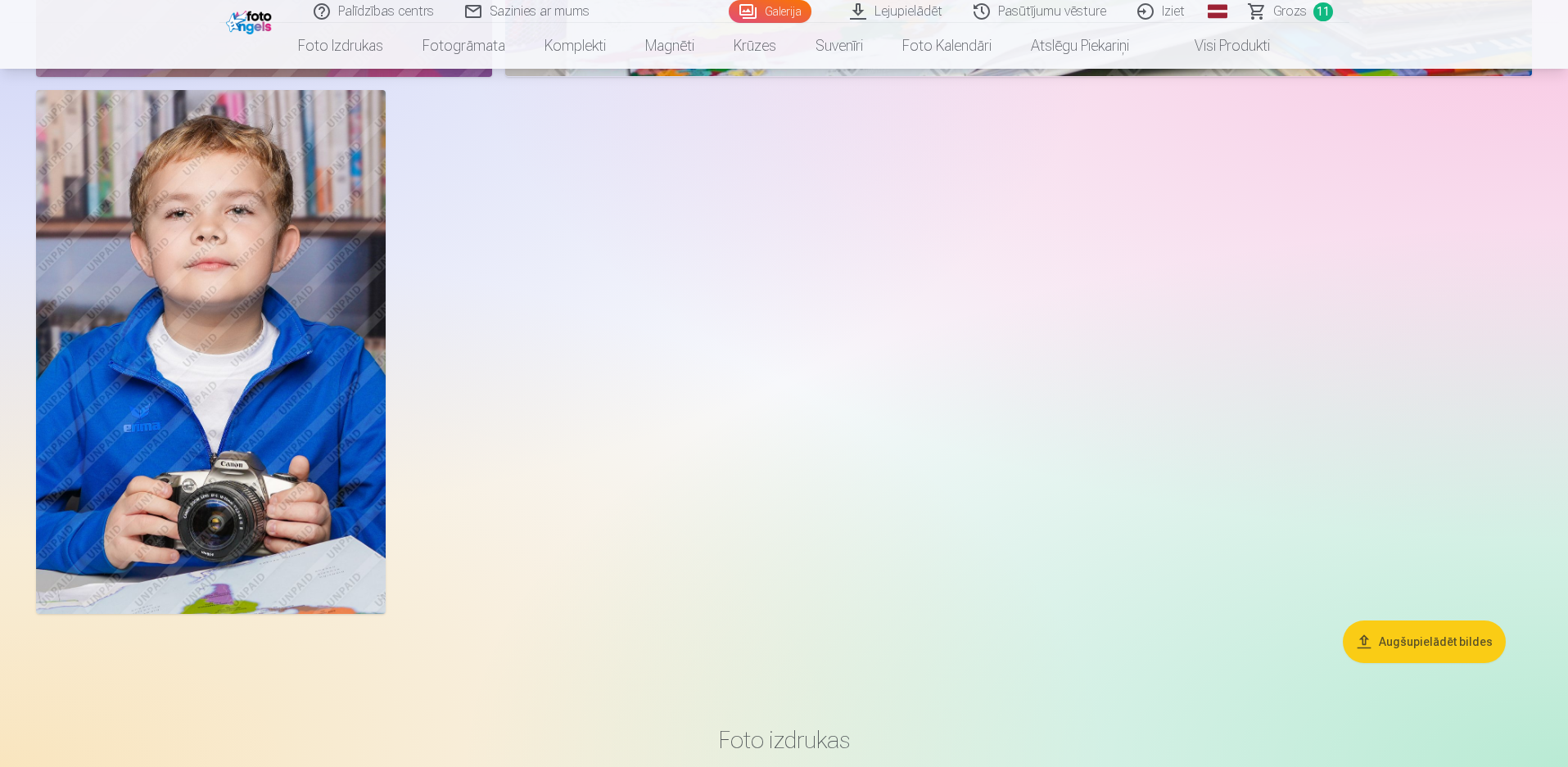
scroll to position [7848, 0]
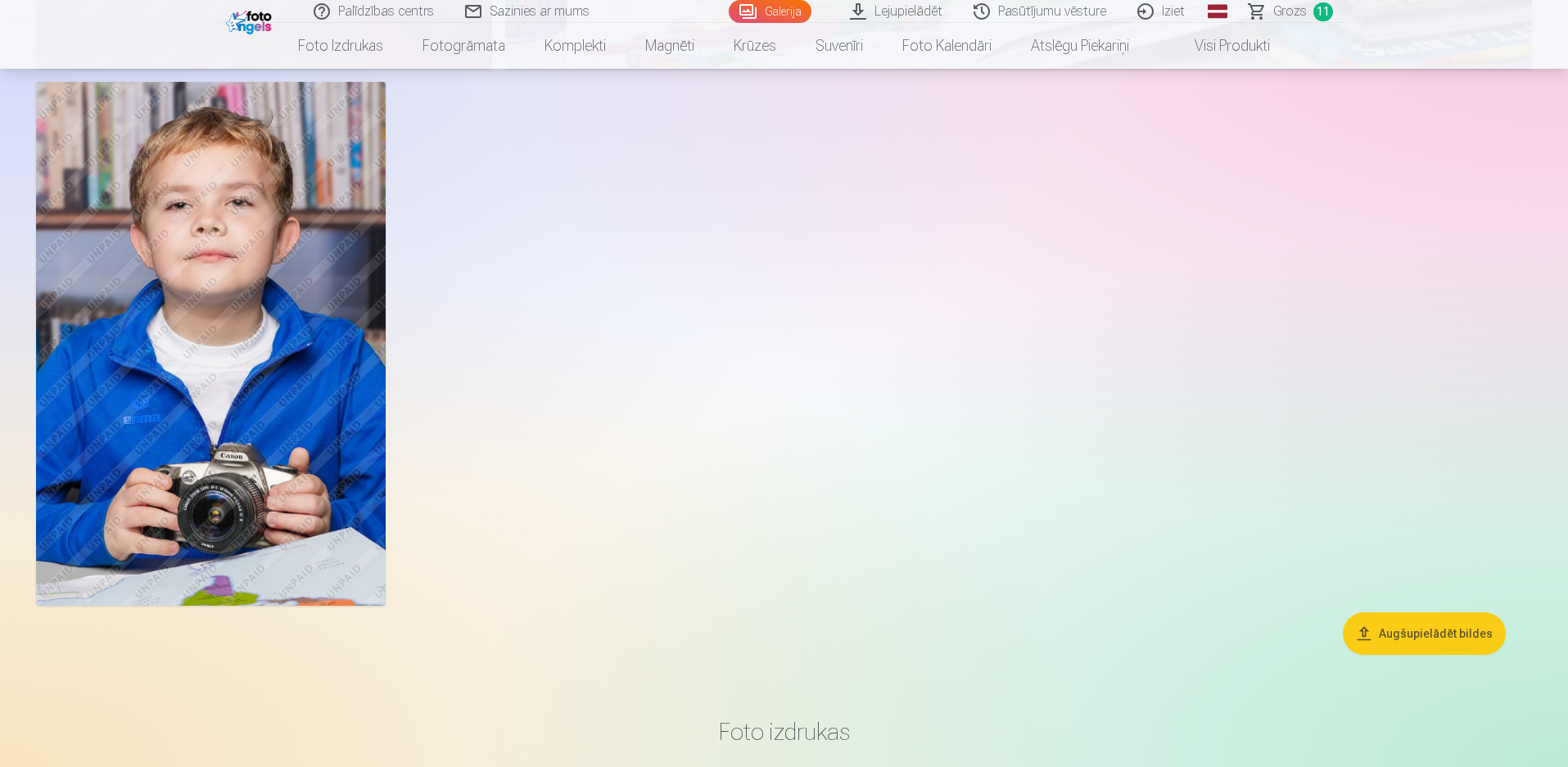
click at [1417, 638] on button "Augšupielādēt bildes" at bounding box center [1424, 633] width 163 height 42
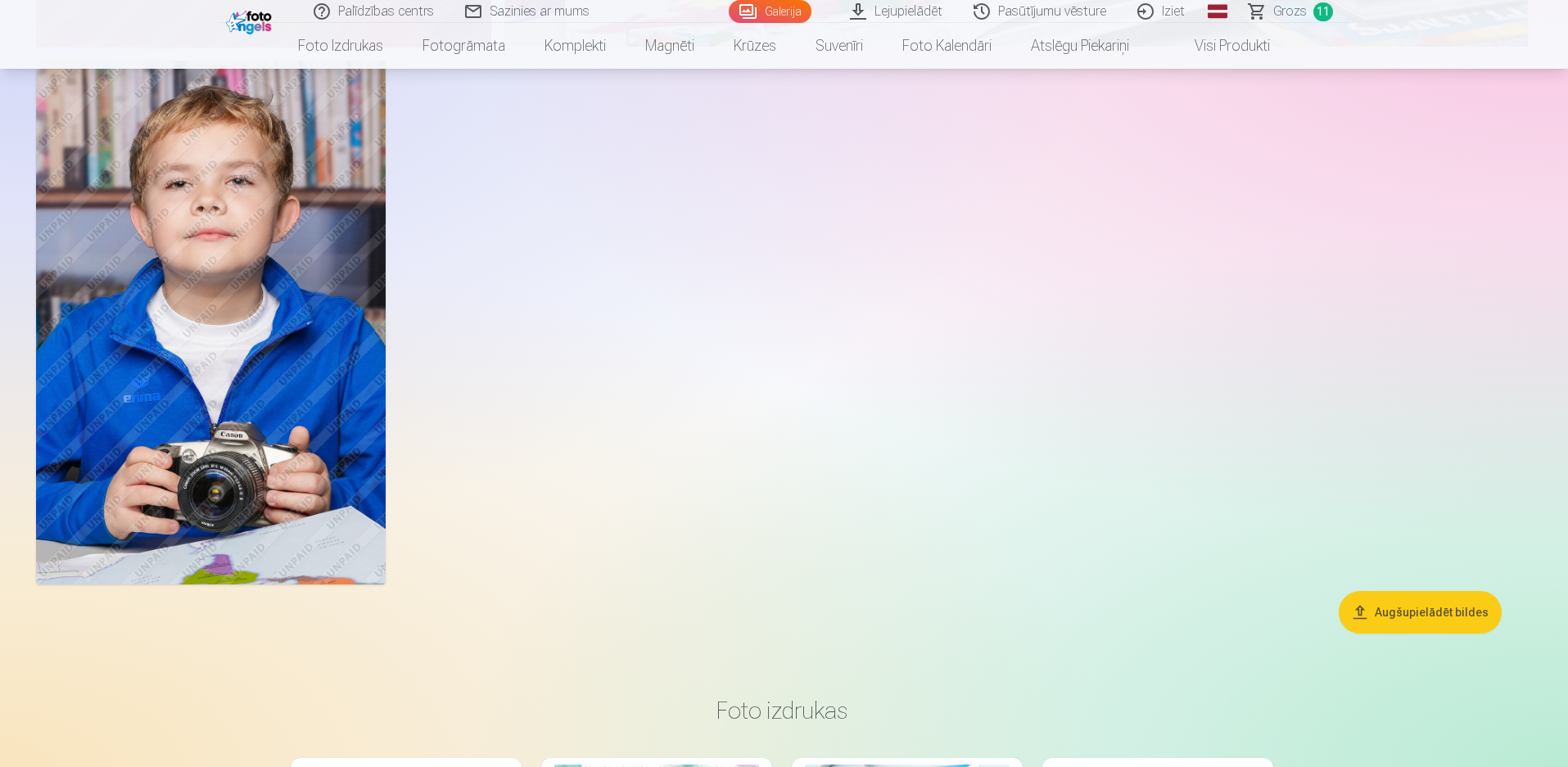
scroll to position [7867, 0]
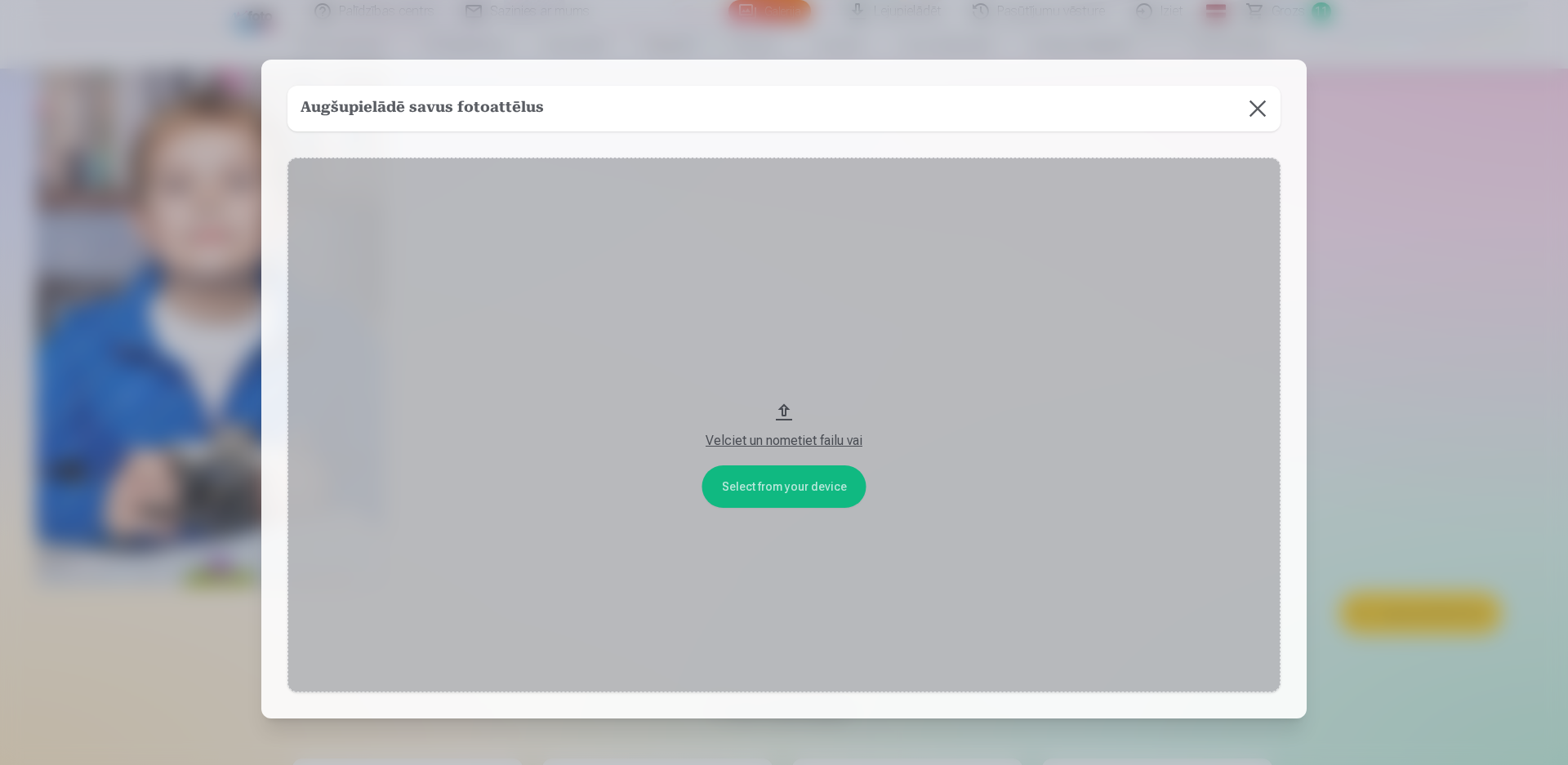
click at [789, 497] on button "Velciet un nometiet failu vai" at bounding box center [784, 426] width 993 height 536
click at [1259, 112] on button at bounding box center [1258, 108] width 46 height 46
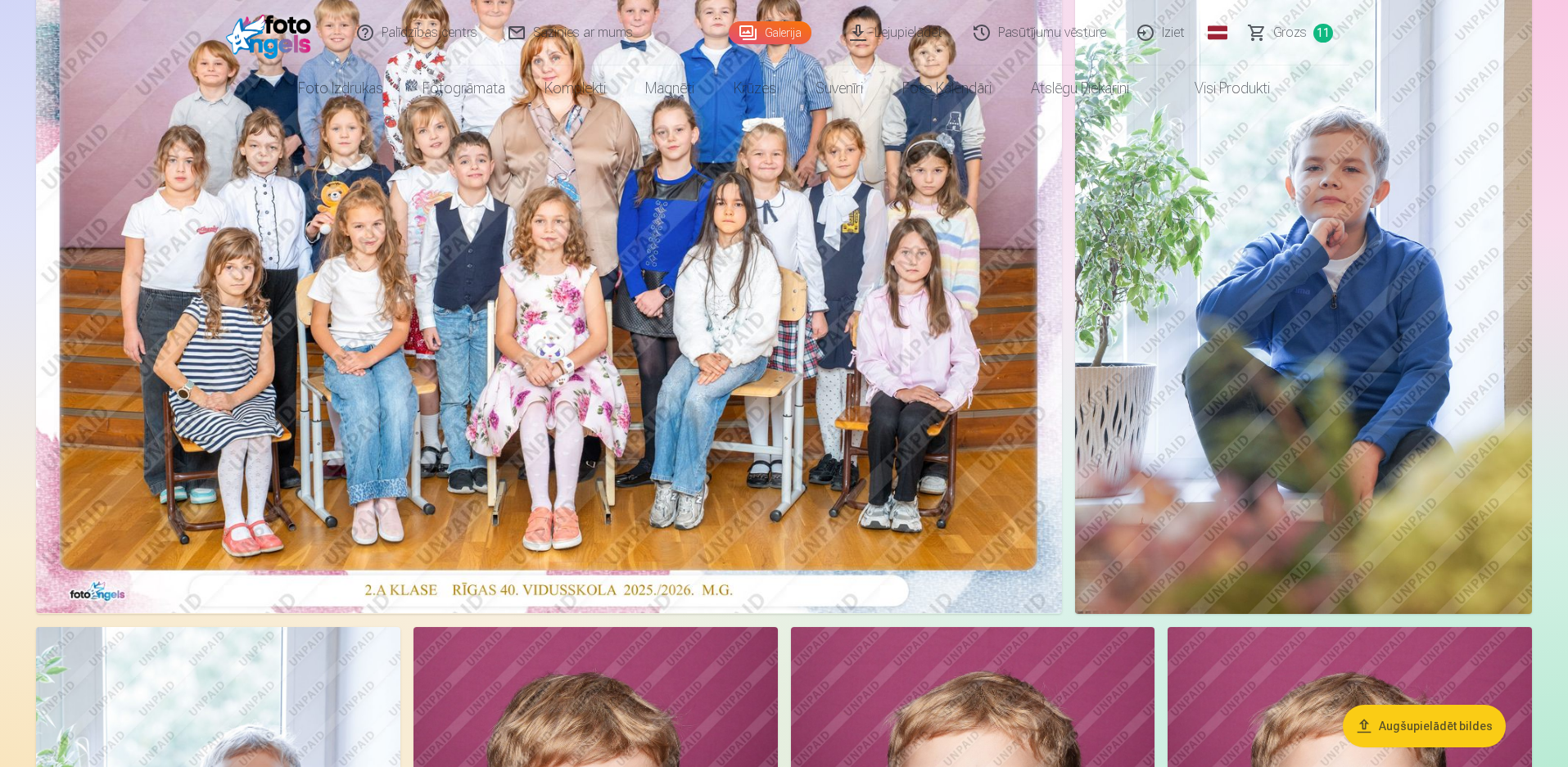
scroll to position [0, 0]
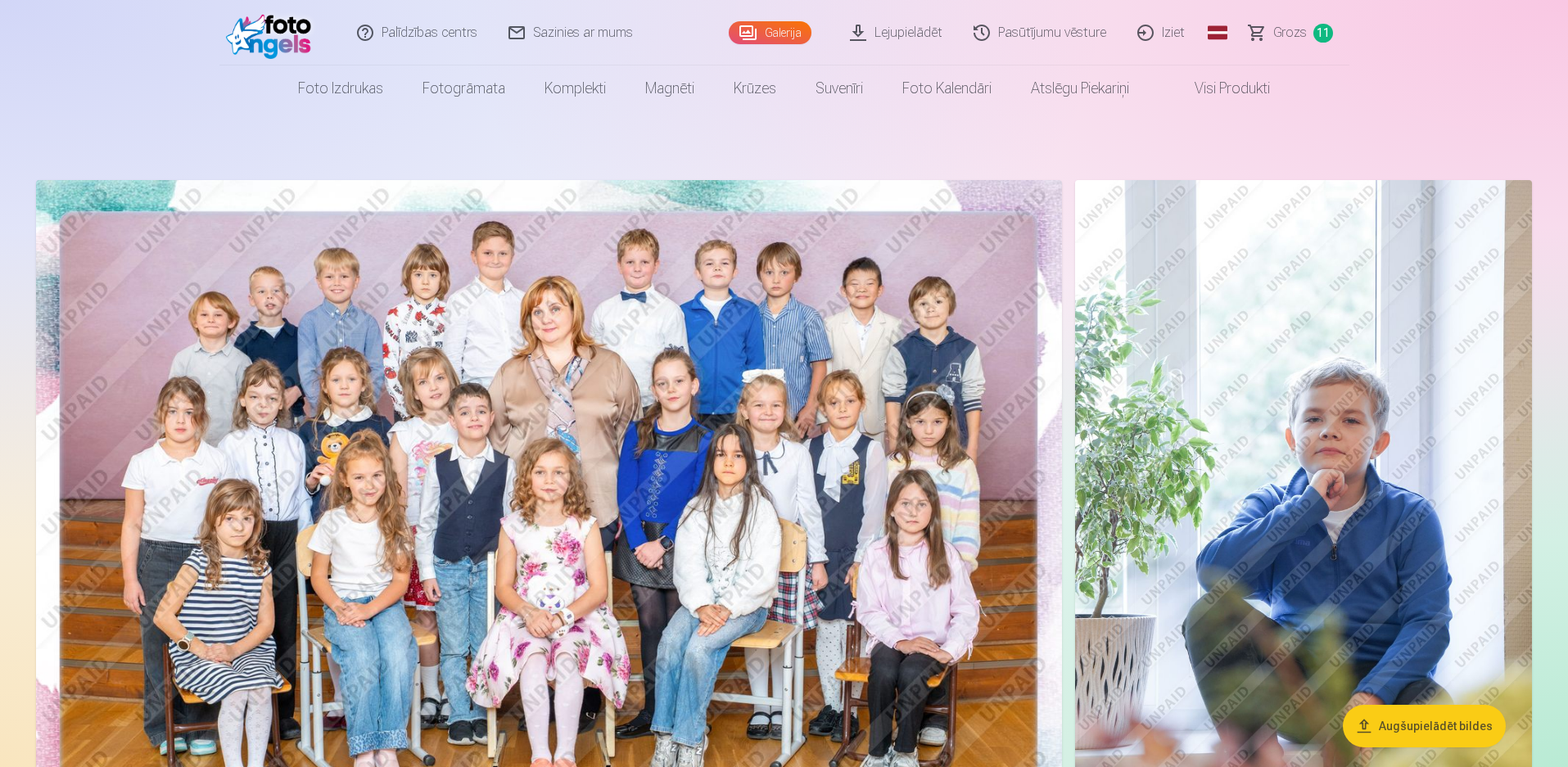
click at [1283, 35] on span "Grozs" at bounding box center [1289, 32] width 33 height 20
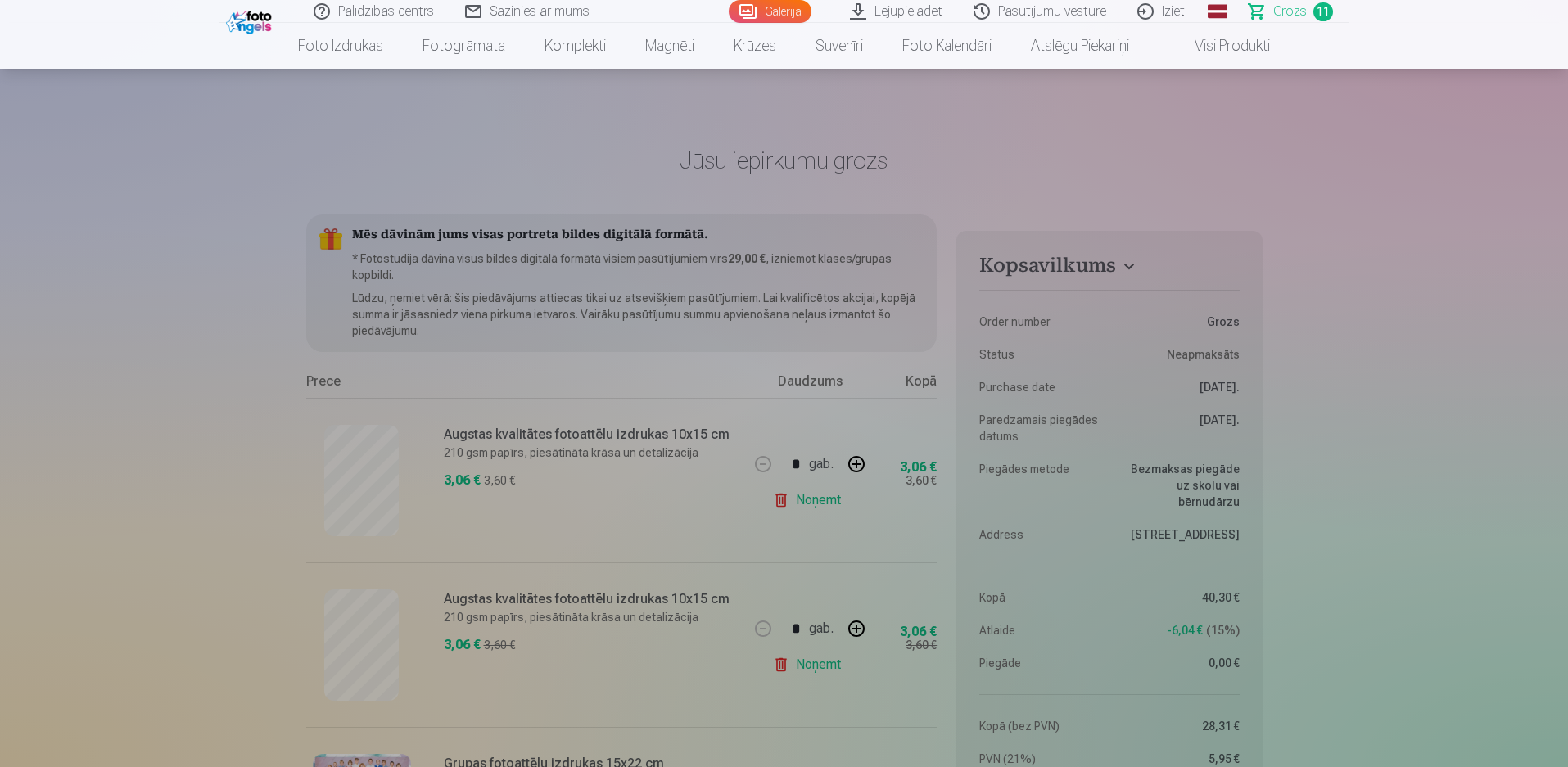
scroll to position [82, 0]
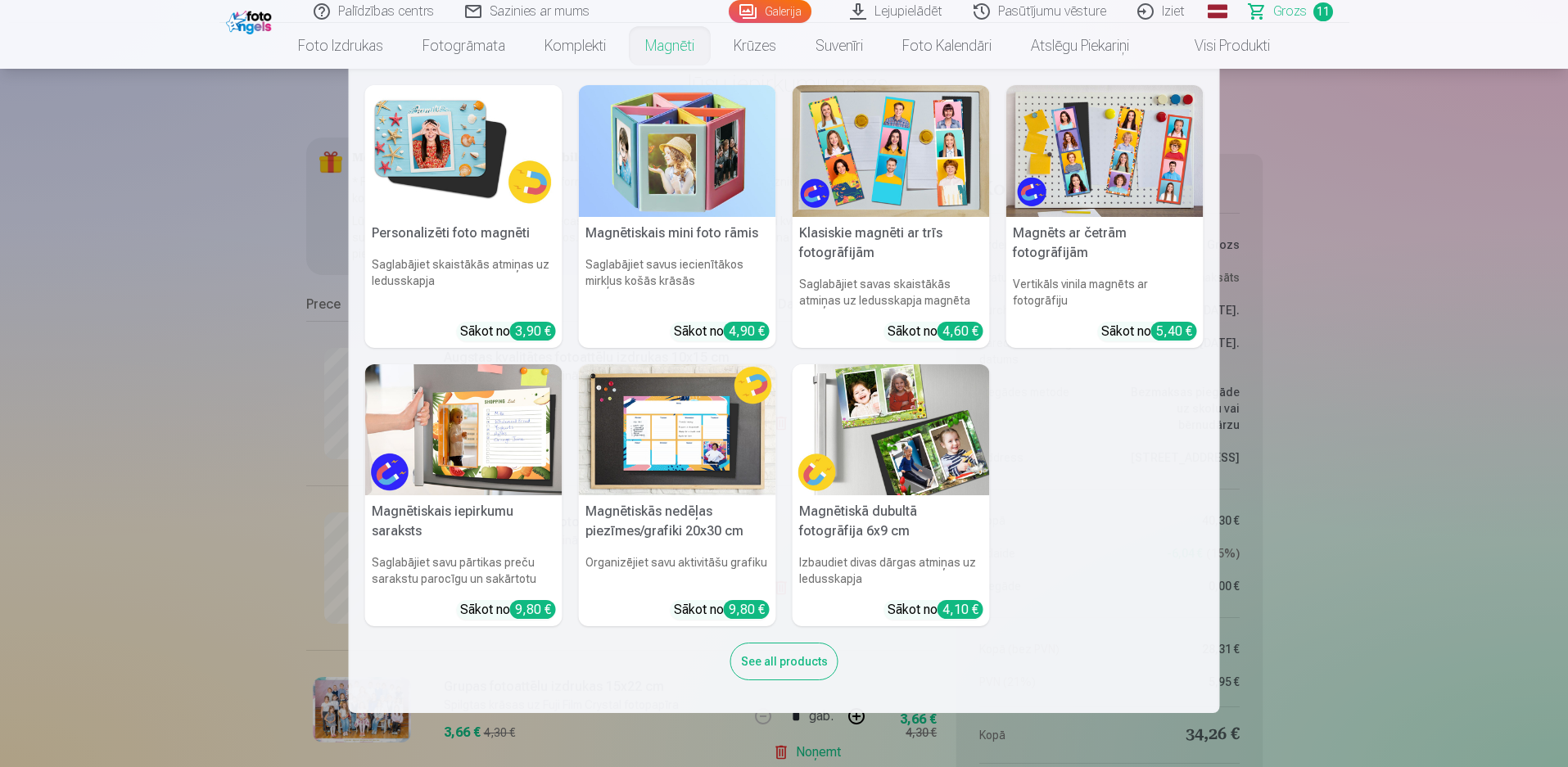
click at [679, 50] on link "Magnēti" at bounding box center [669, 45] width 89 height 46
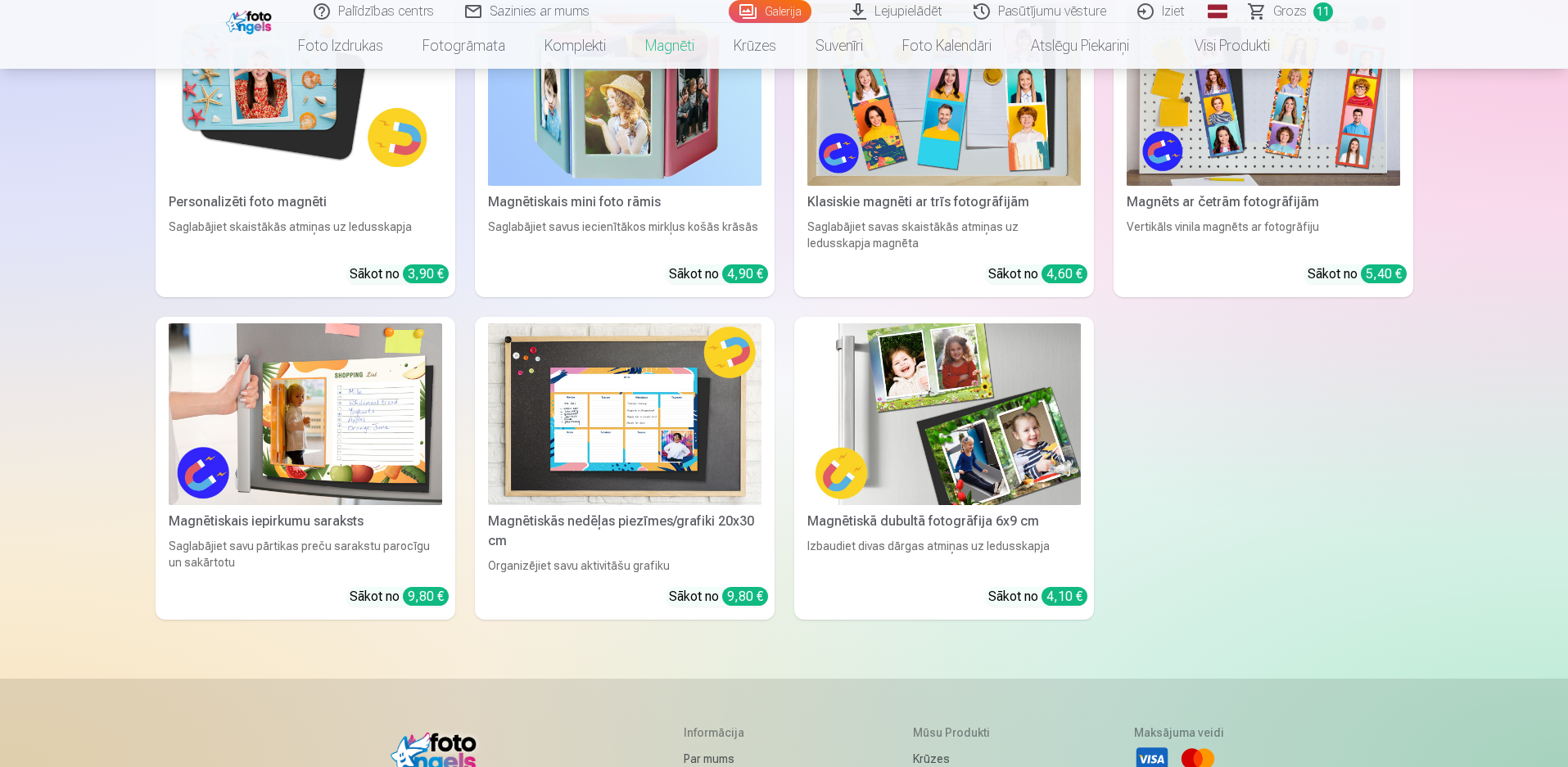
scroll to position [82, 0]
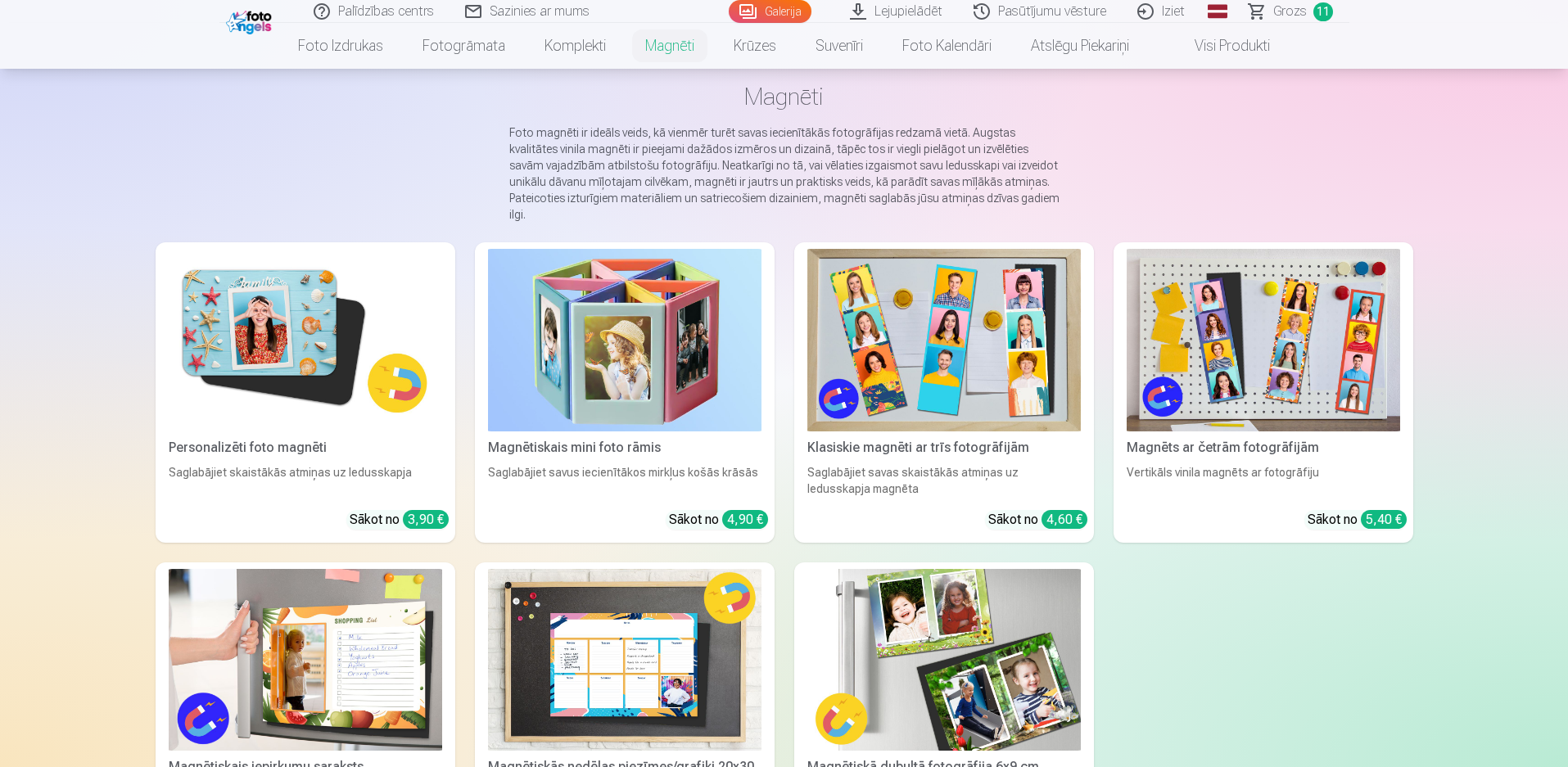
click at [249, 348] on img at bounding box center [305, 340] width 274 height 182
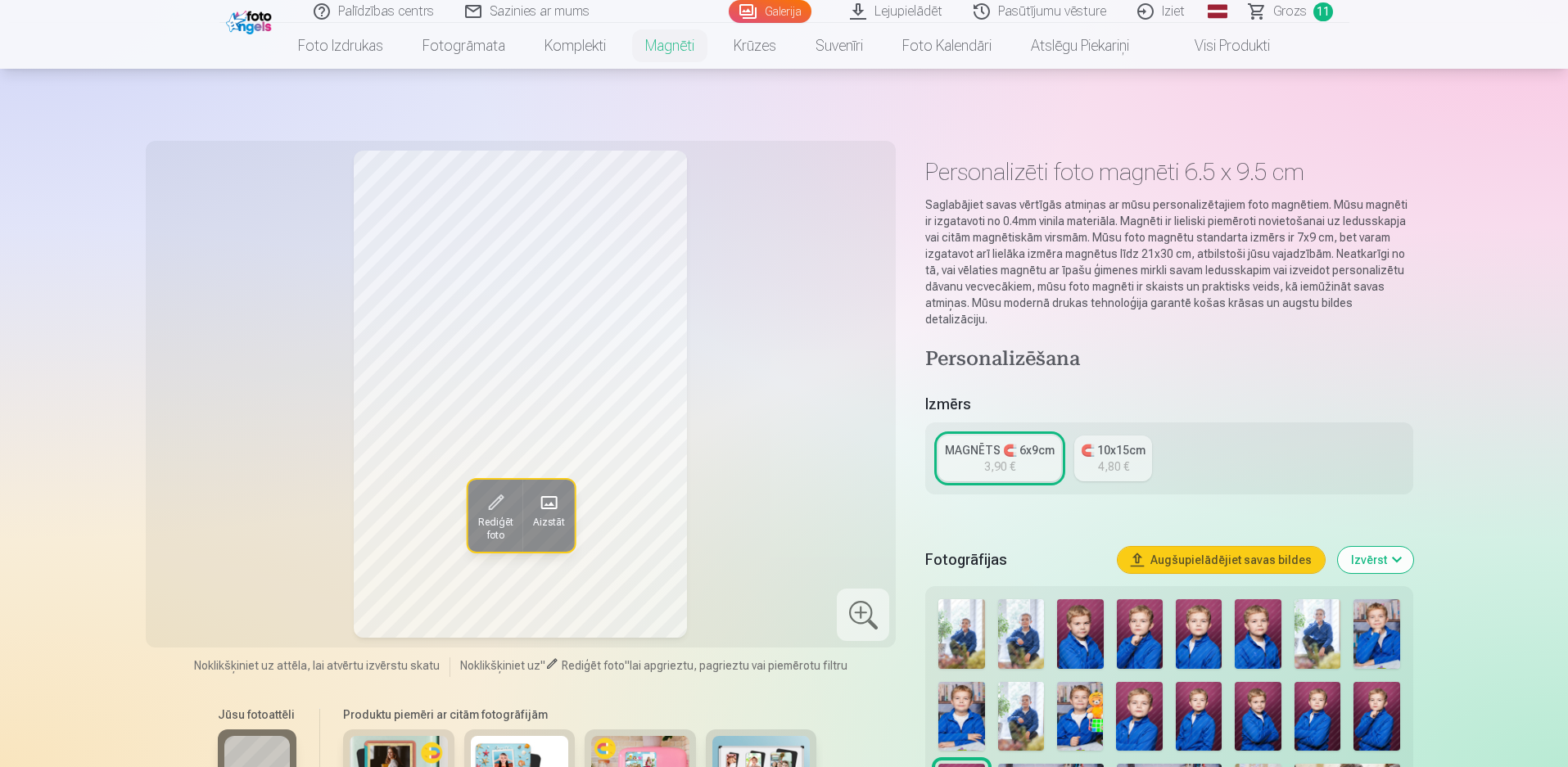
scroll to position [82, 0]
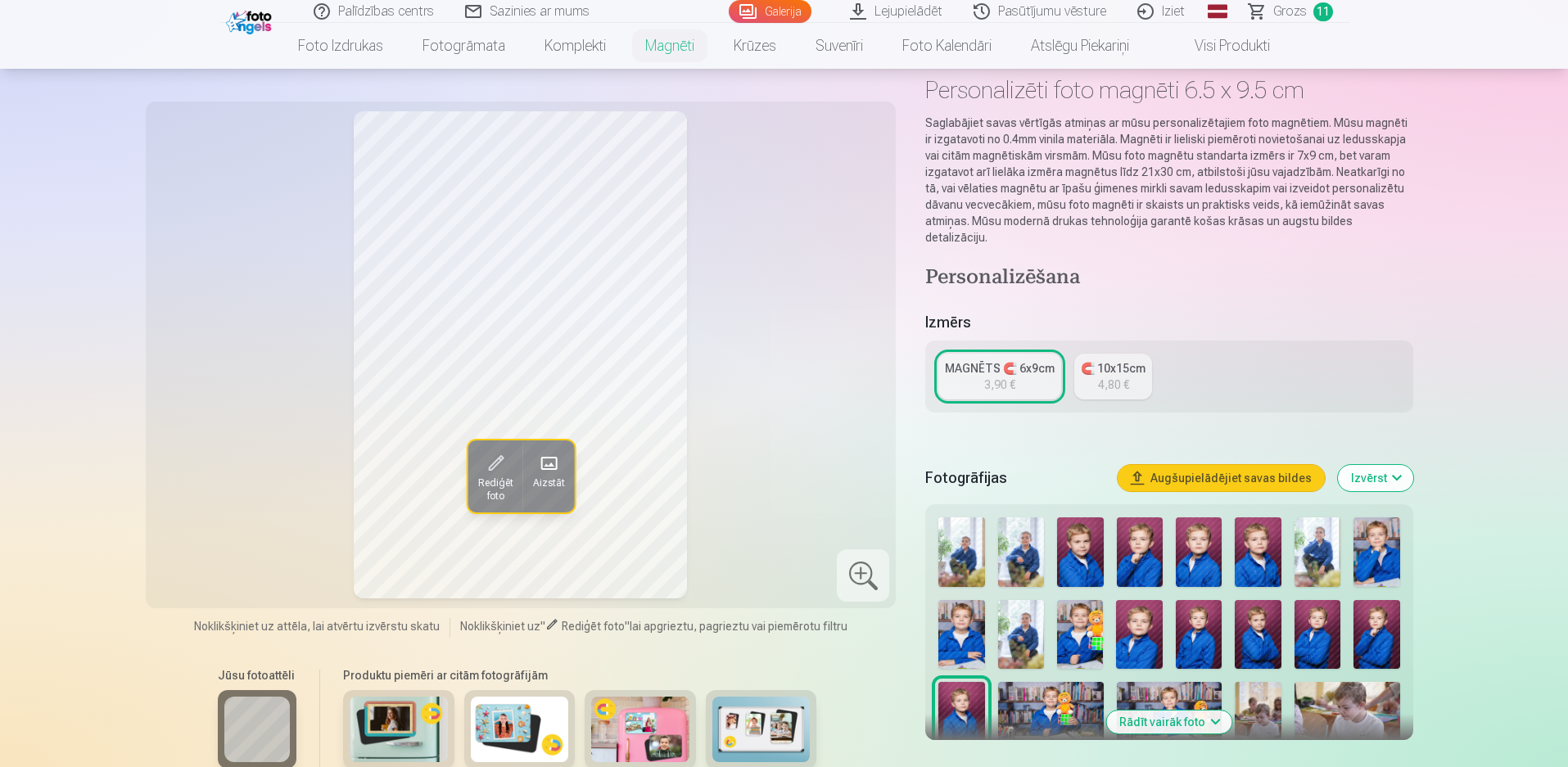
click at [1068, 567] on img at bounding box center [1080, 552] width 46 height 70
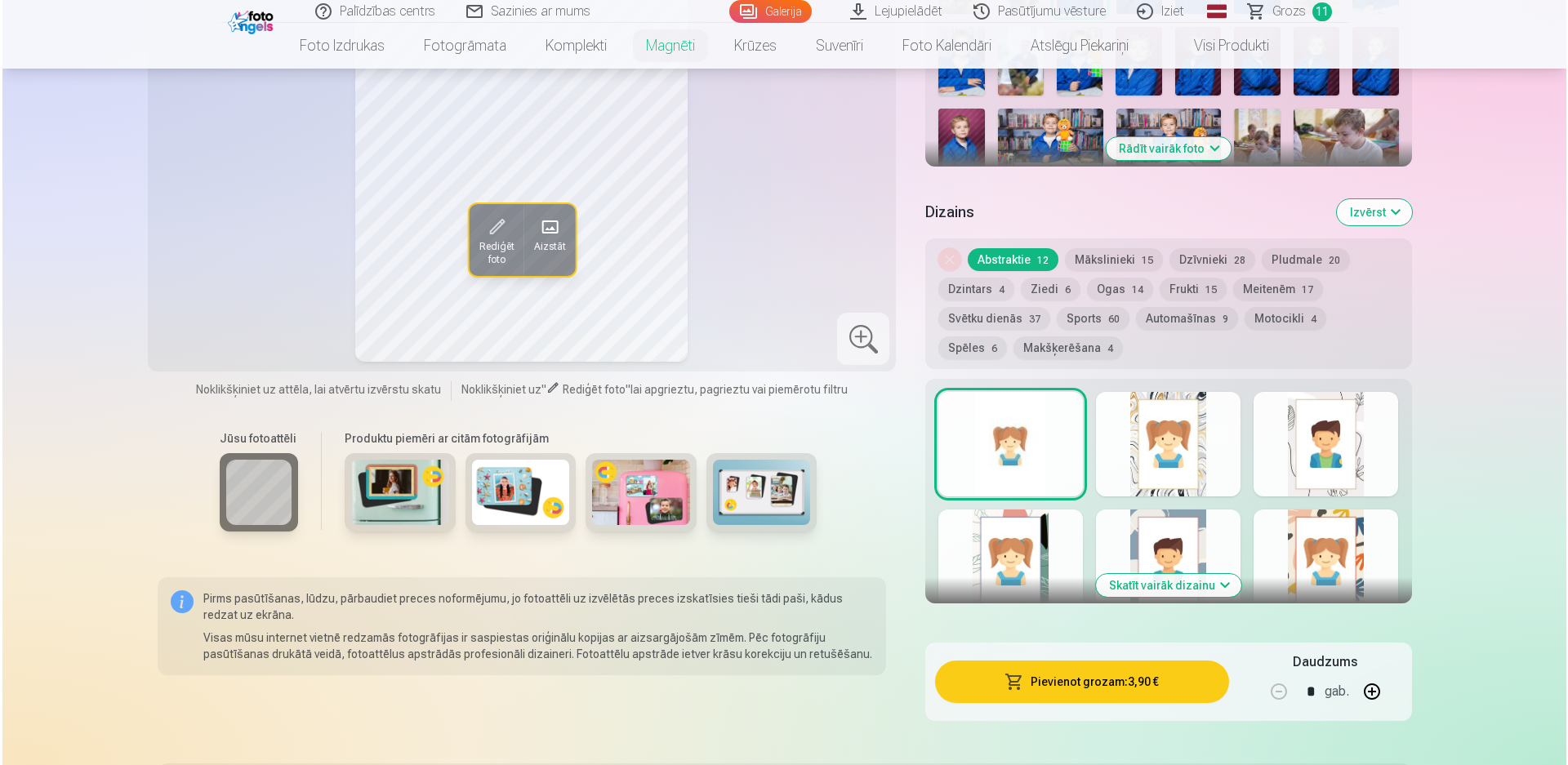
scroll to position [817, 0]
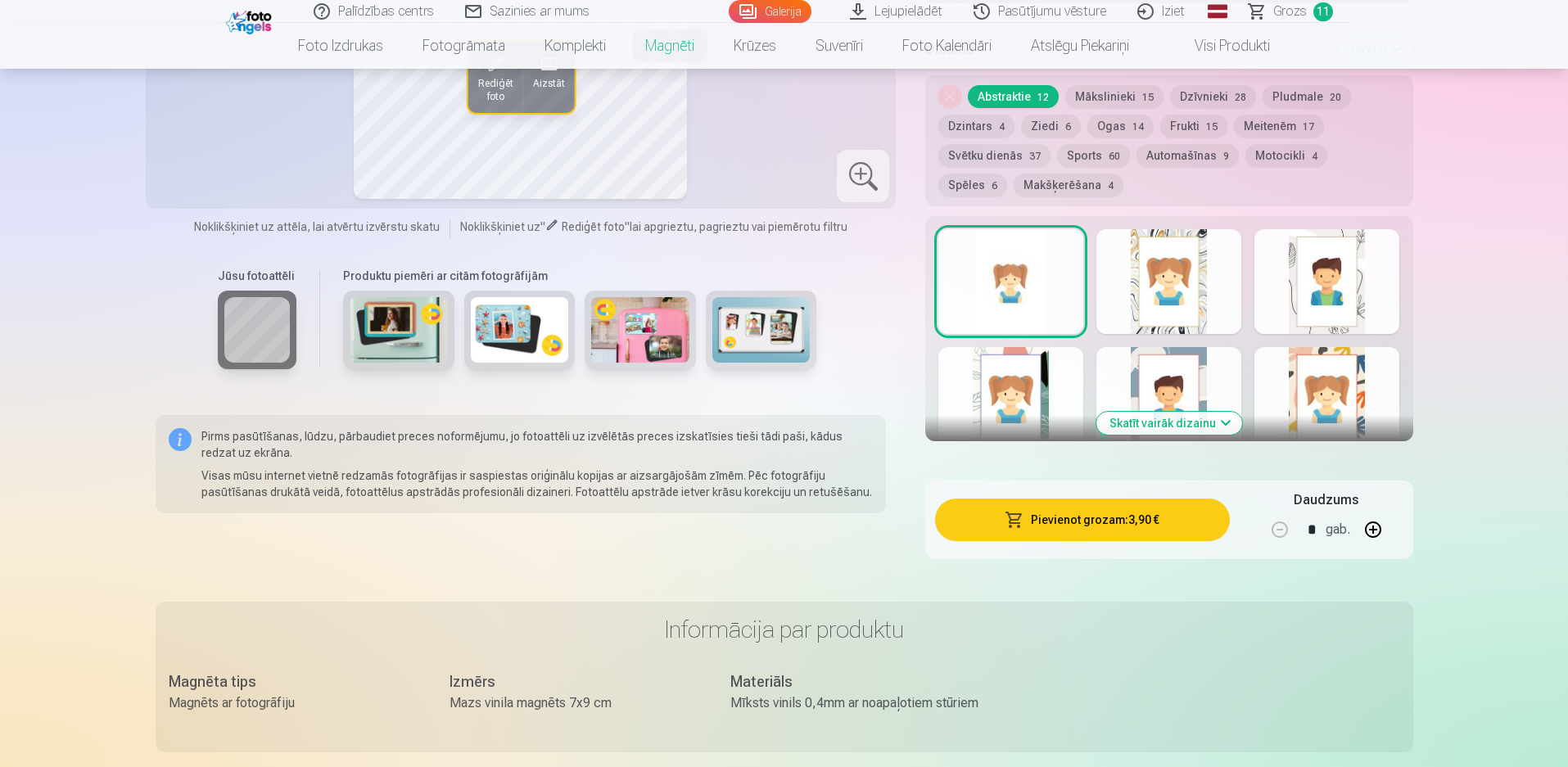
click at [1109, 531] on button "Pievienot grozam : 3,90 €" at bounding box center [1082, 520] width 294 height 42
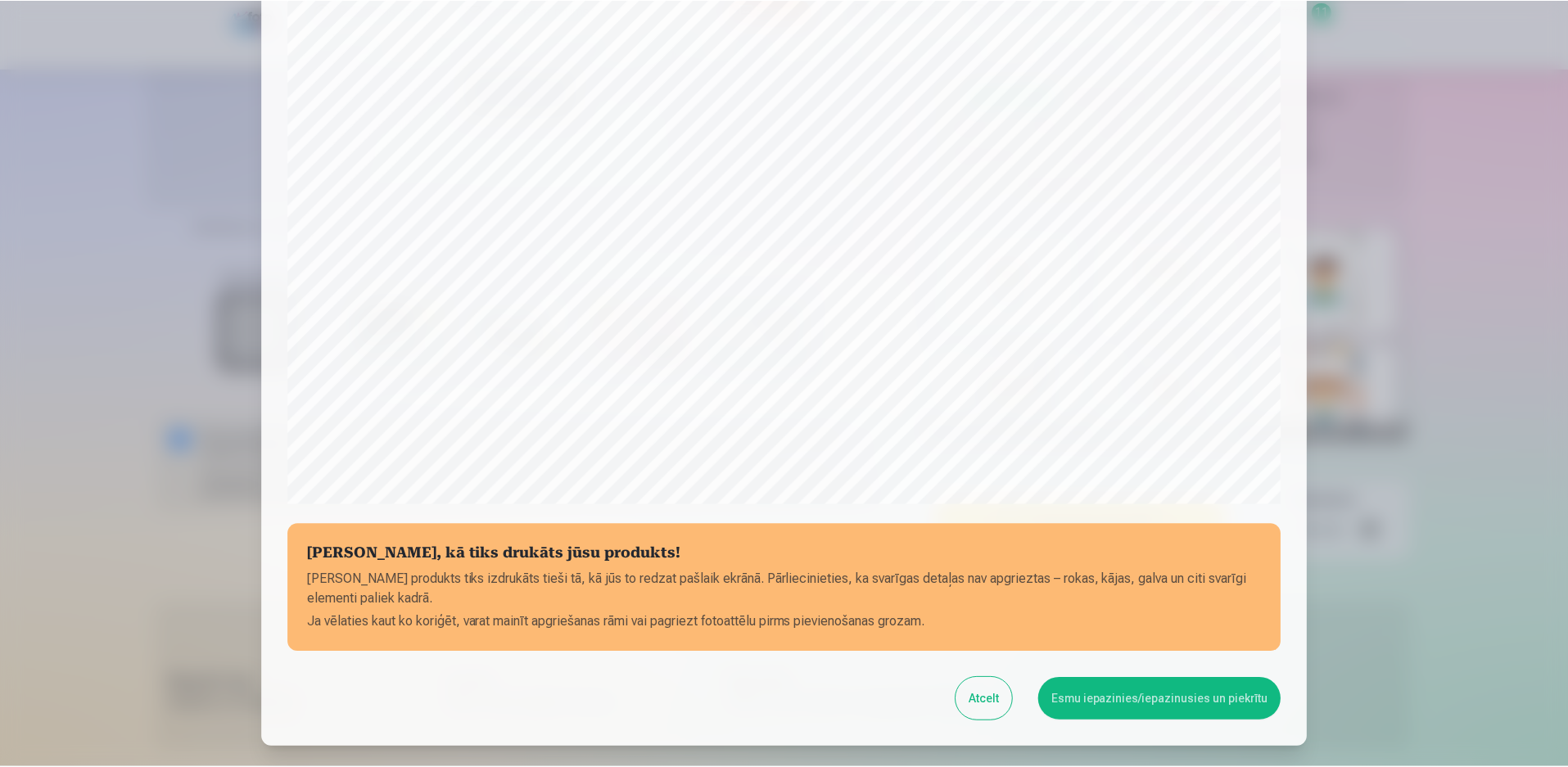
scroll to position [330, 0]
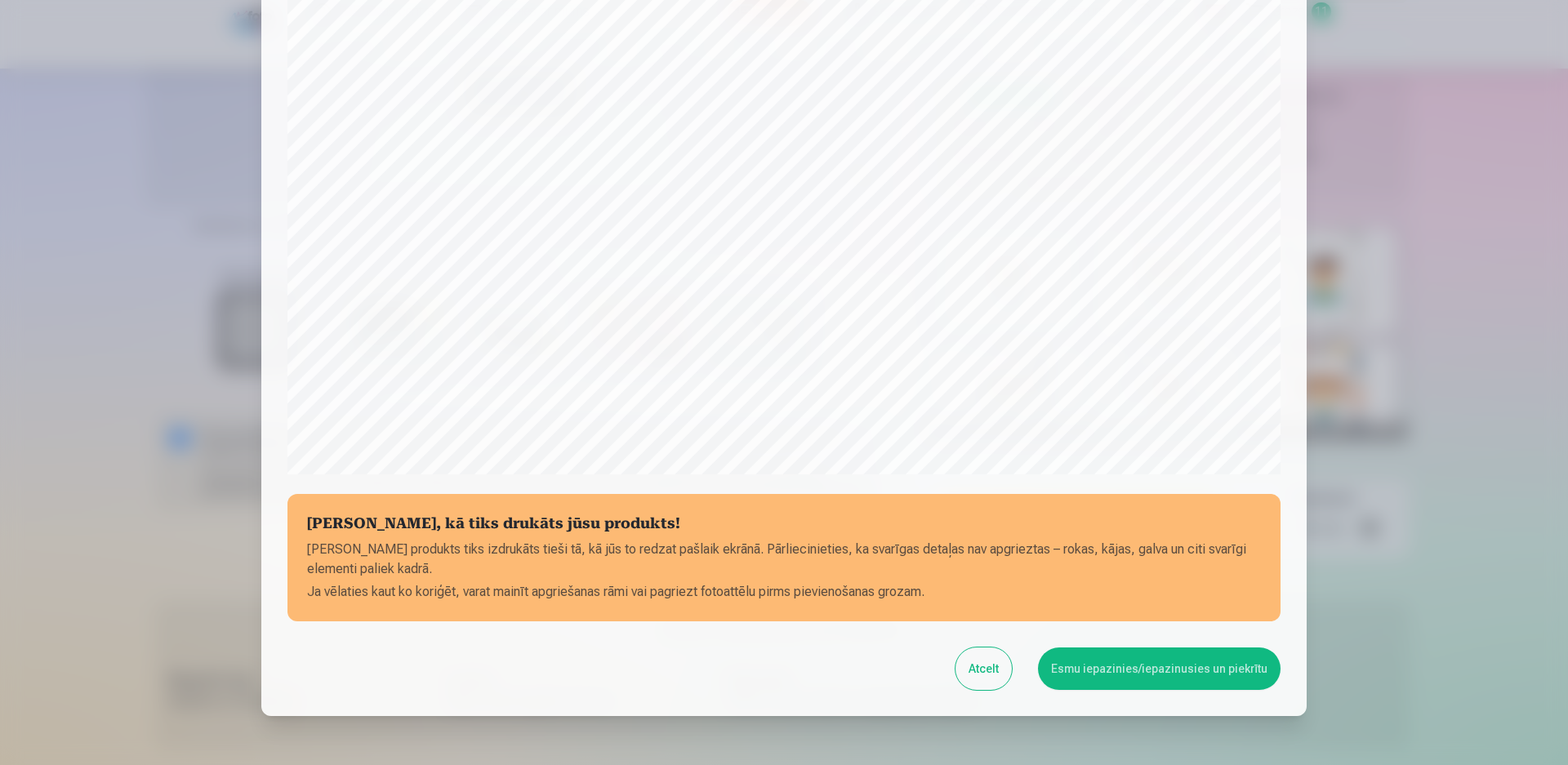
click at [1079, 678] on button "Esmu iepazinies/iepazinusies un piekrītu" at bounding box center [1159, 669] width 243 height 42
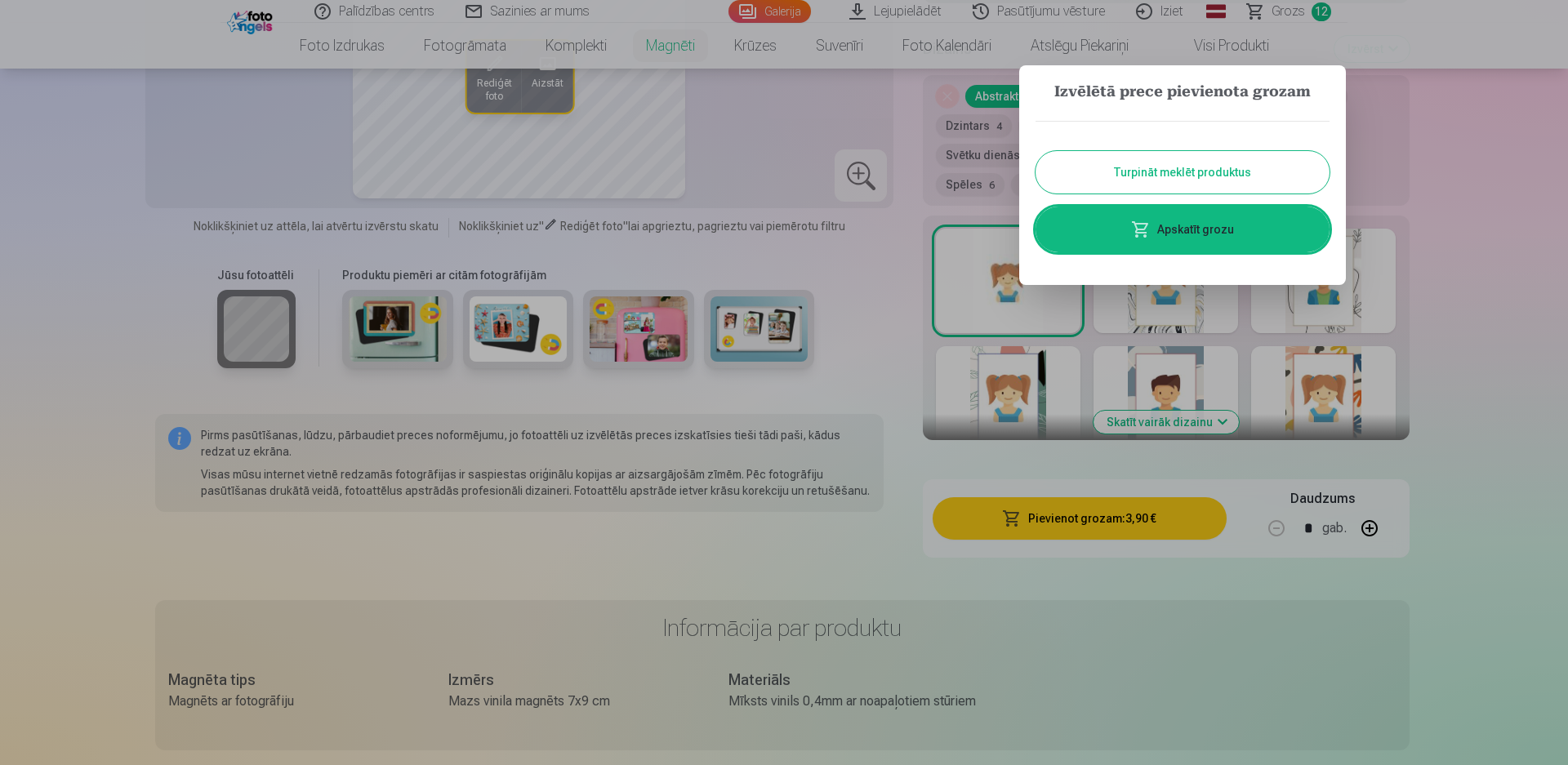
click at [1221, 175] on button "Turpināt meklēt produktus" at bounding box center [1182, 172] width 294 height 42
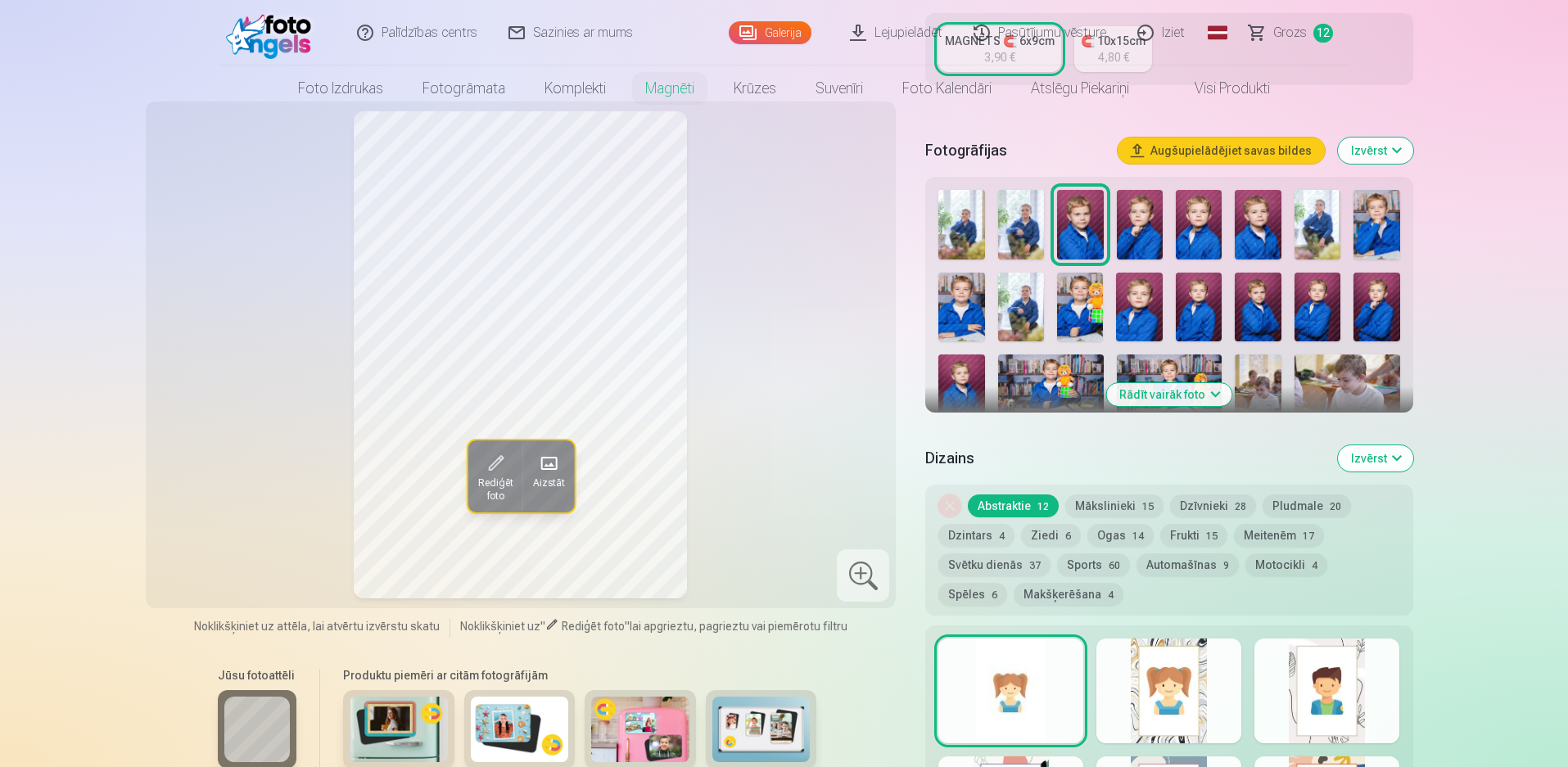
scroll to position [0, 0]
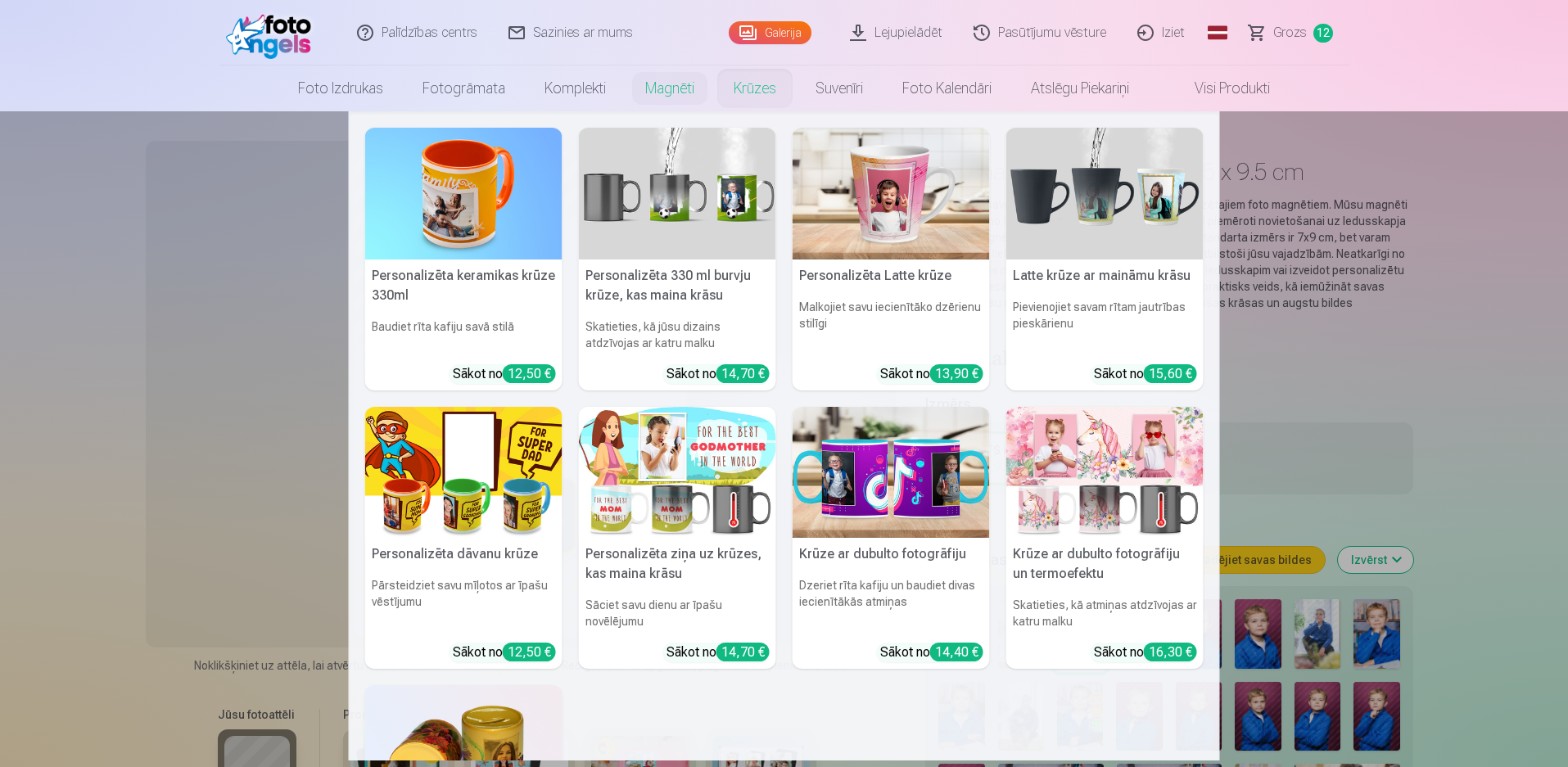
click at [757, 87] on link "Krūzes" at bounding box center [754, 89] width 82 height 46
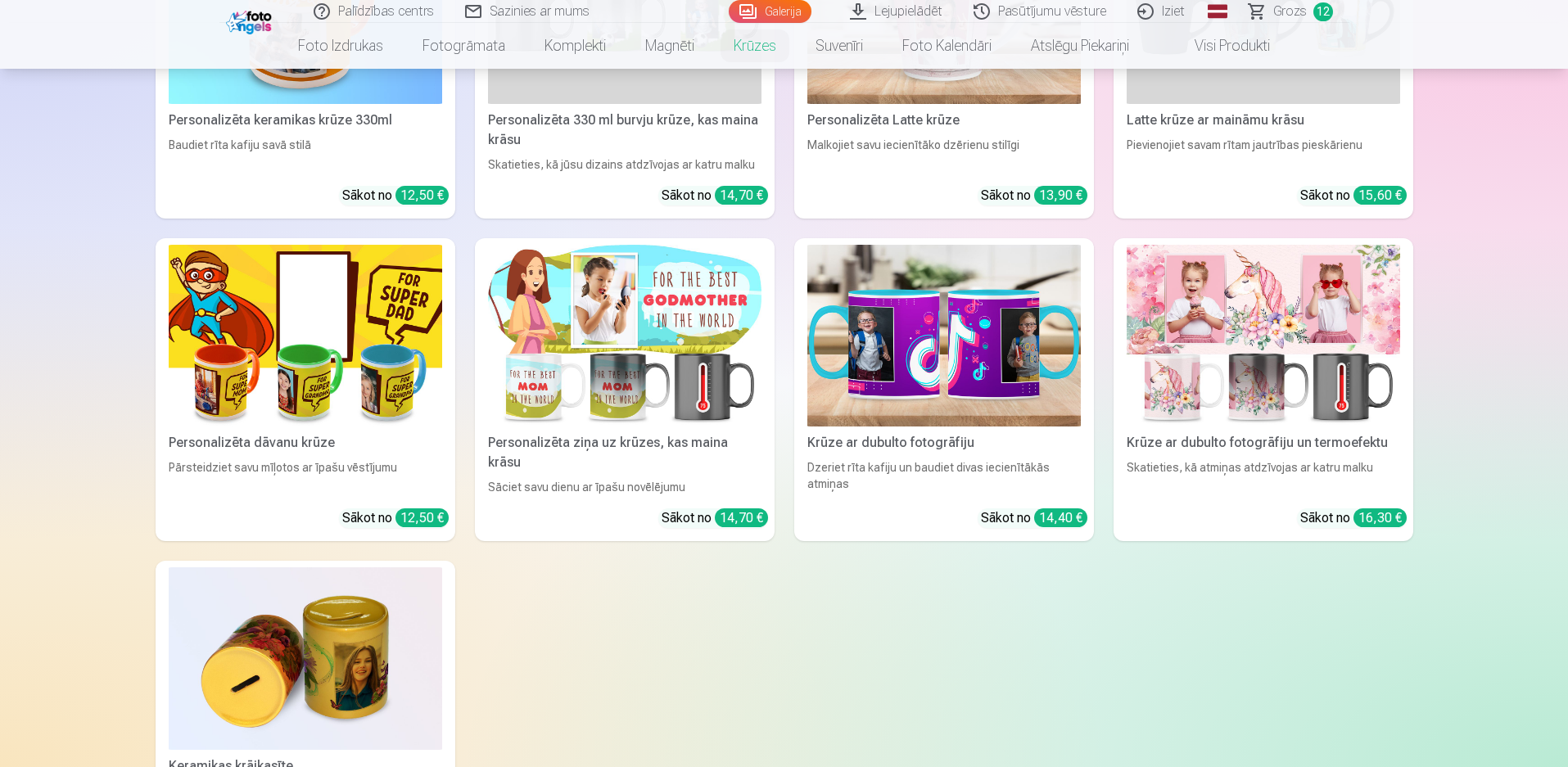
scroll to position [163, 0]
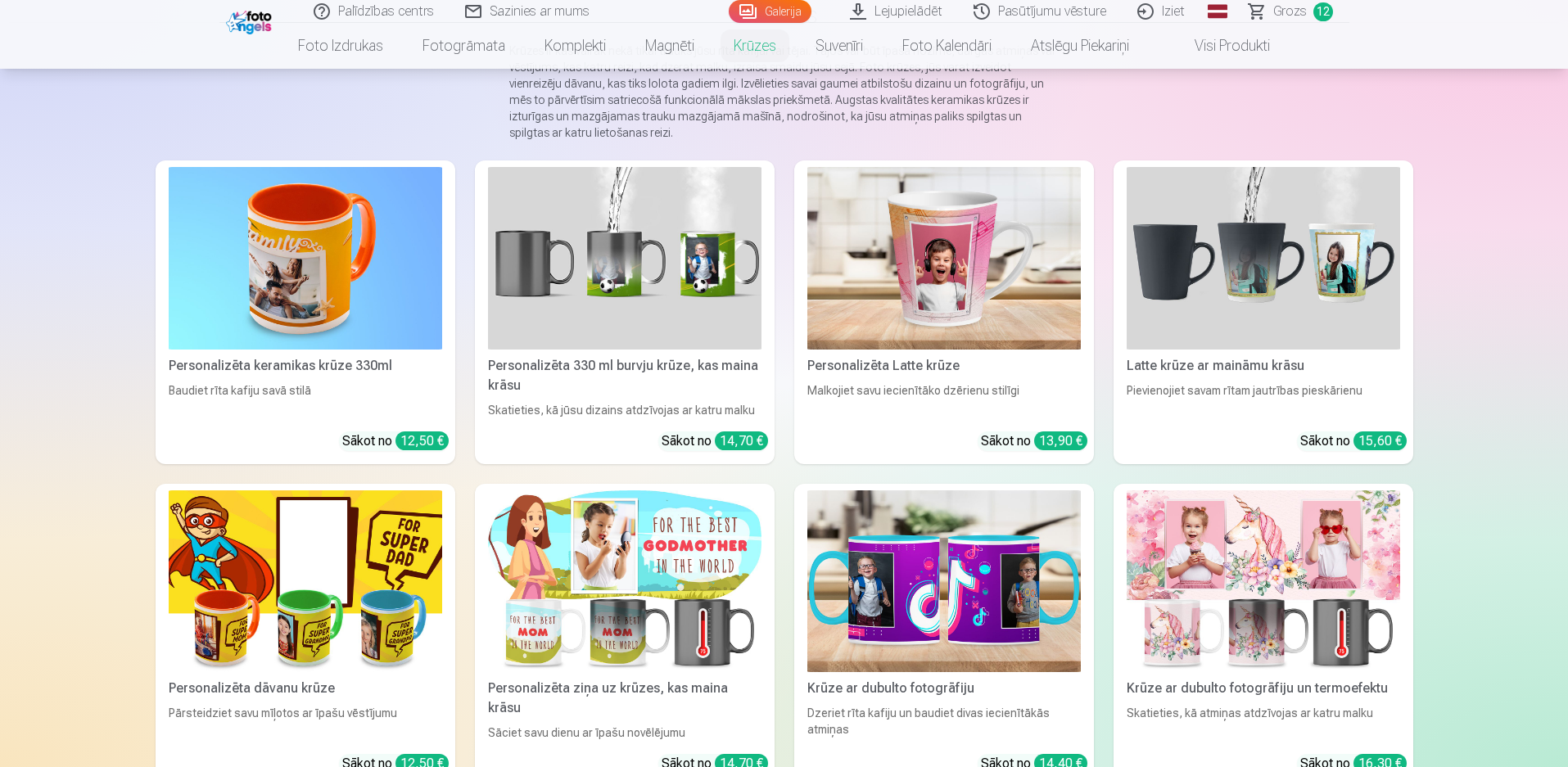
click at [952, 222] on img at bounding box center [944, 258] width 274 height 182
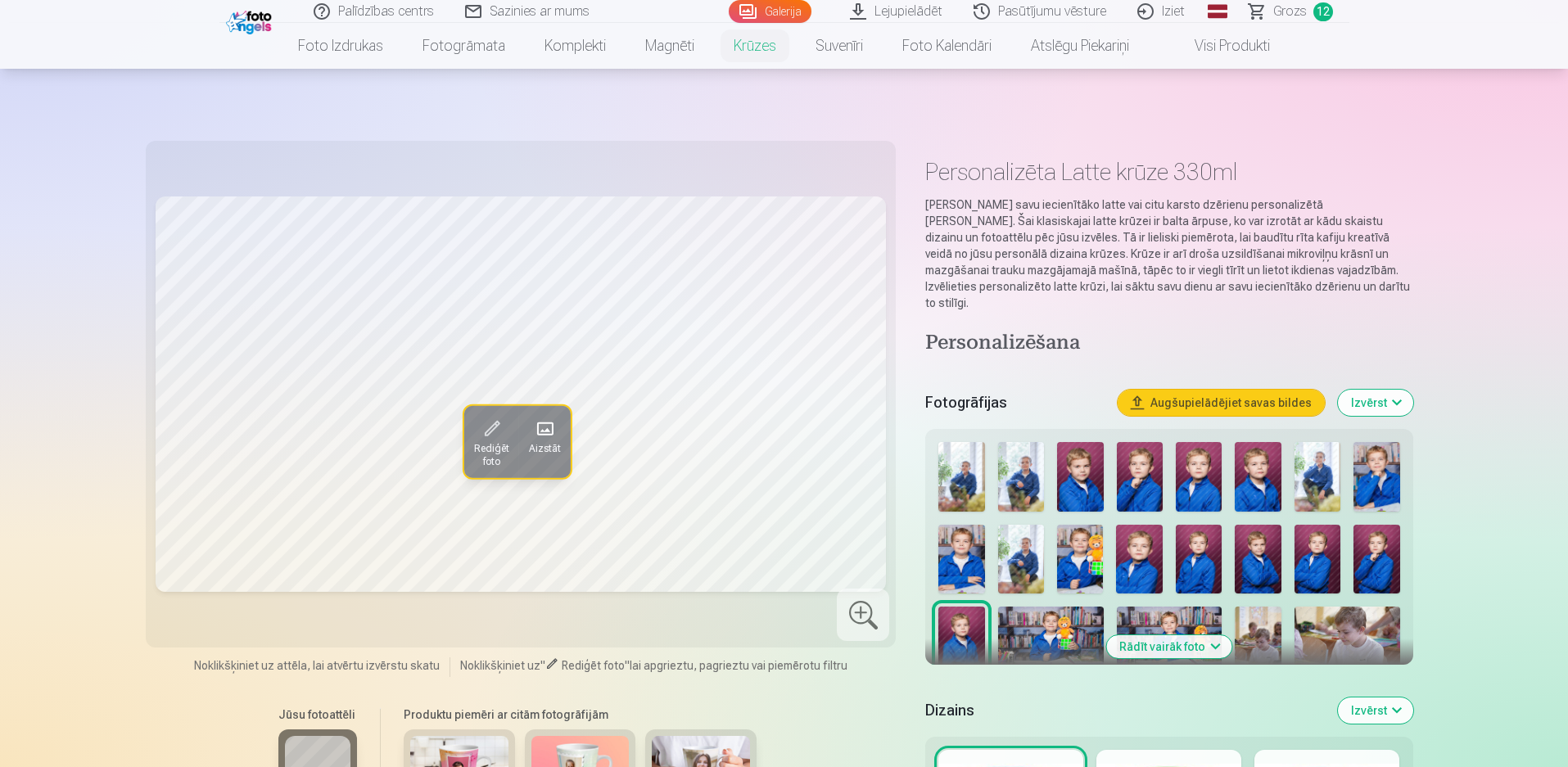
scroll to position [82, 0]
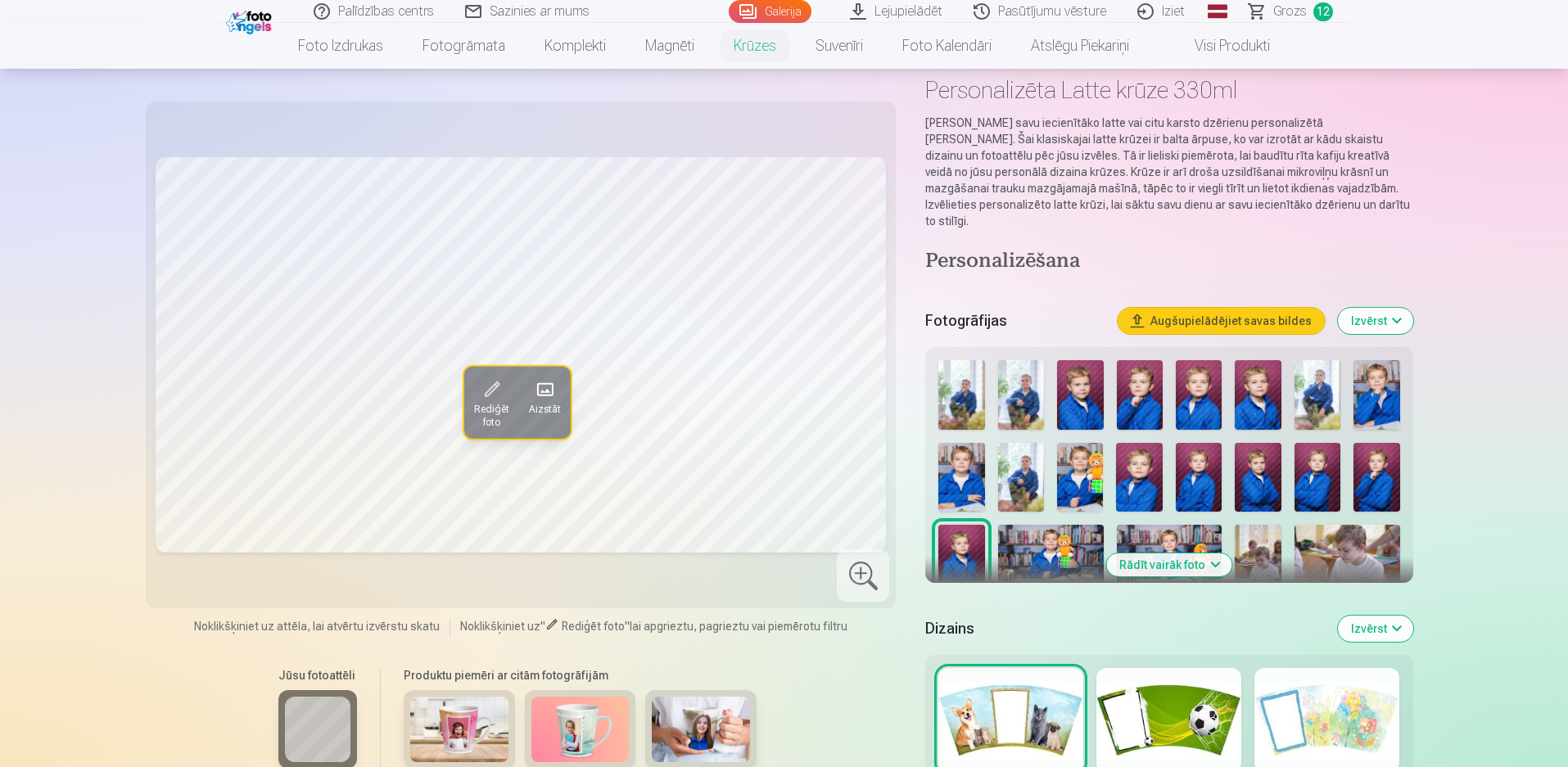
click at [475, 725] on img at bounding box center [460, 730] width 98 height 66
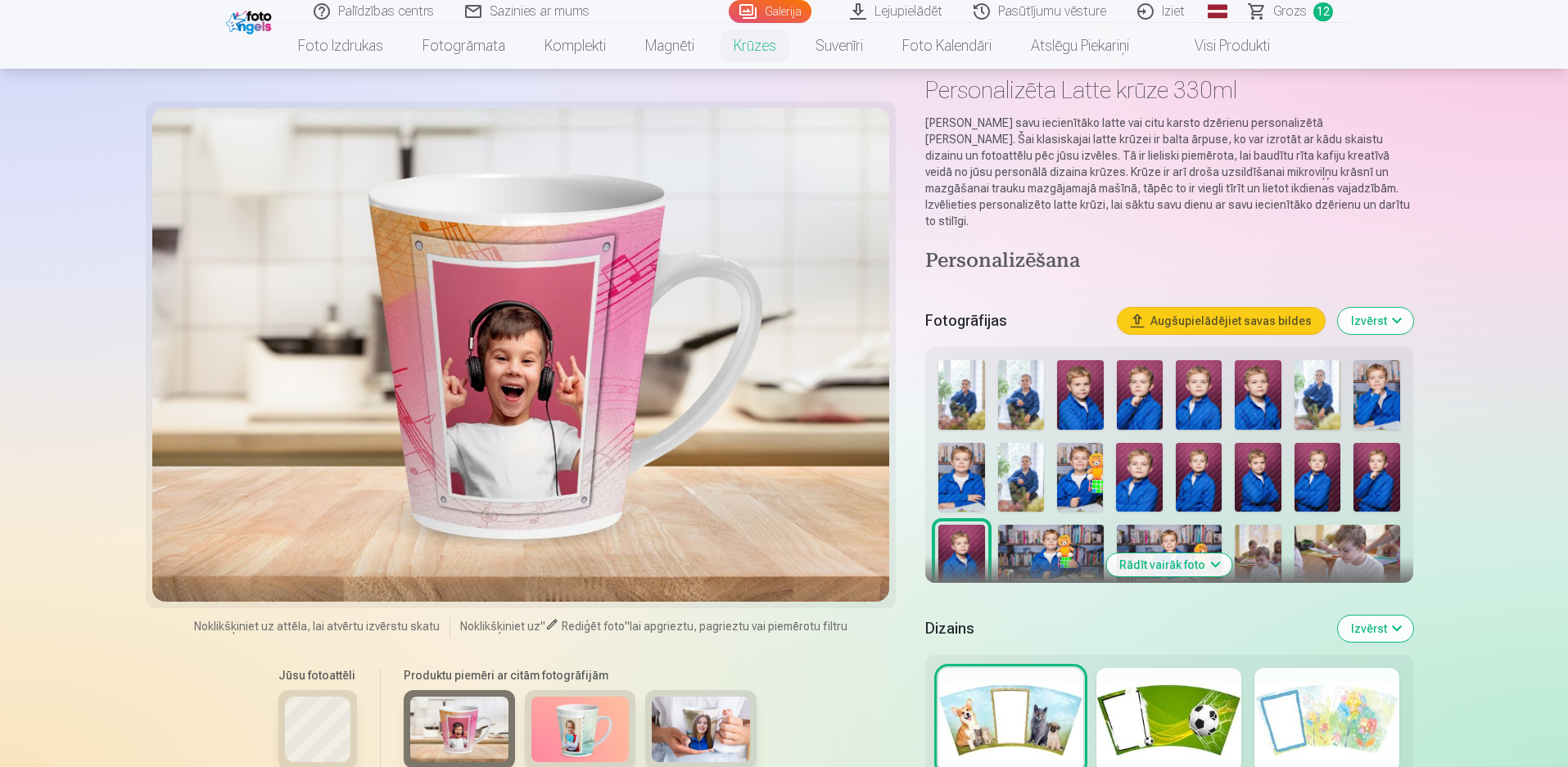
click at [589, 719] on img at bounding box center [581, 730] width 98 height 66
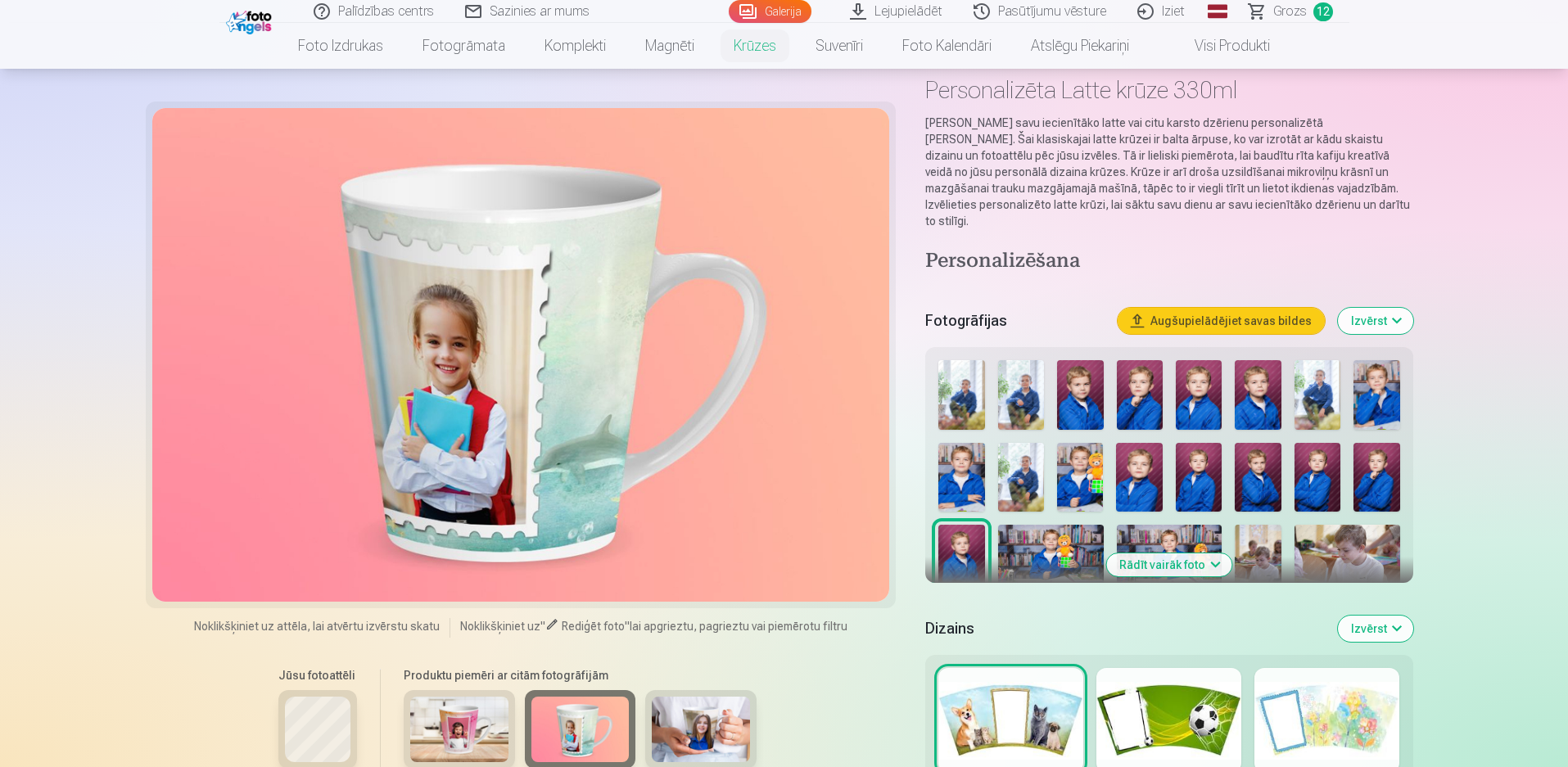
click at [686, 734] on img at bounding box center [701, 730] width 98 height 66
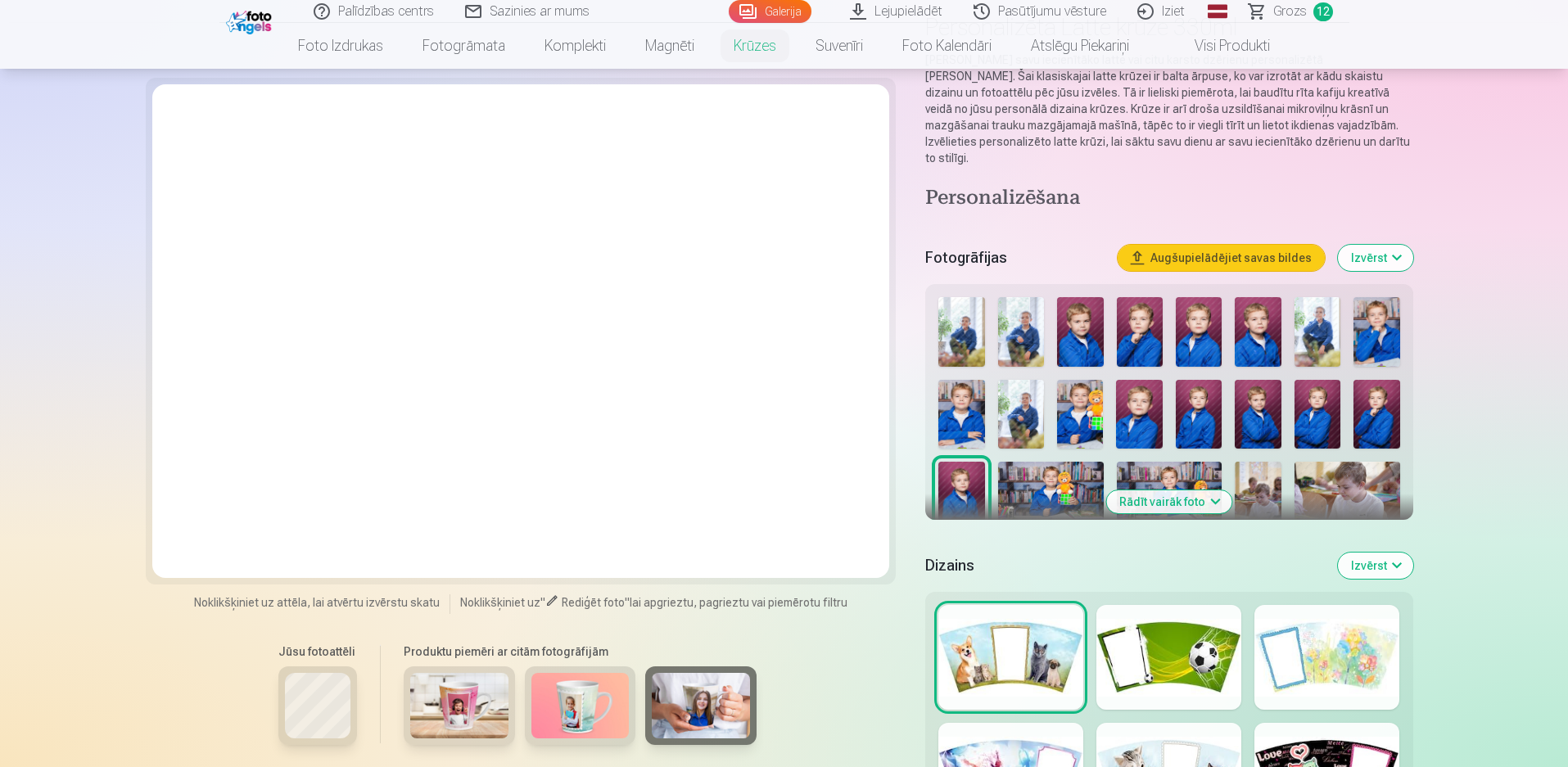
scroll to position [163, 0]
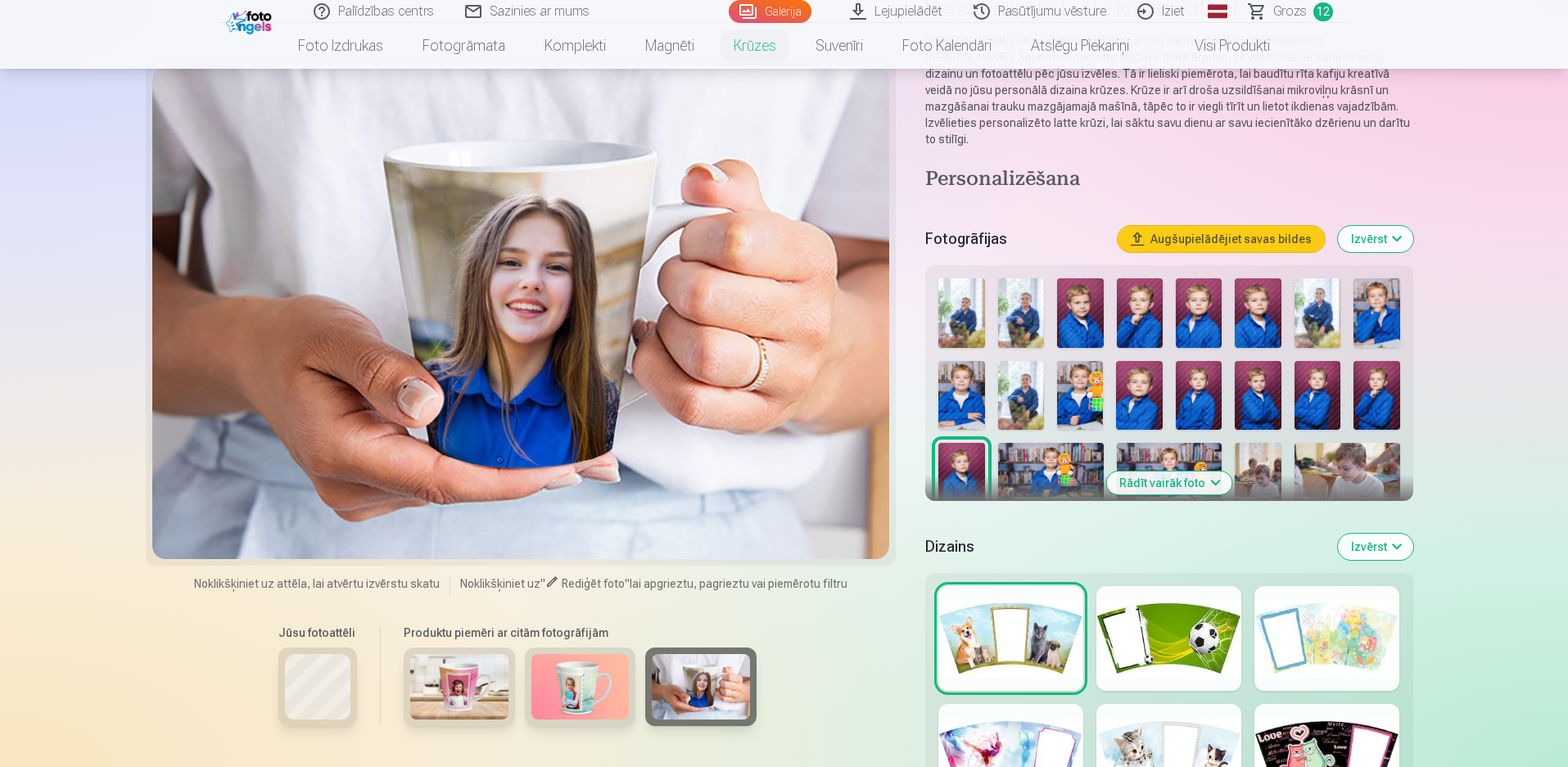
click at [1182, 630] on div at bounding box center [1168, 638] width 145 height 104
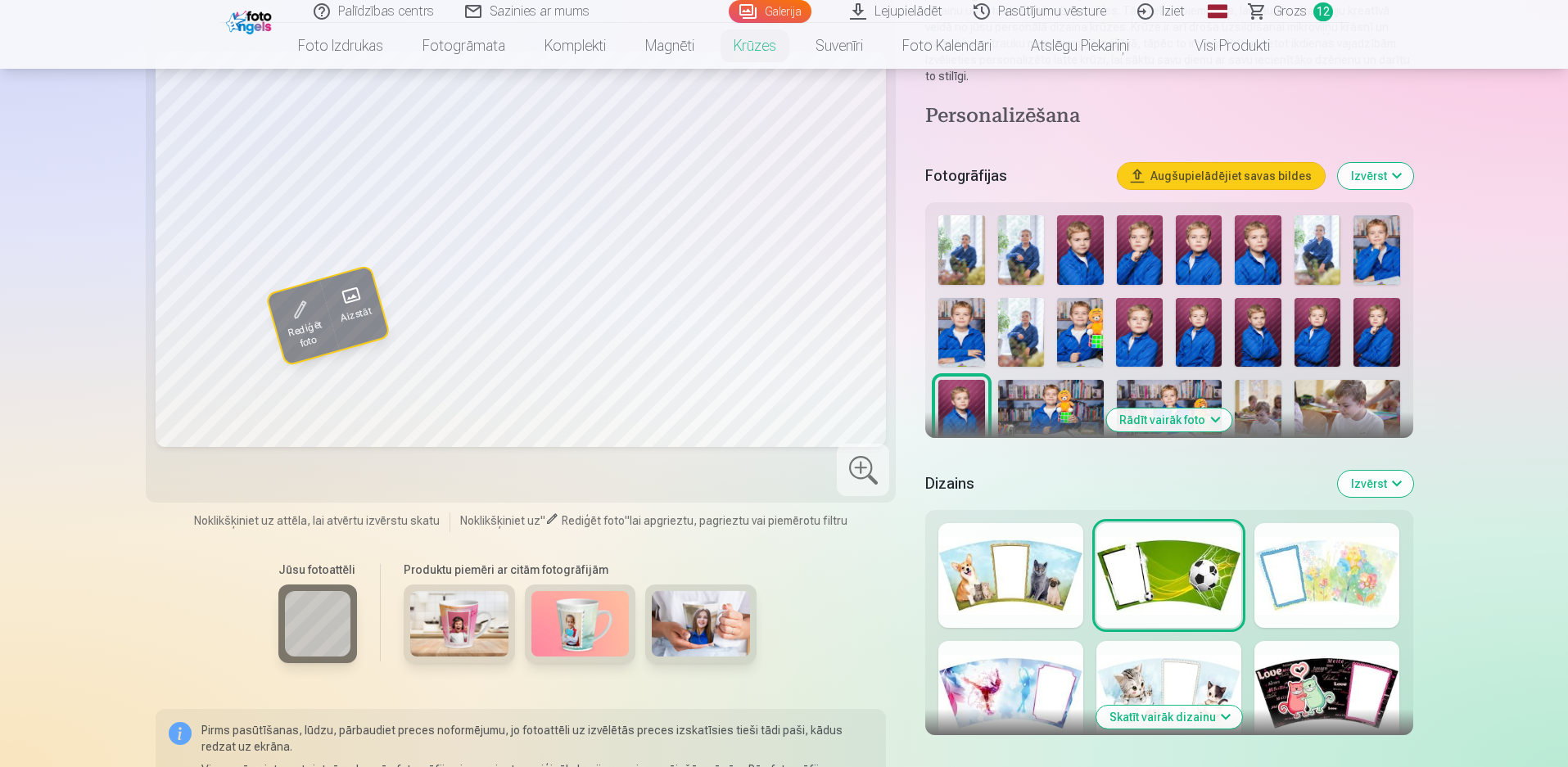
scroll to position [246, 0]
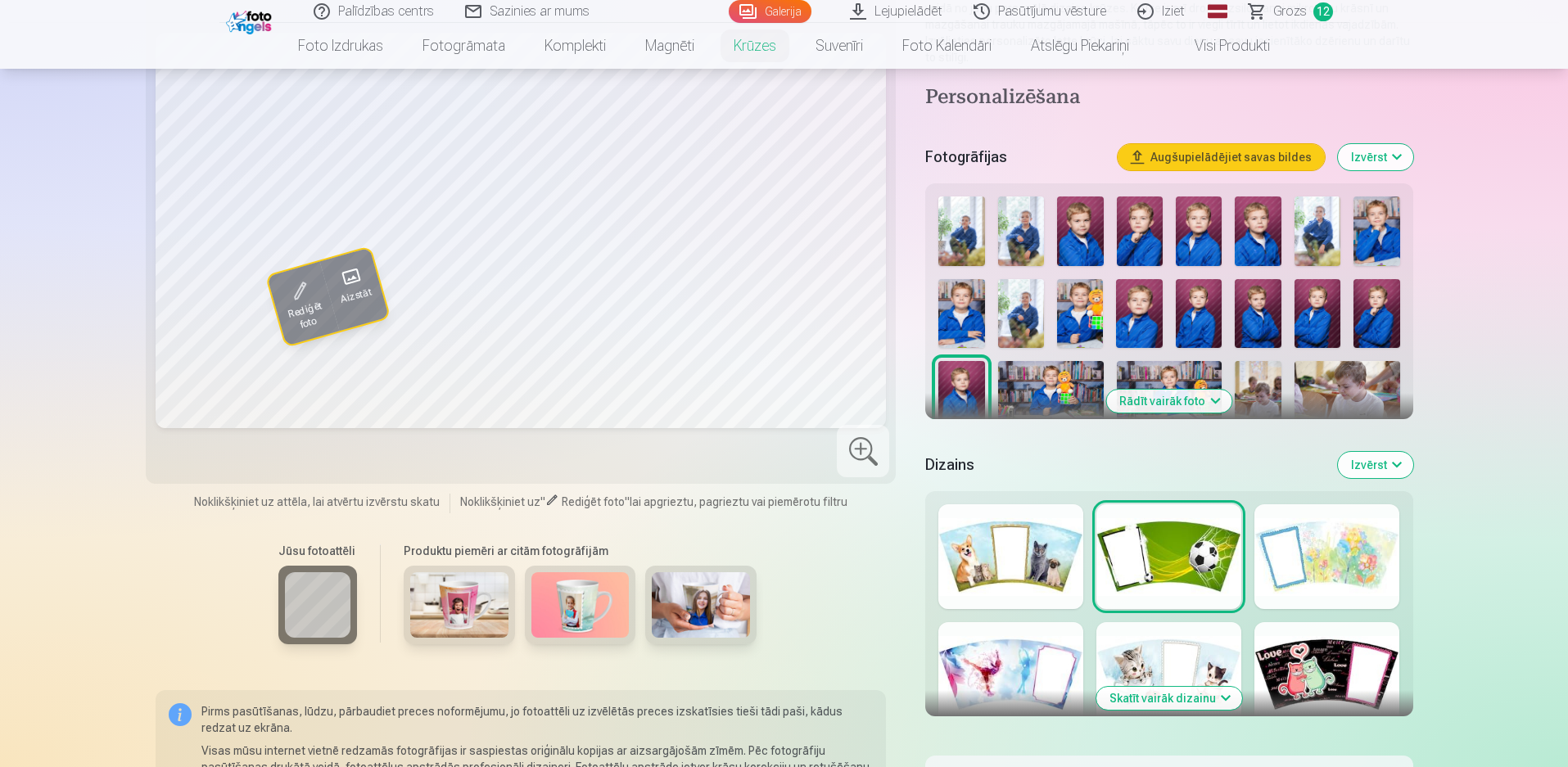
click at [995, 660] on div at bounding box center [1010, 674] width 145 height 104
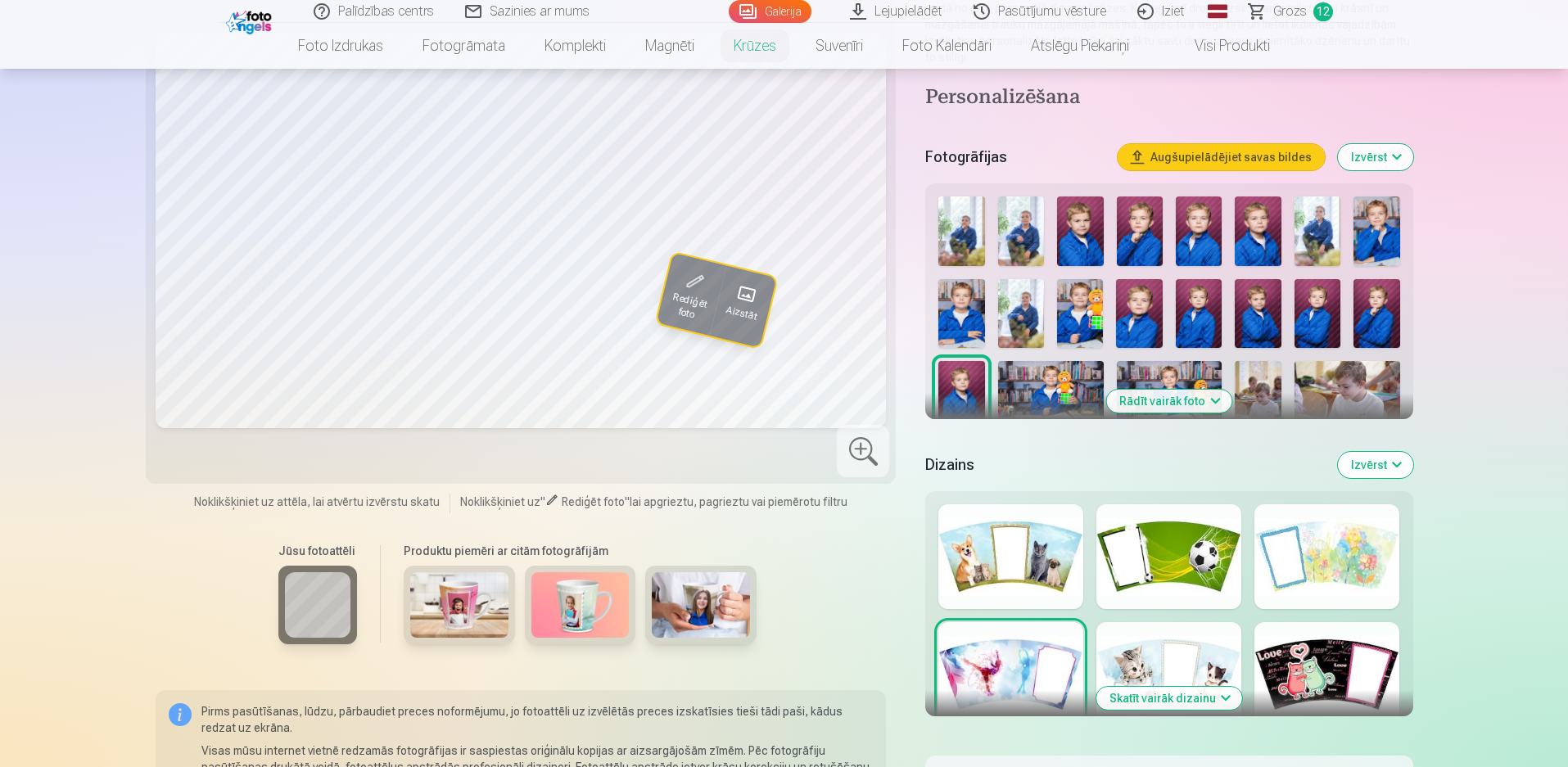
click at [1193, 528] on div at bounding box center [1168, 556] width 145 height 104
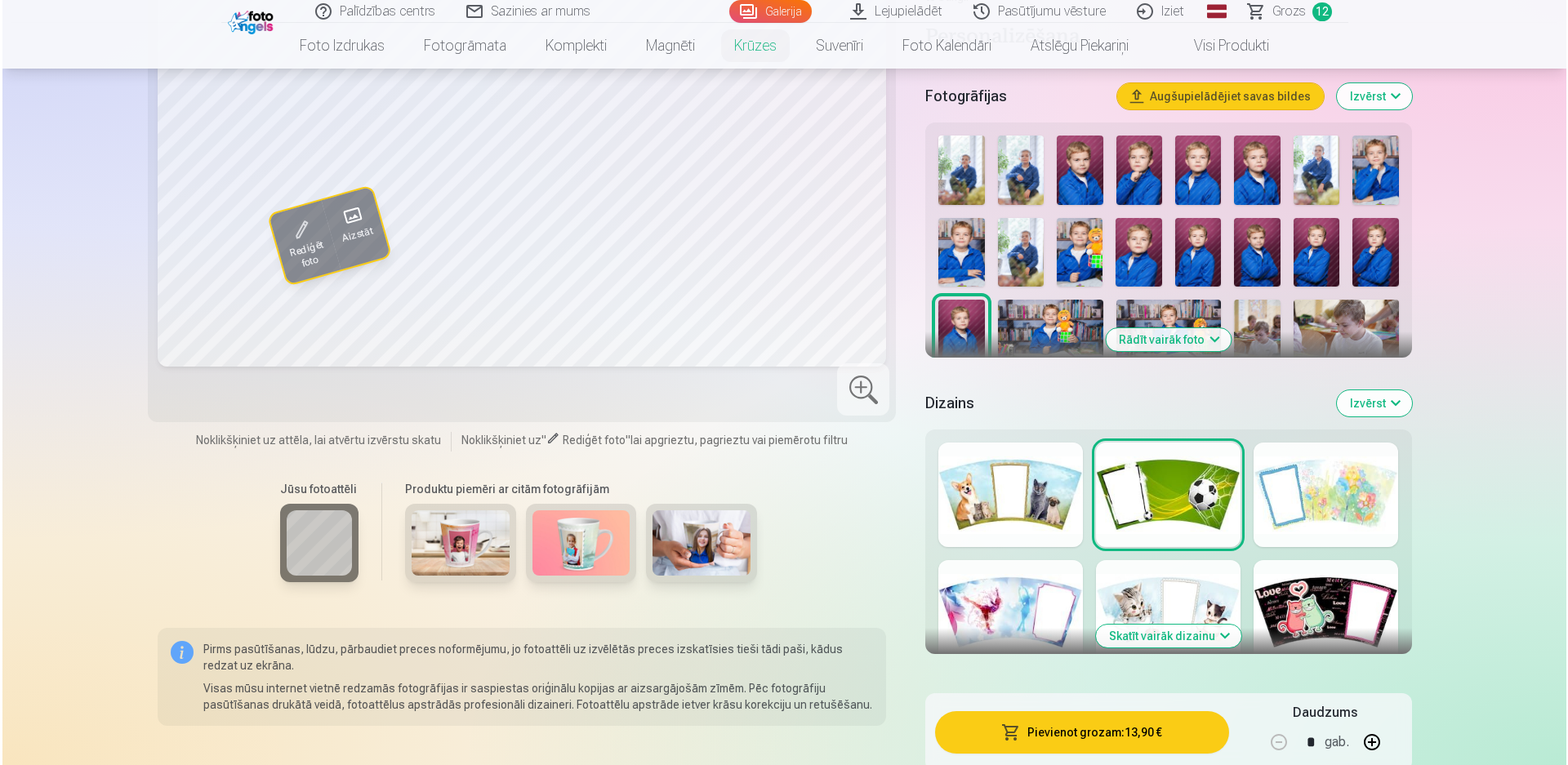
scroll to position [409, 0]
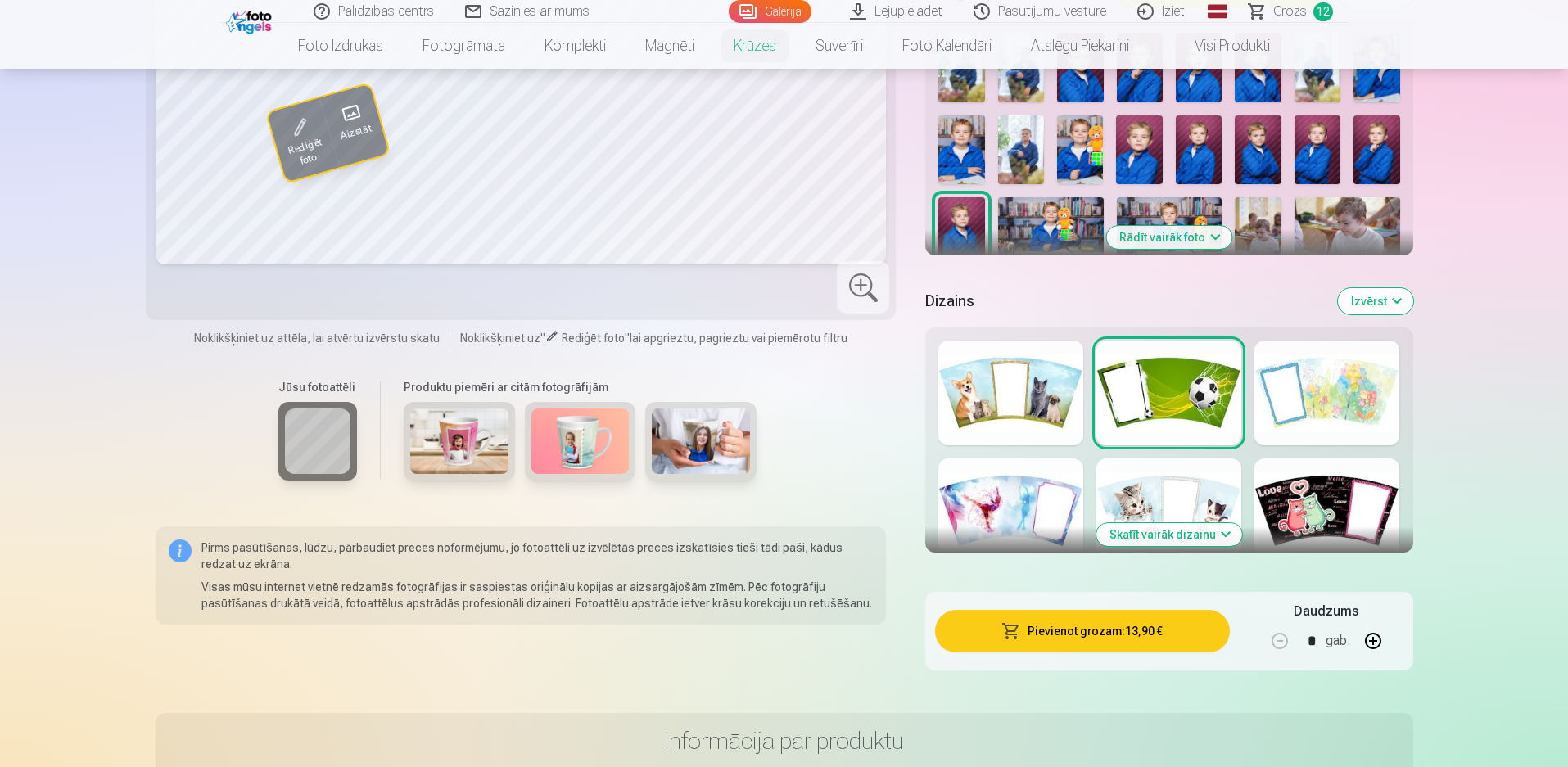
click at [1142, 631] on button "Pievienot grozam : 13,90 €" at bounding box center [1082, 631] width 294 height 42
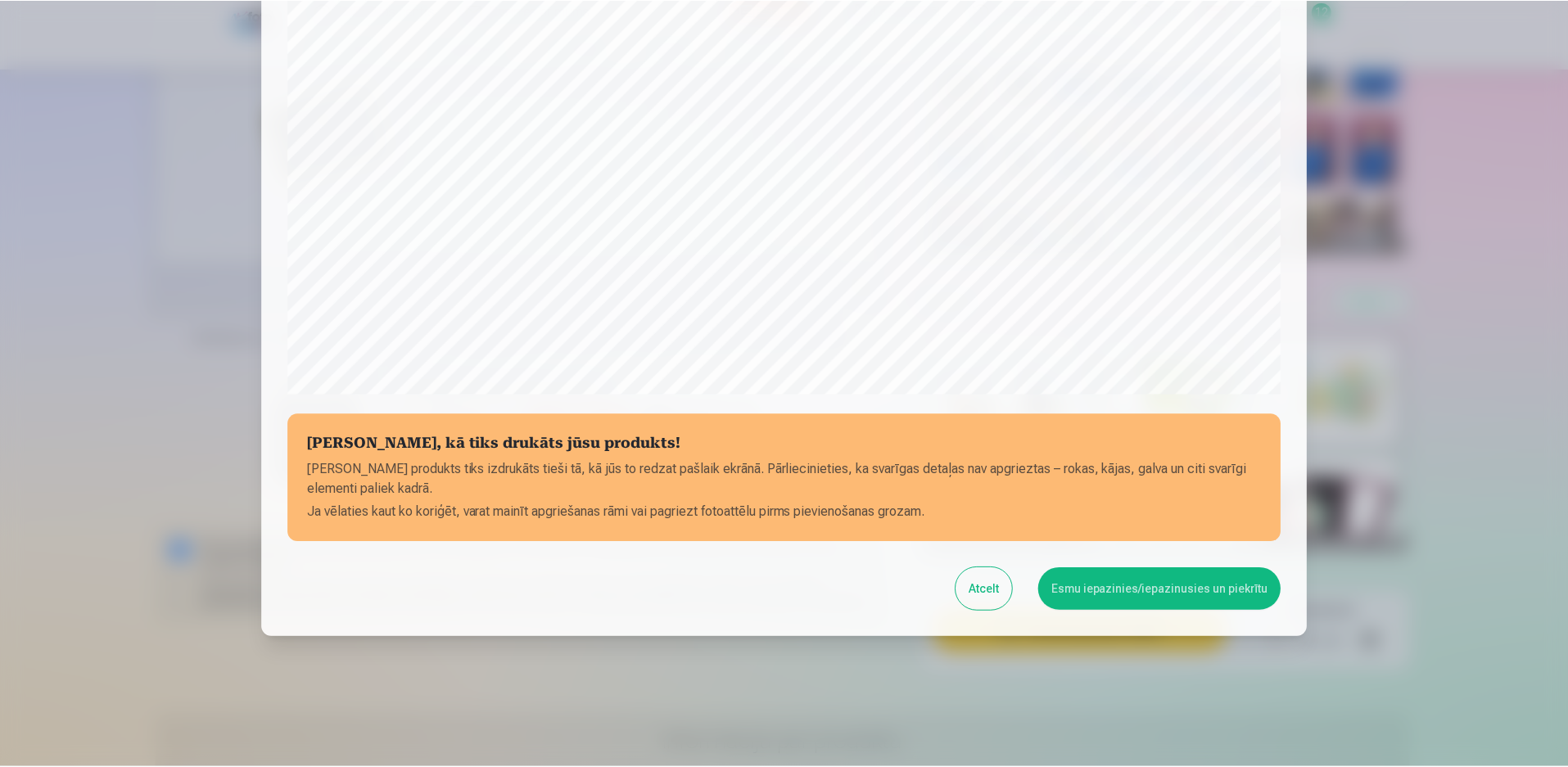
scroll to position [412, 0]
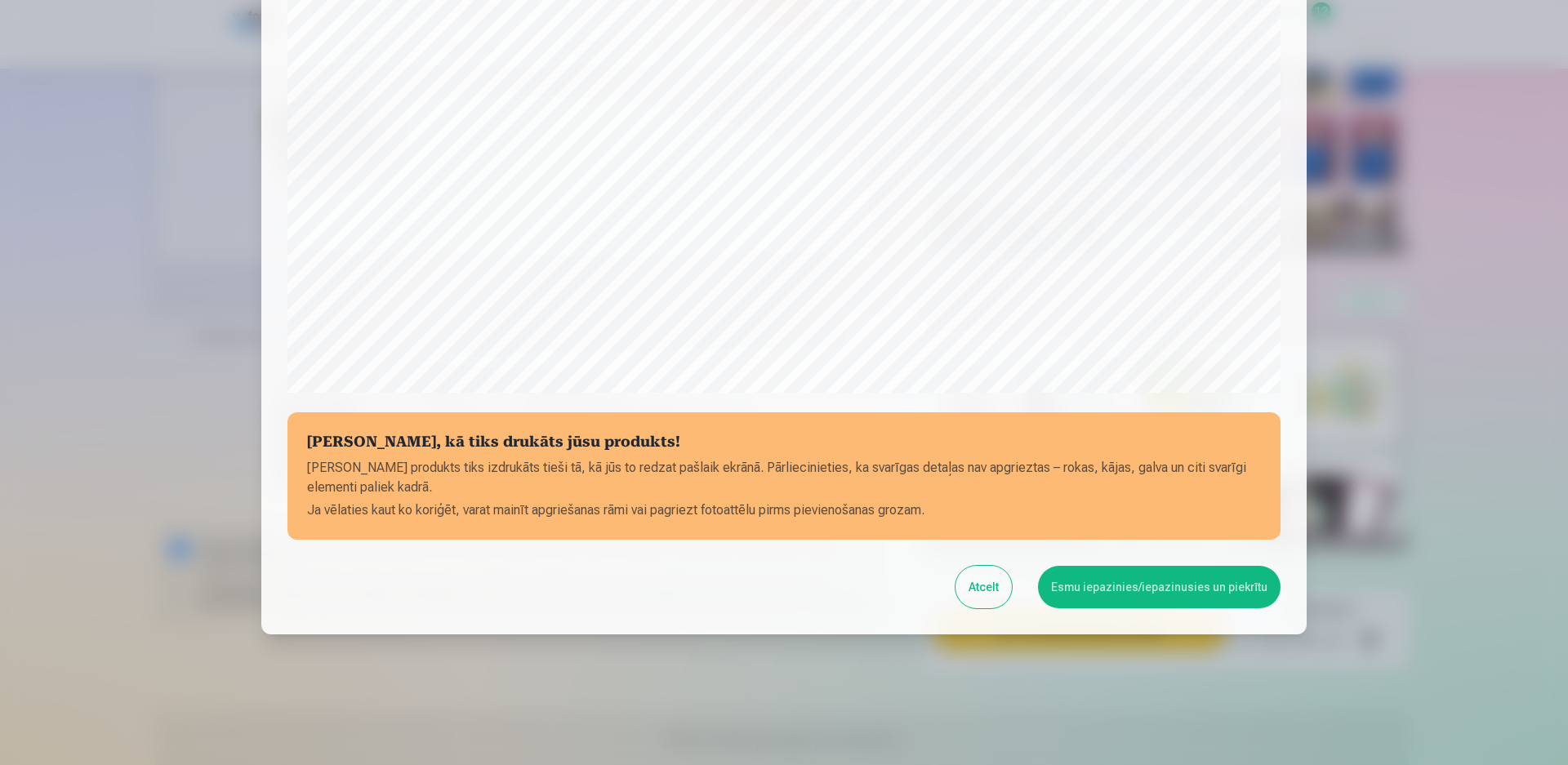
click at [1156, 598] on button "Esmu iepazinies/iepazinusies un piekrītu" at bounding box center [1159, 586] width 243 height 42
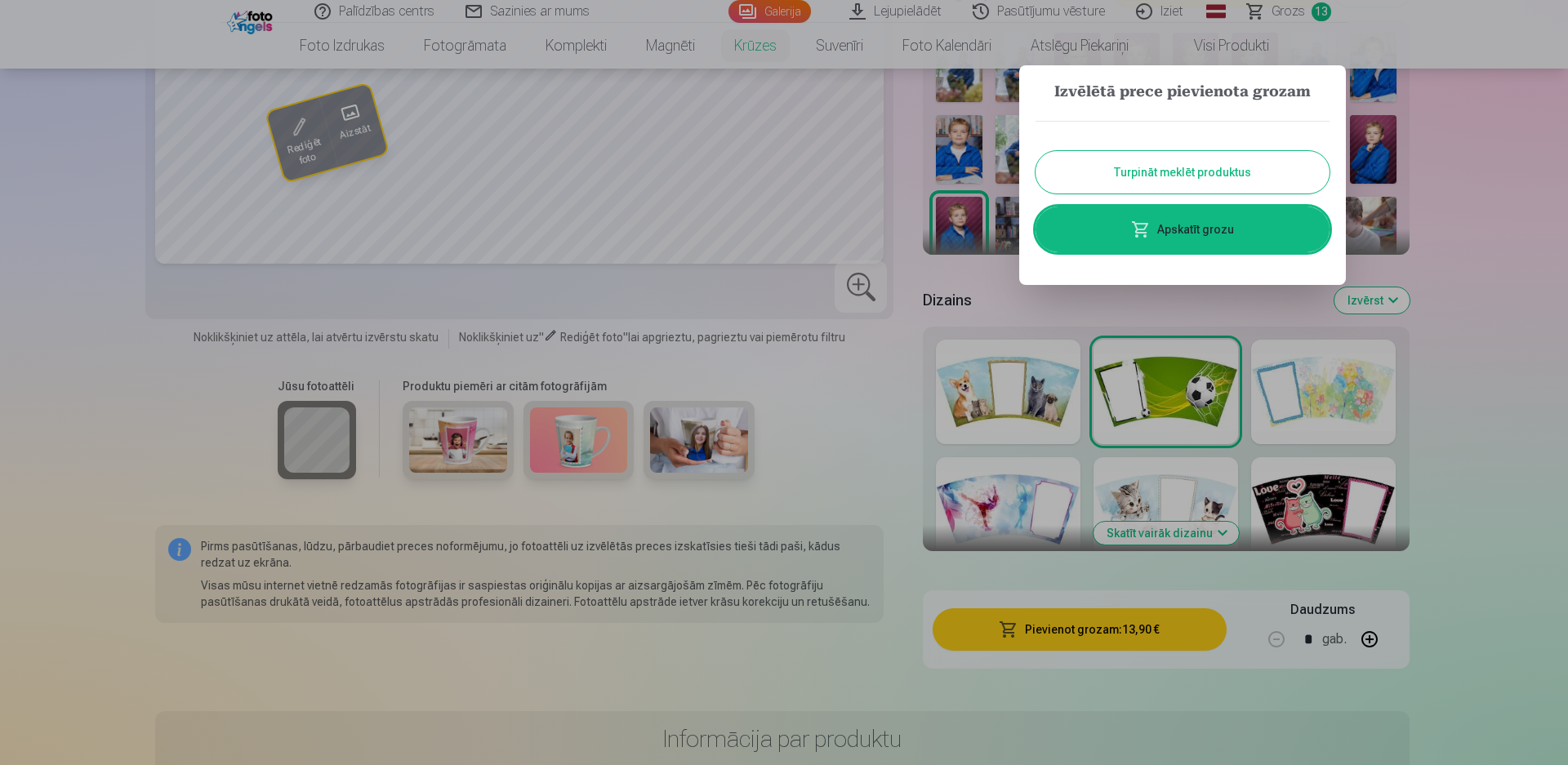
click at [1279, 179] on button "Turpināt meklēt produktus" at bounding box center [1182, 172] width 294 height 42
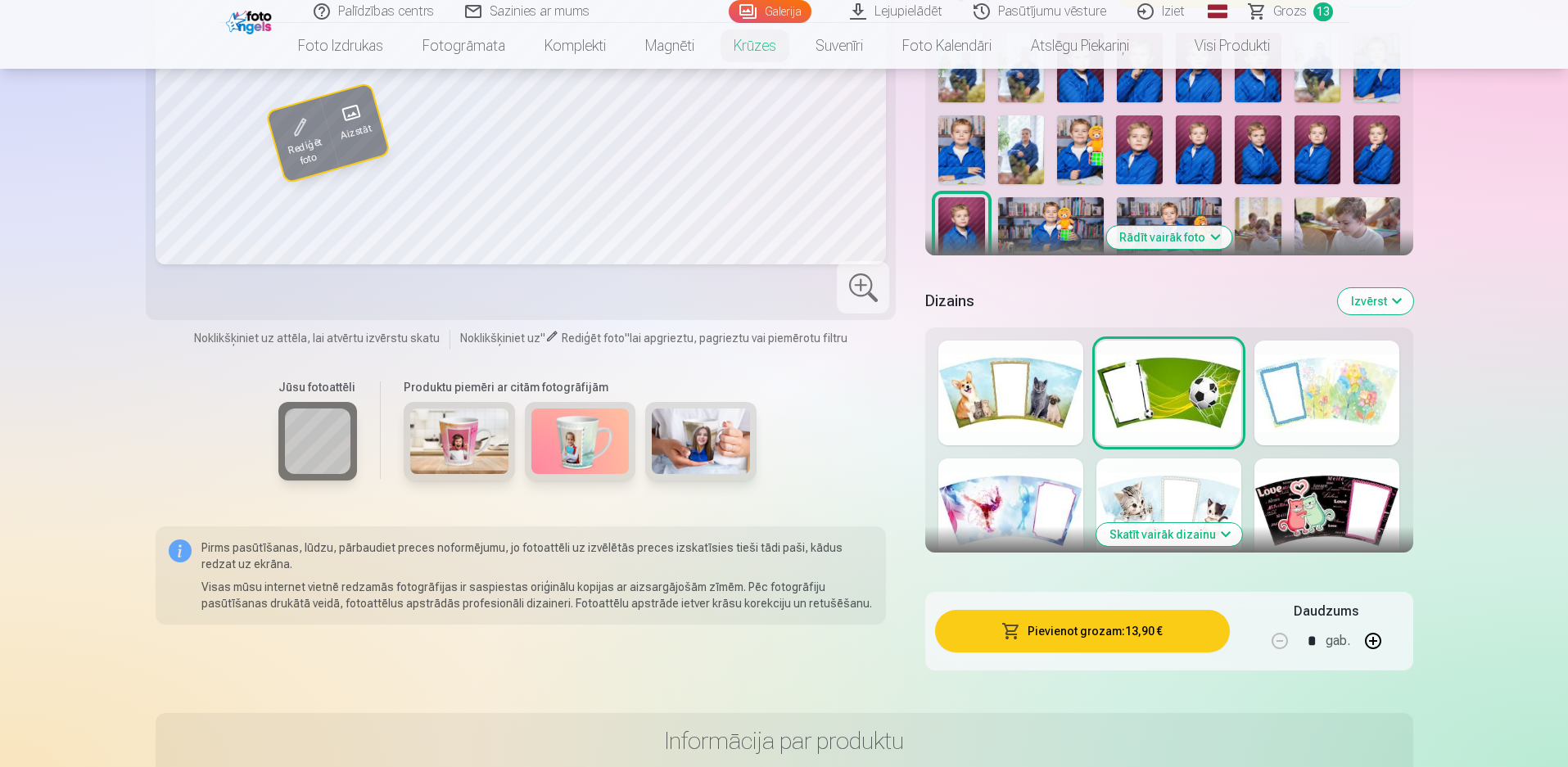
click at [1290, 14] on span "Grozs" at bounding box center [1289, 12] width 33 height 20
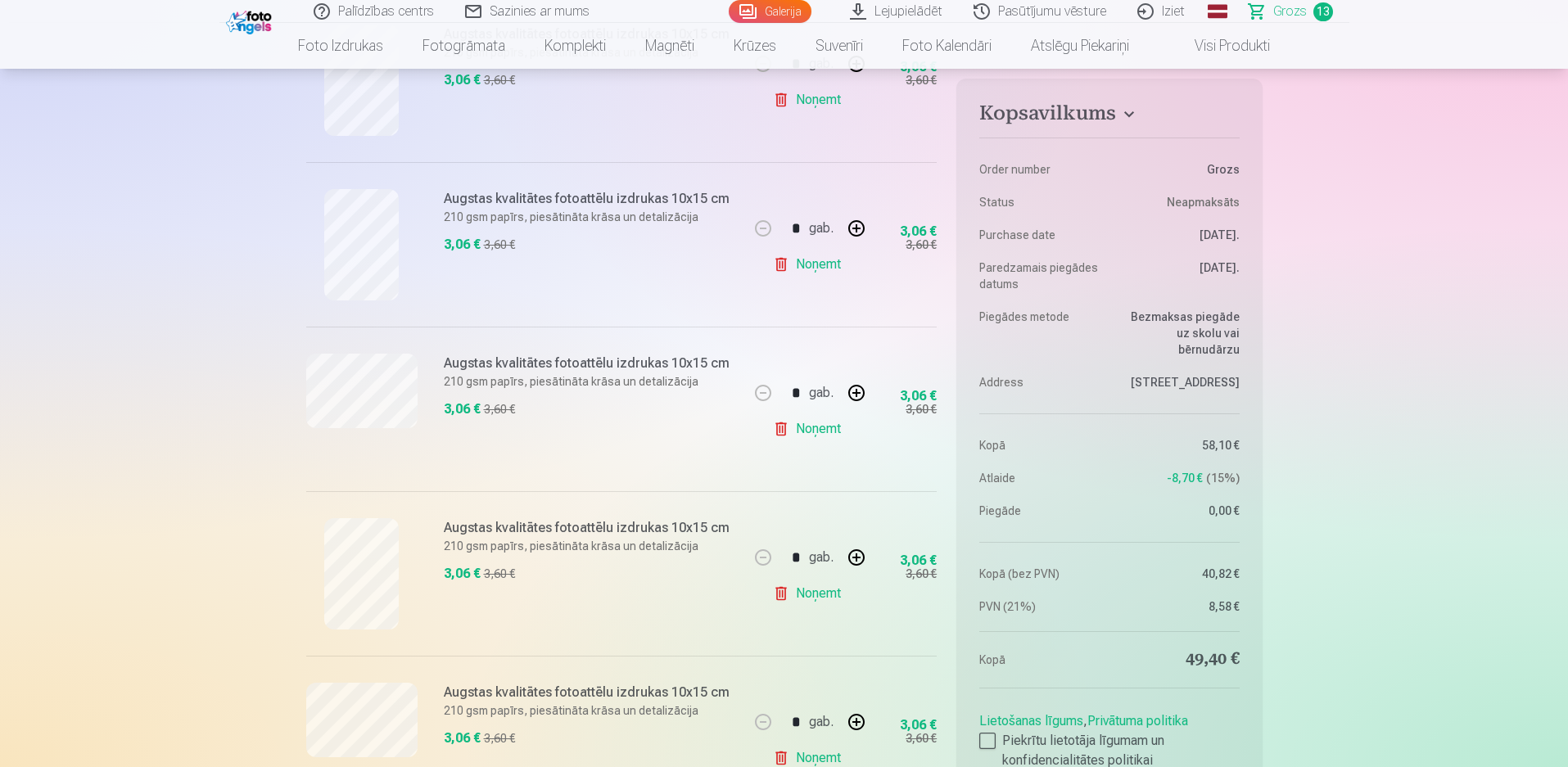
scroll to position [1310, 0]
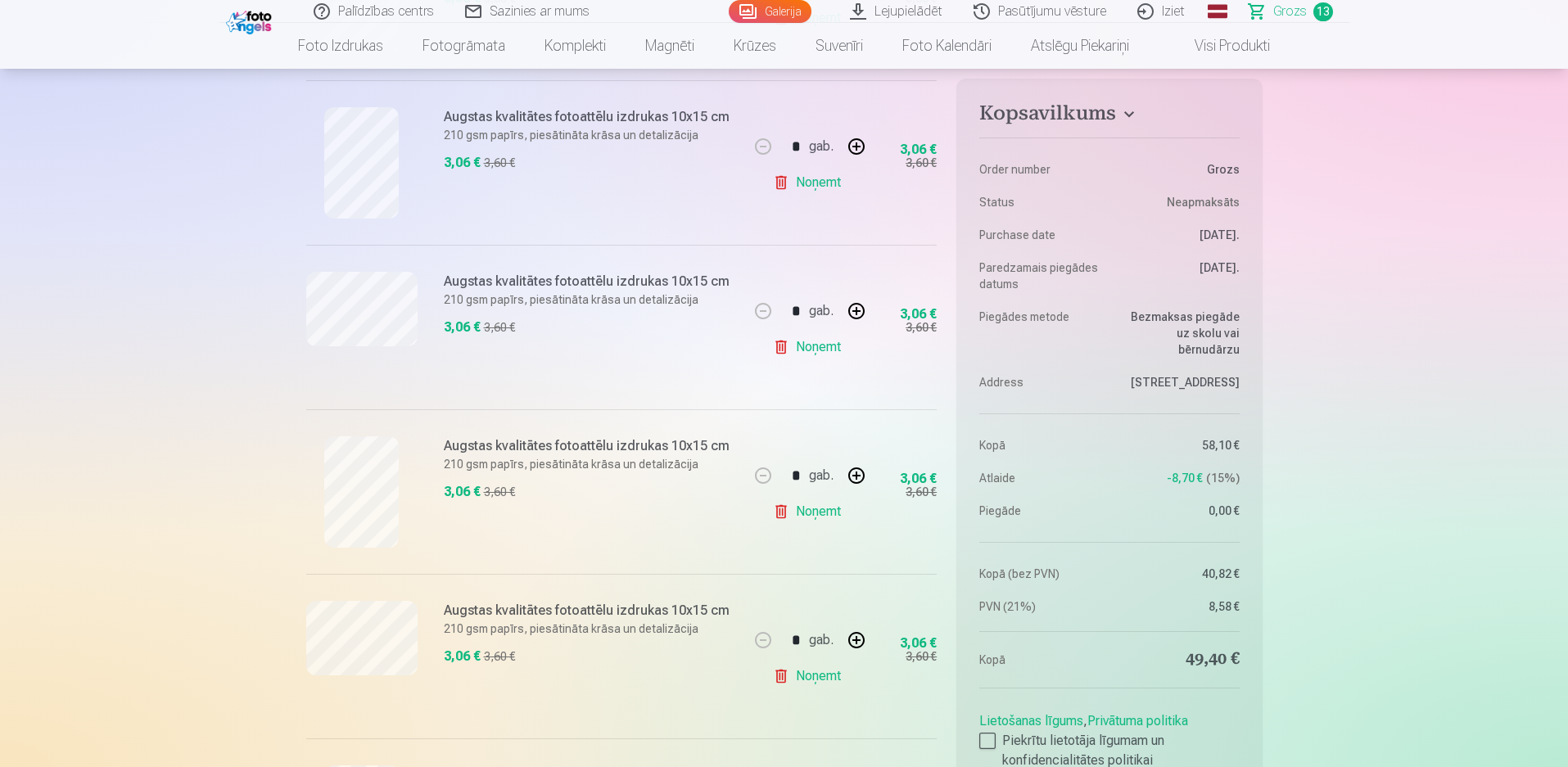
click at [830, 352] on link "Noņemt" at bounding box center [810, 347] width 75 height 32
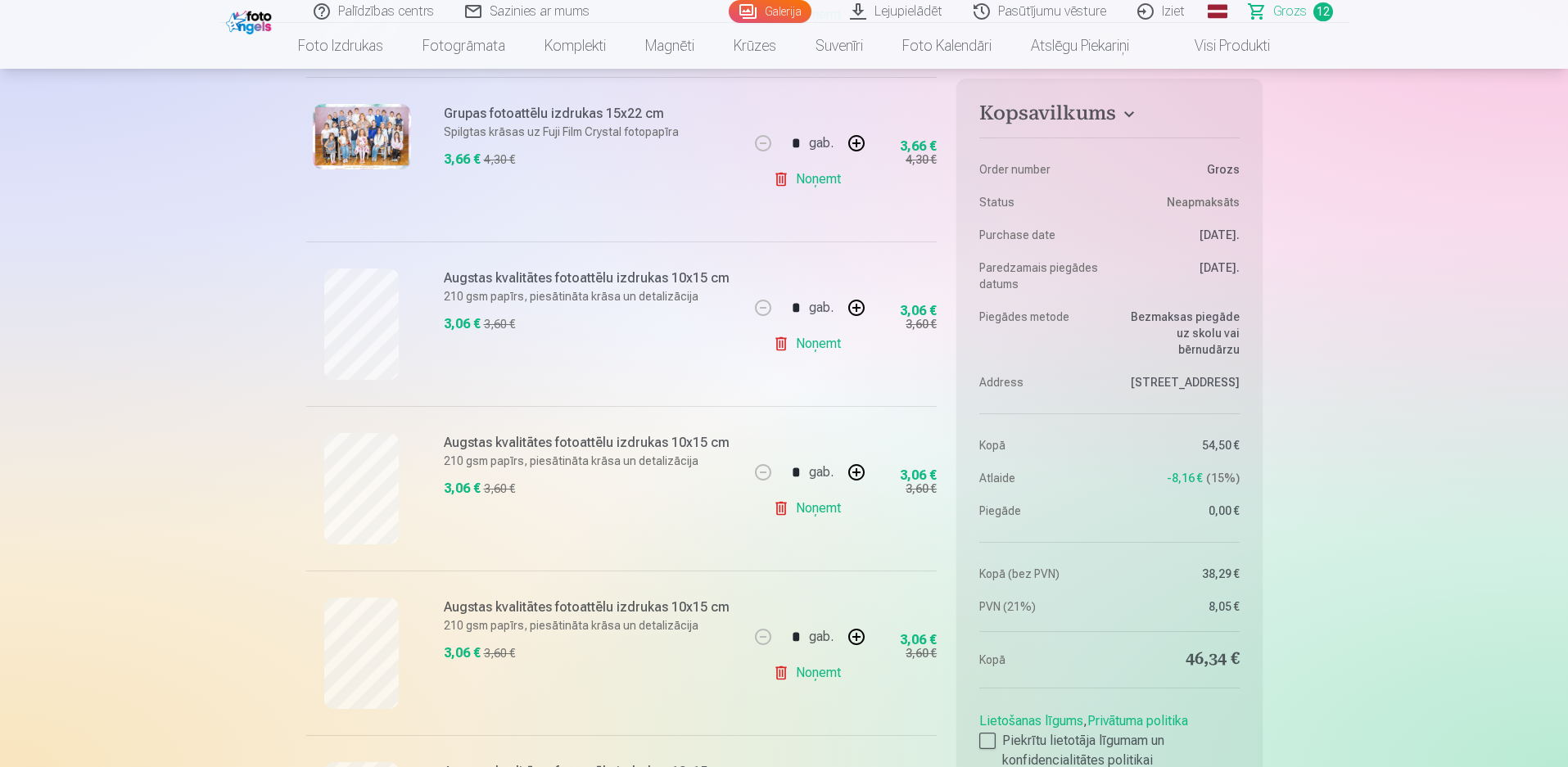
scroll to position [410, 0]
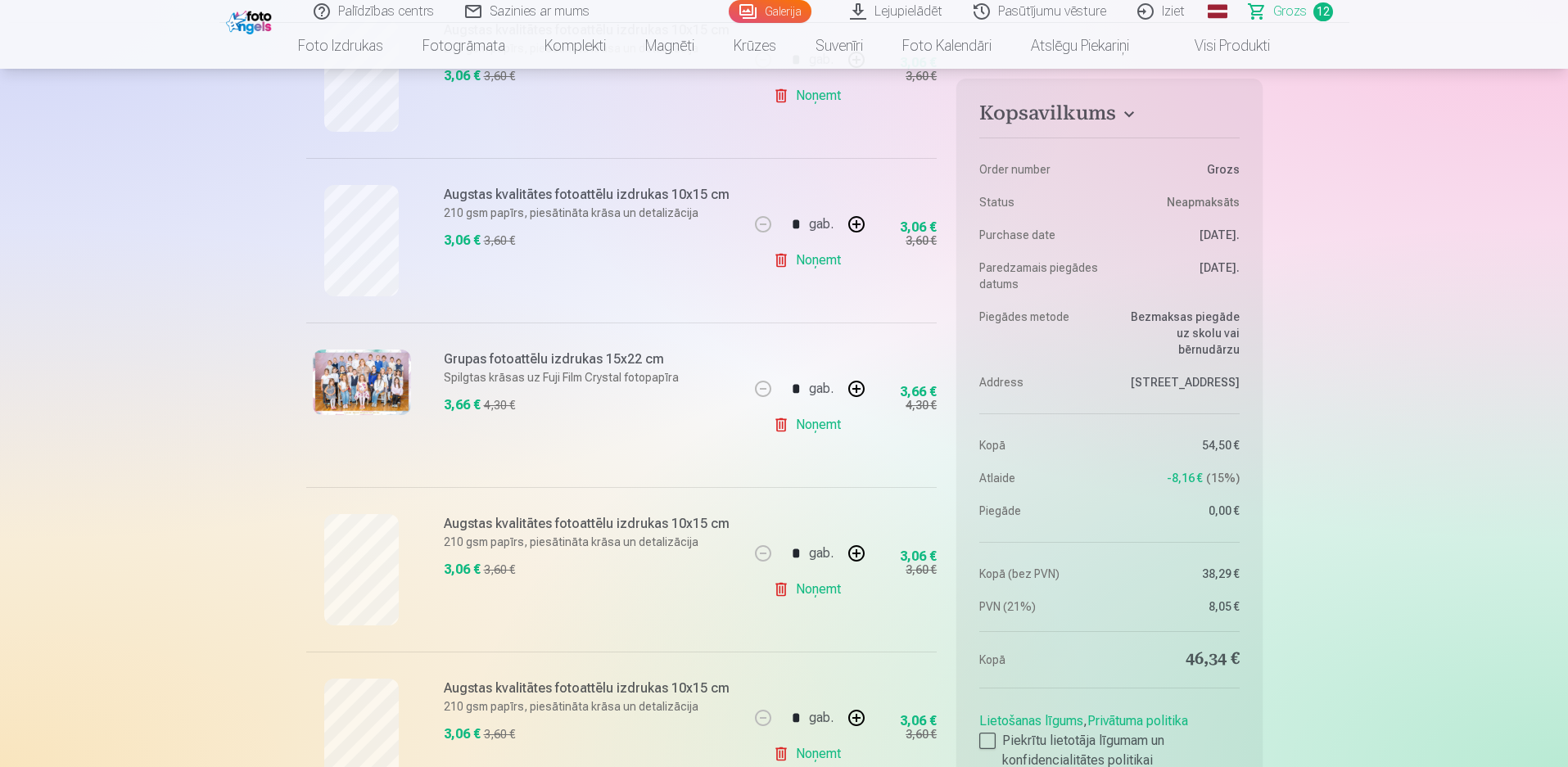
click at [828, 589] on link "Noņemt" at bounding box center [810, 589] width 75 height 32
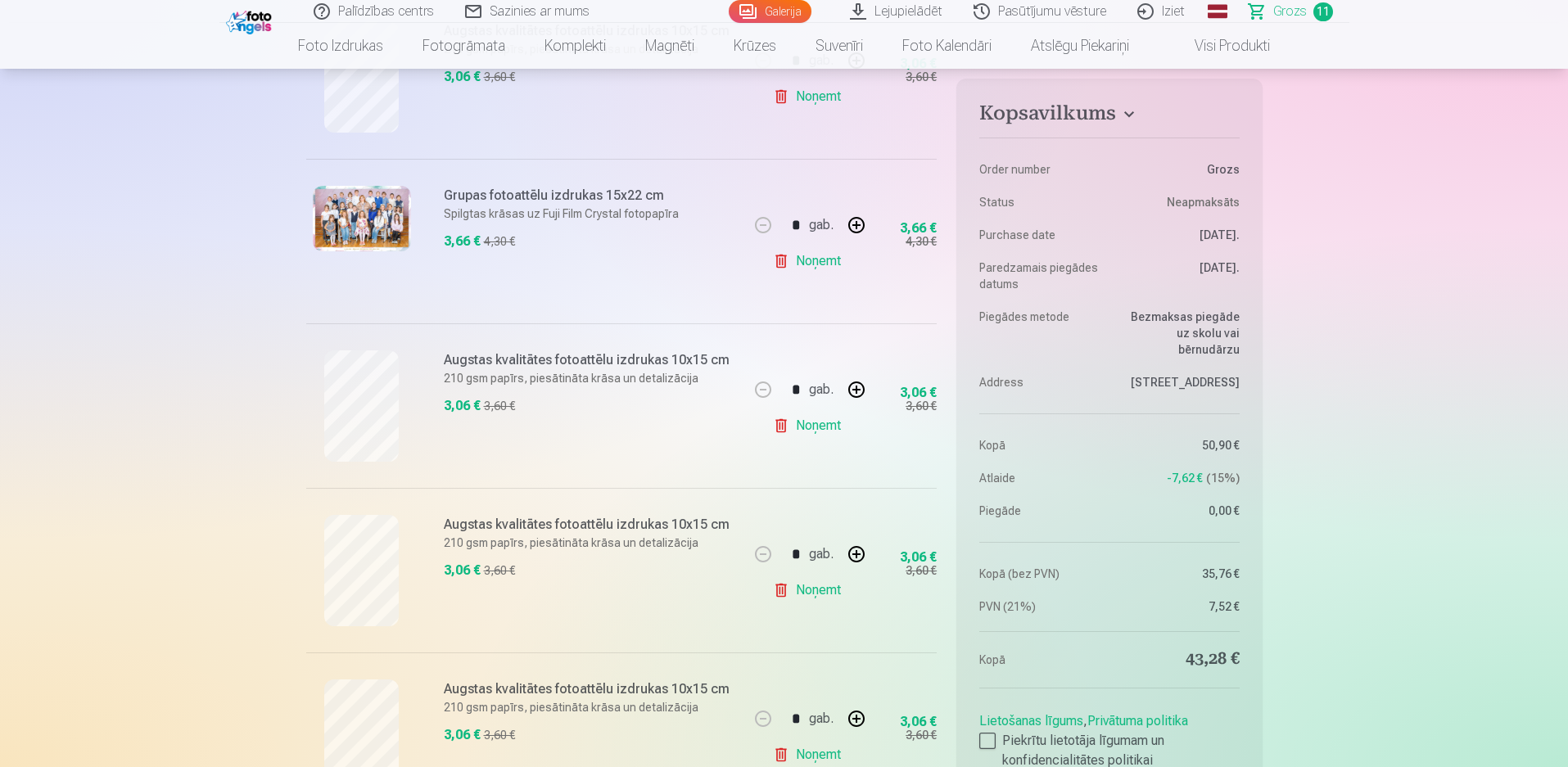
scroll to position [328, 0]
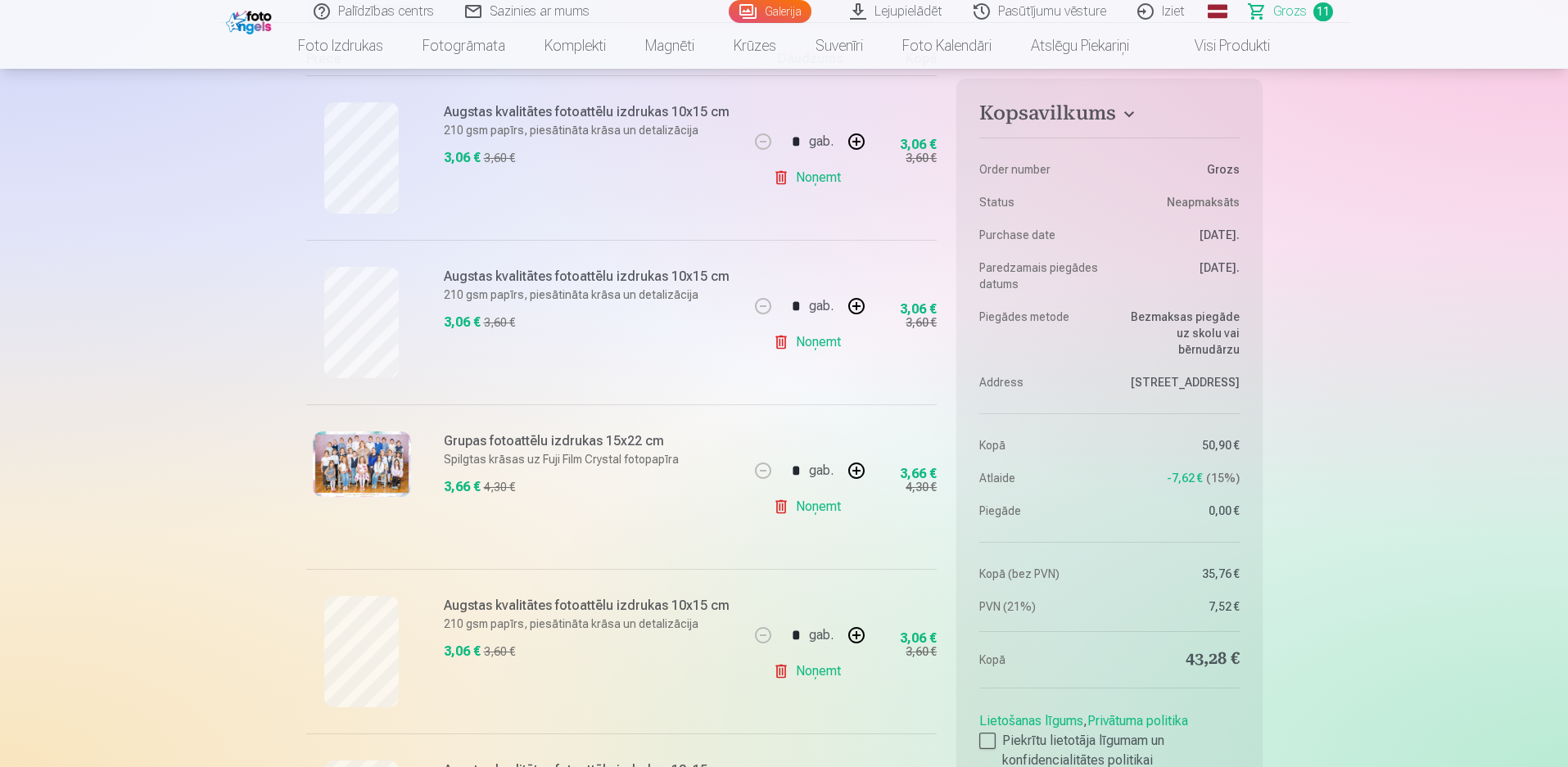
click at [816, 669] on link "Noņemt" at bounding box center [810, 671] width 75 height 32
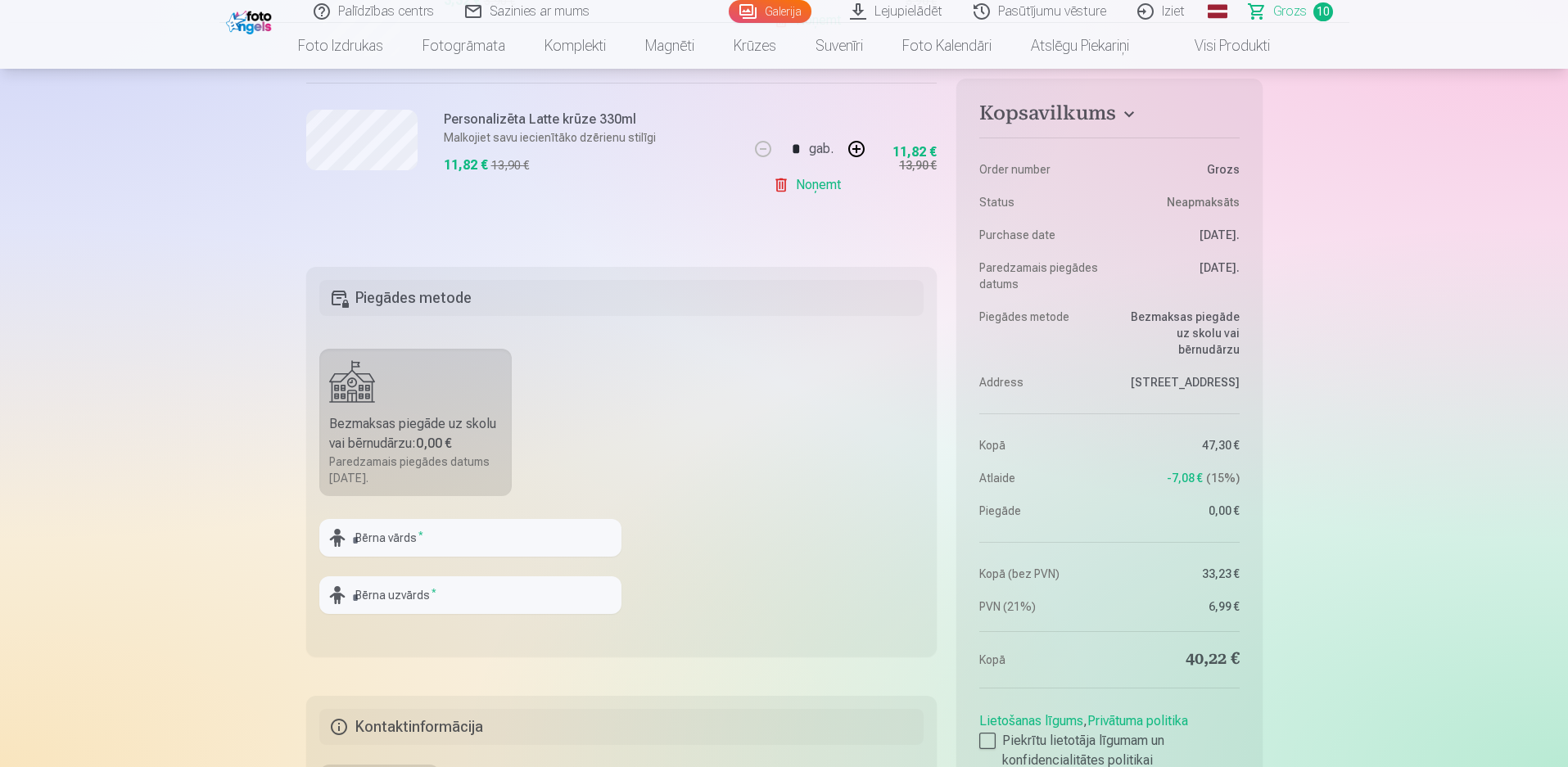
scroll to position [1884, 0]
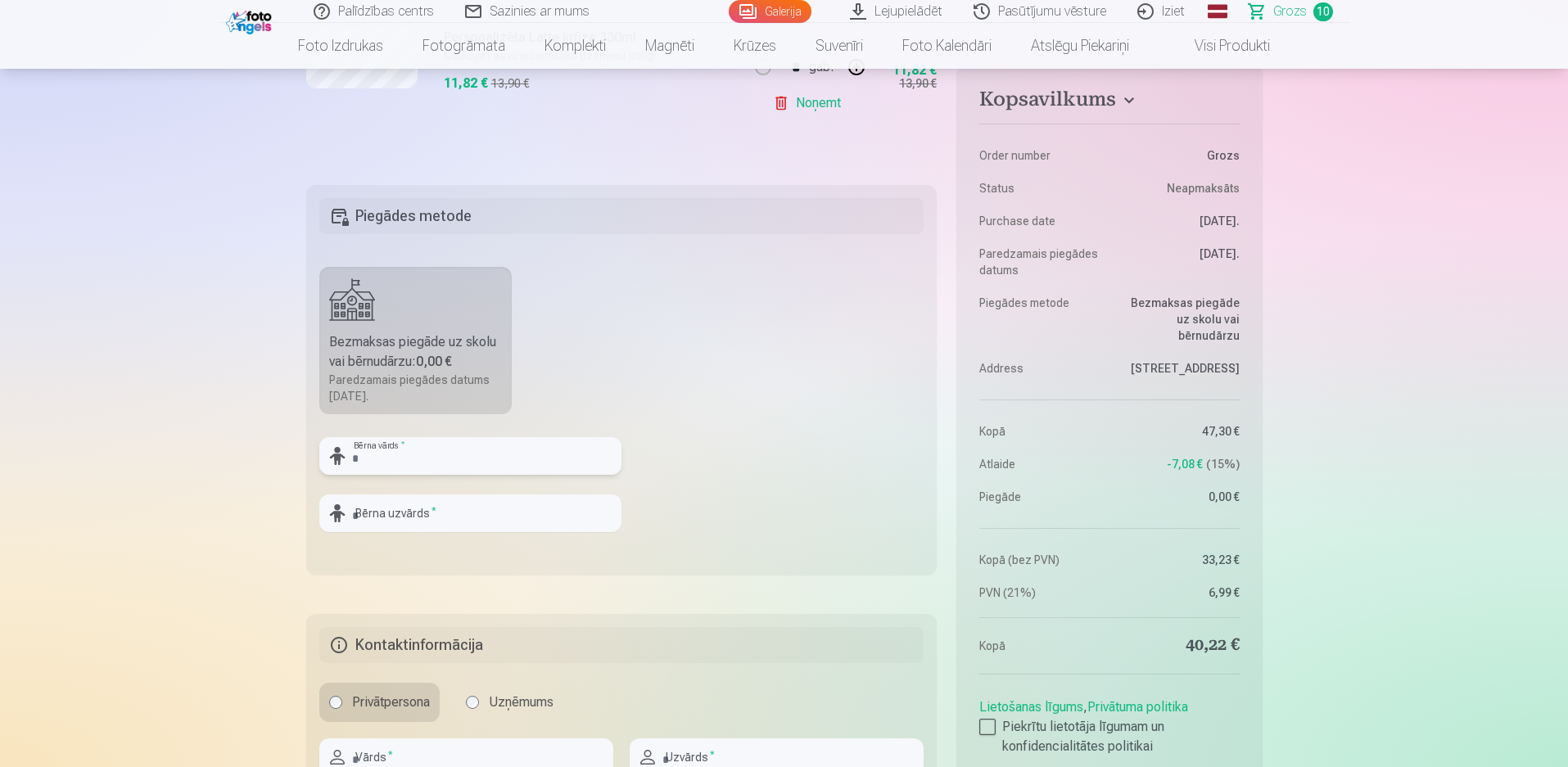
click at [447, 465] on input "text" at bounding box center [470, 456] width 302 height 37
type input "******"
type input "*****"
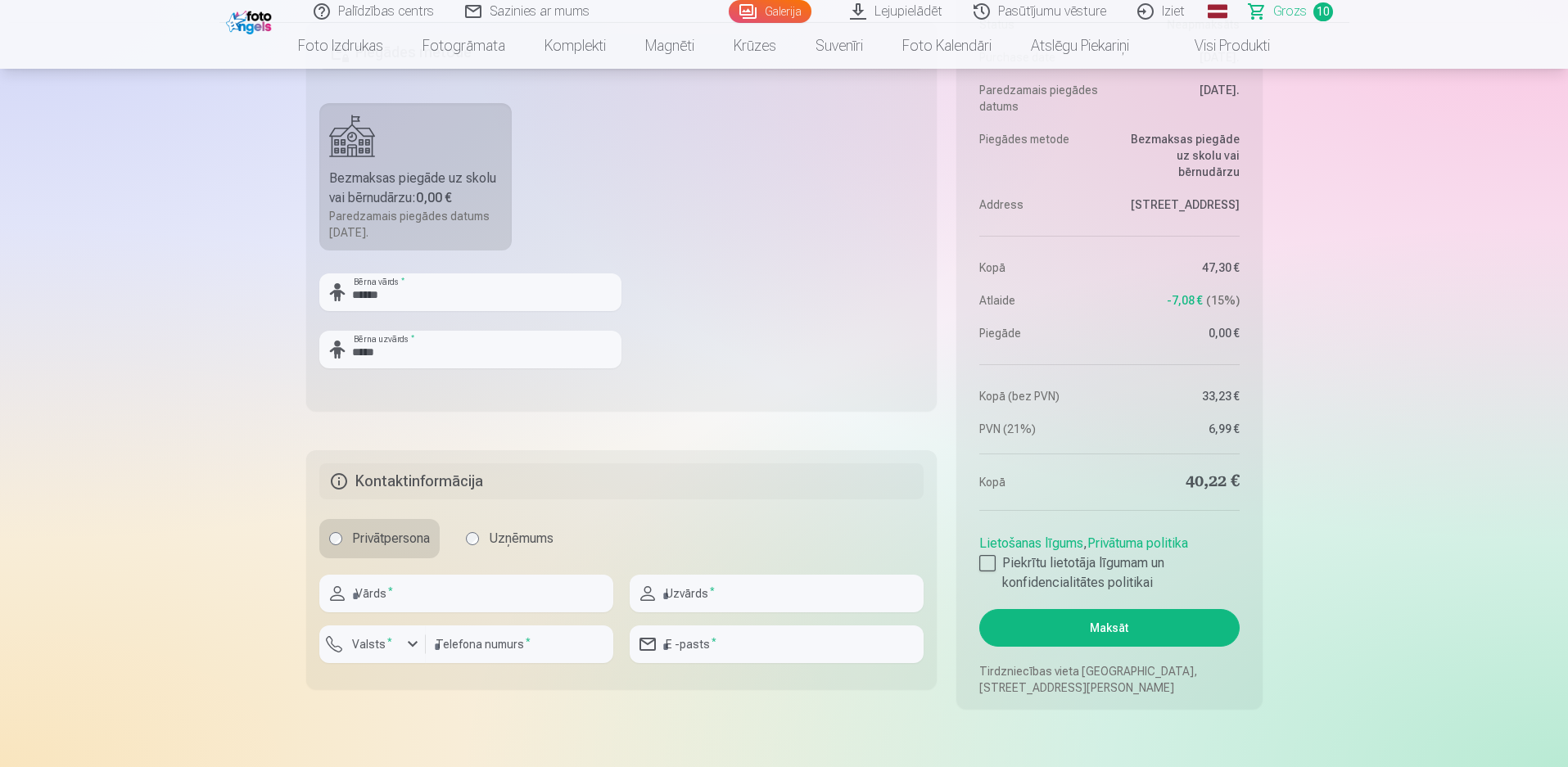
scroll to position [2129, 0]
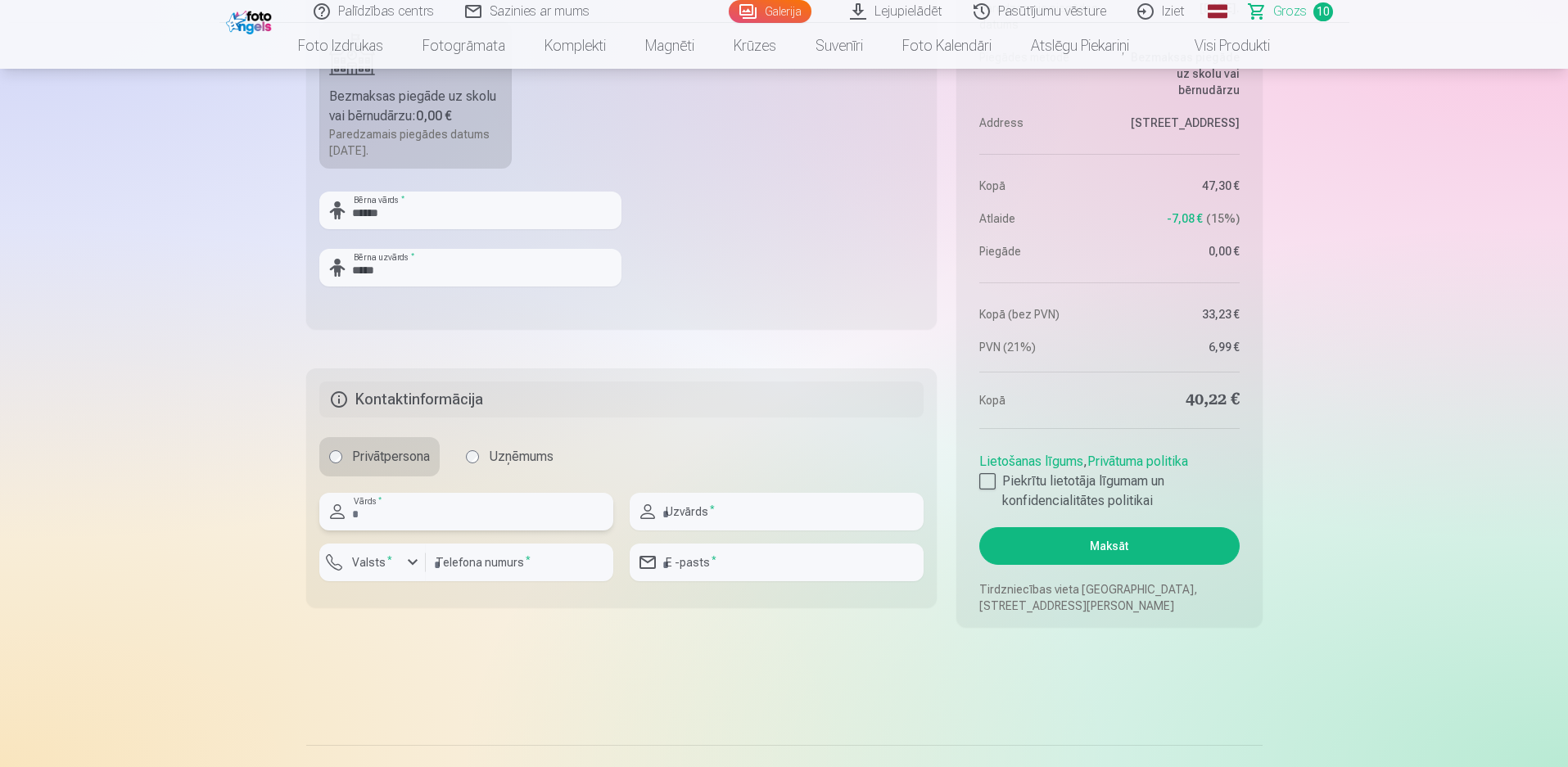
click at [409, 505] on input "text" at bounding box center [466, 512] width 294 height 37
type input "****"
type input "*****"
click at [485, 556] on input "number" at bounding box center [519, 562] width 187 height 37
type input "********"
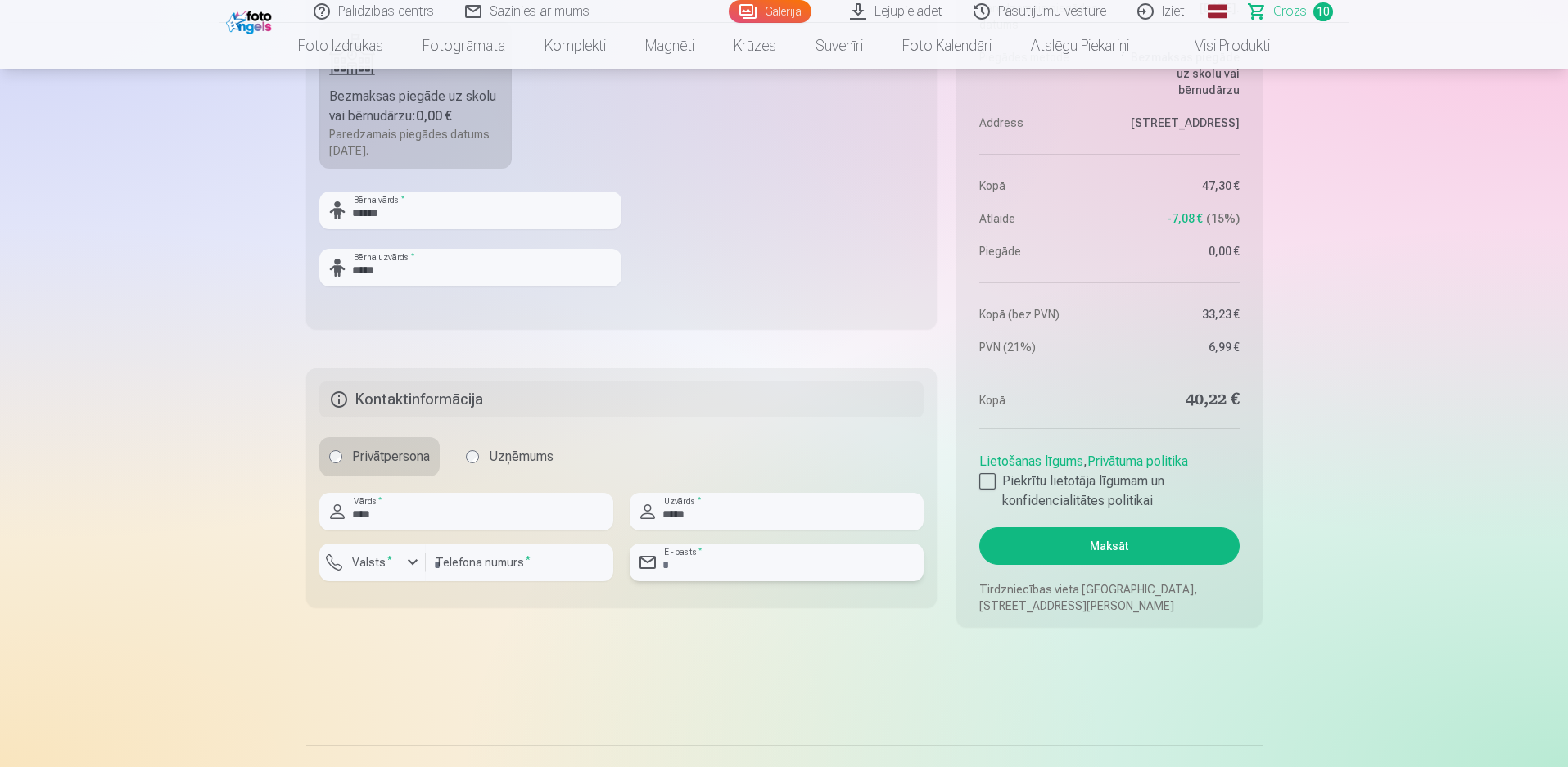
click at [712, 565] on input "email" at bounding box center [777, 562] width 294 height 37
type input "**********"
click at [986, 483] on div at bounding box center [987, 481] width 17 height 17
click at [1216, 540] on button "Maksāt" at bounding box center [1109, 546] width 260 height 37
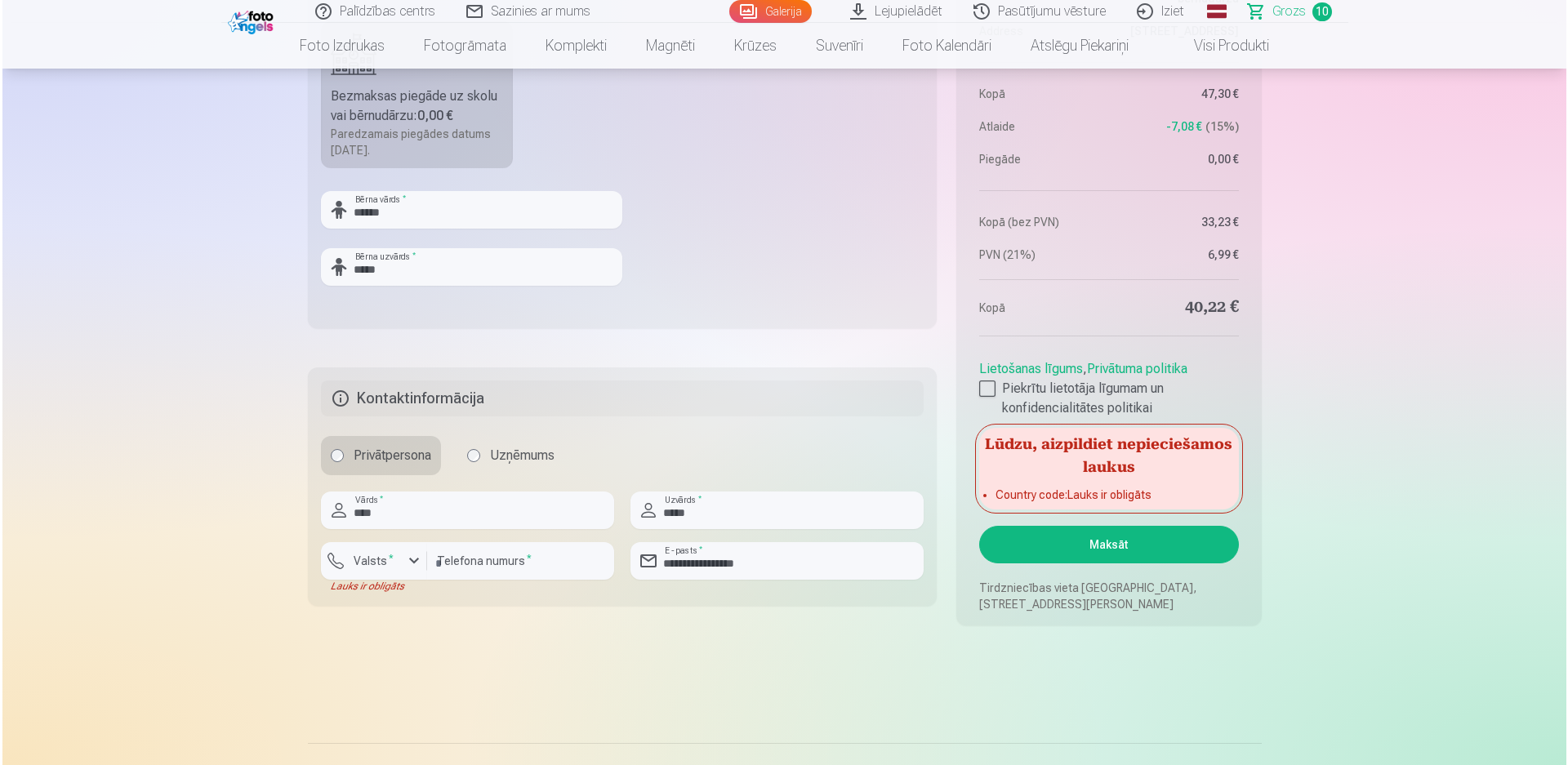
scroll to position [2042, 0]
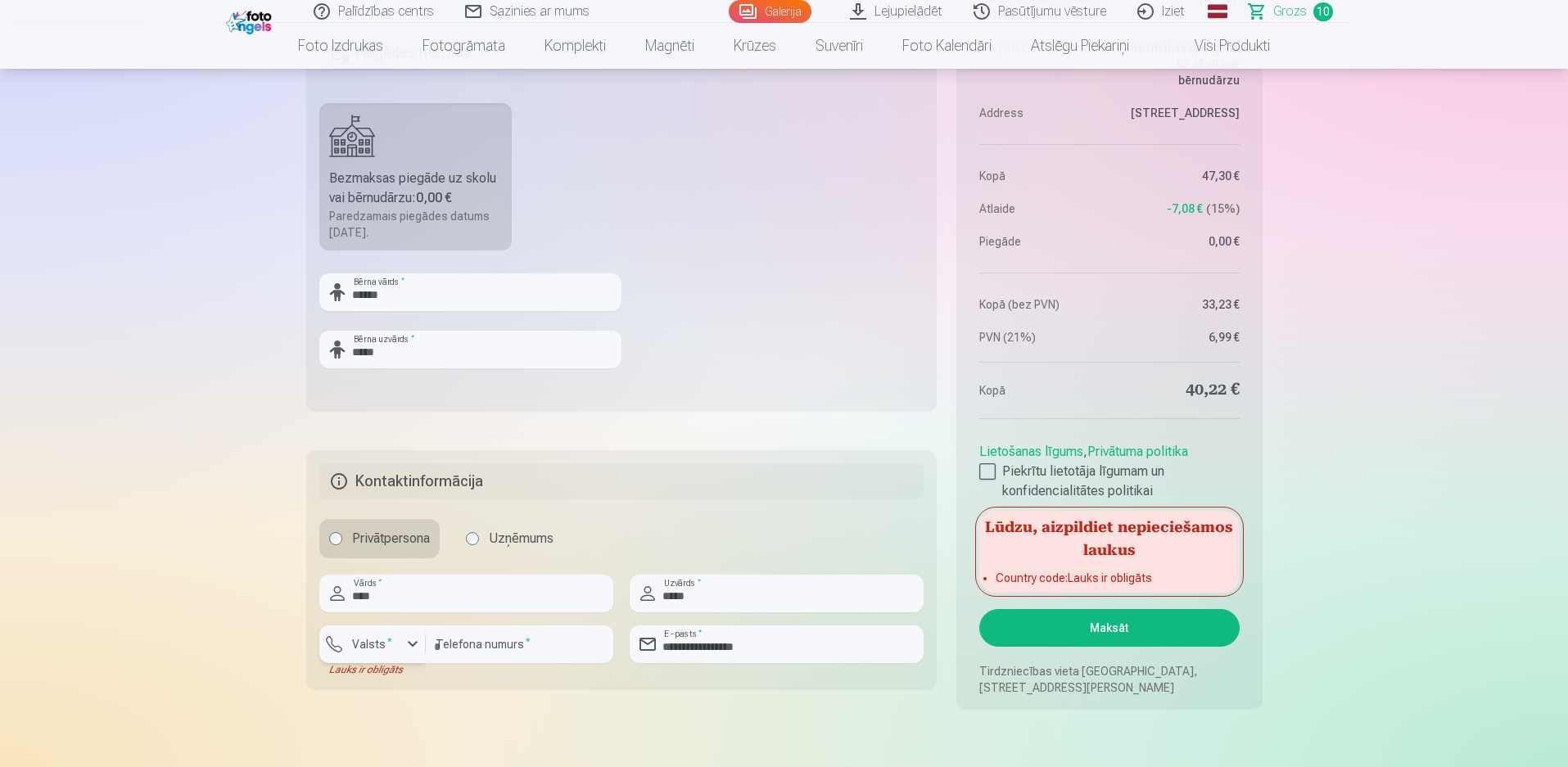
click at [394, 645] on label "Valsts *" at bounding box center [372, 644] width 53 height 17
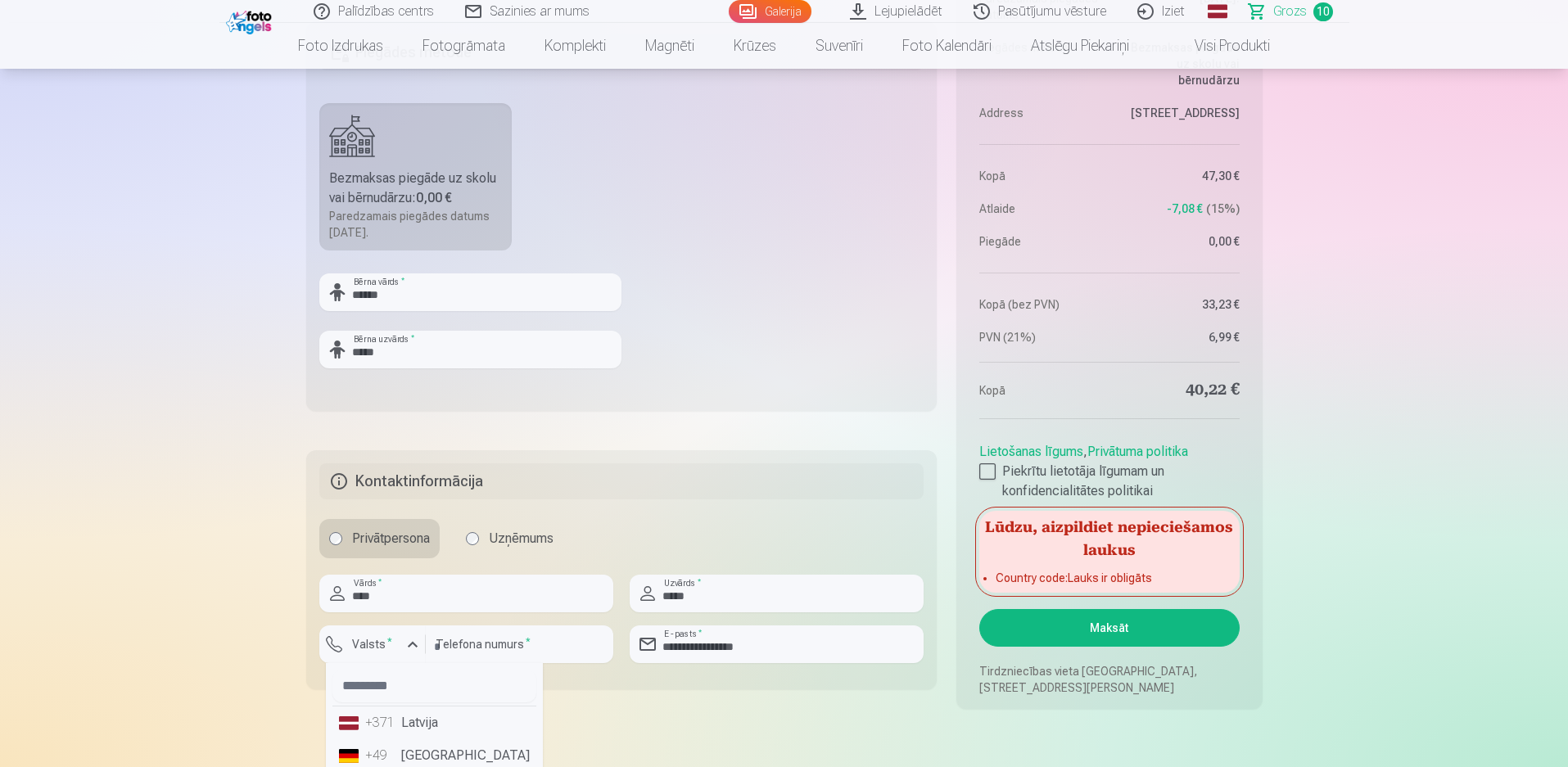
click at [415, 720] on li "+371 Latvija" at bounding box center [434, 723] width 204 height 32
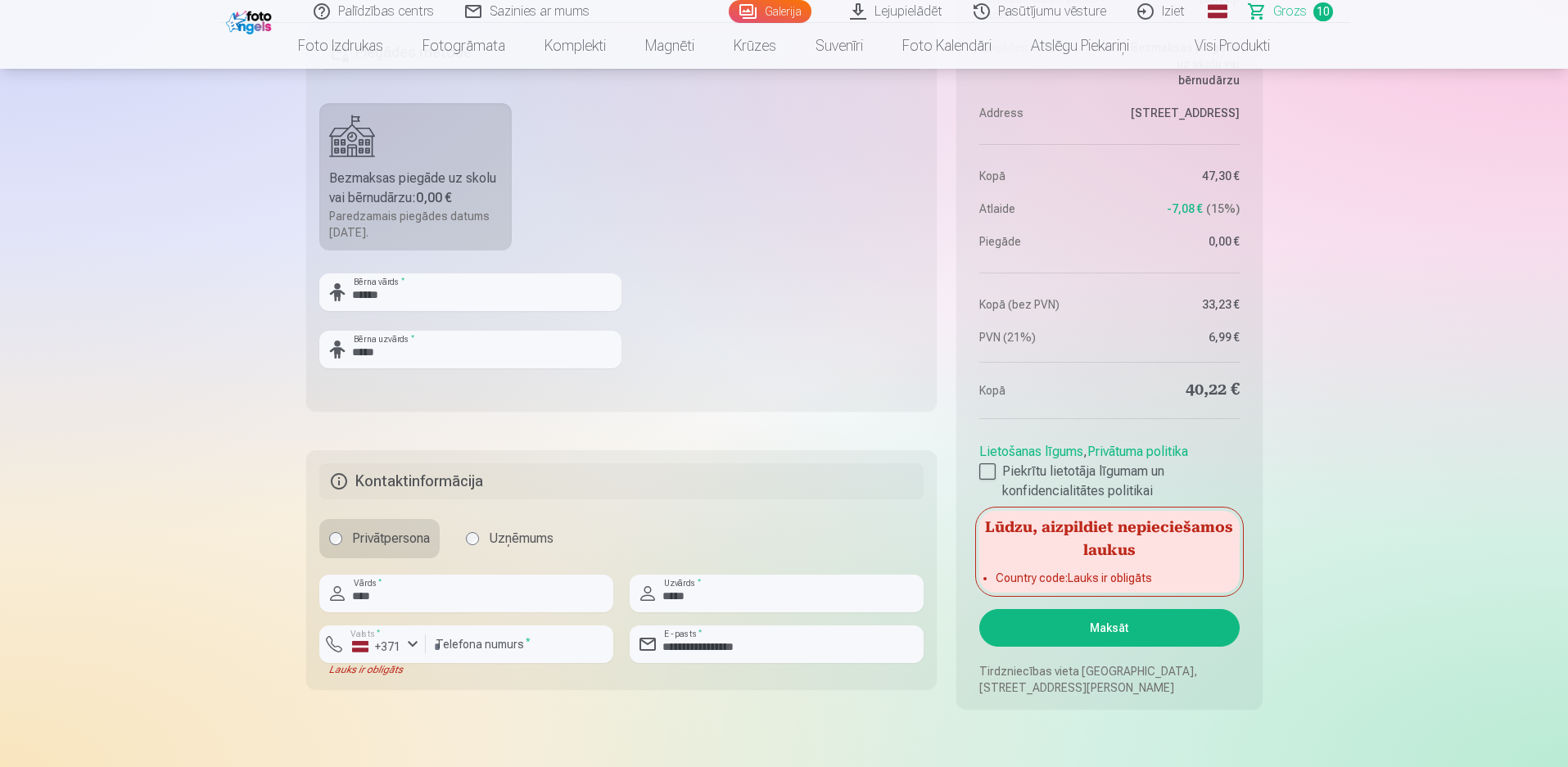
click at [1160, 622] on button "Maksāt" at bounding box center [1109, 628] width 260 height 37
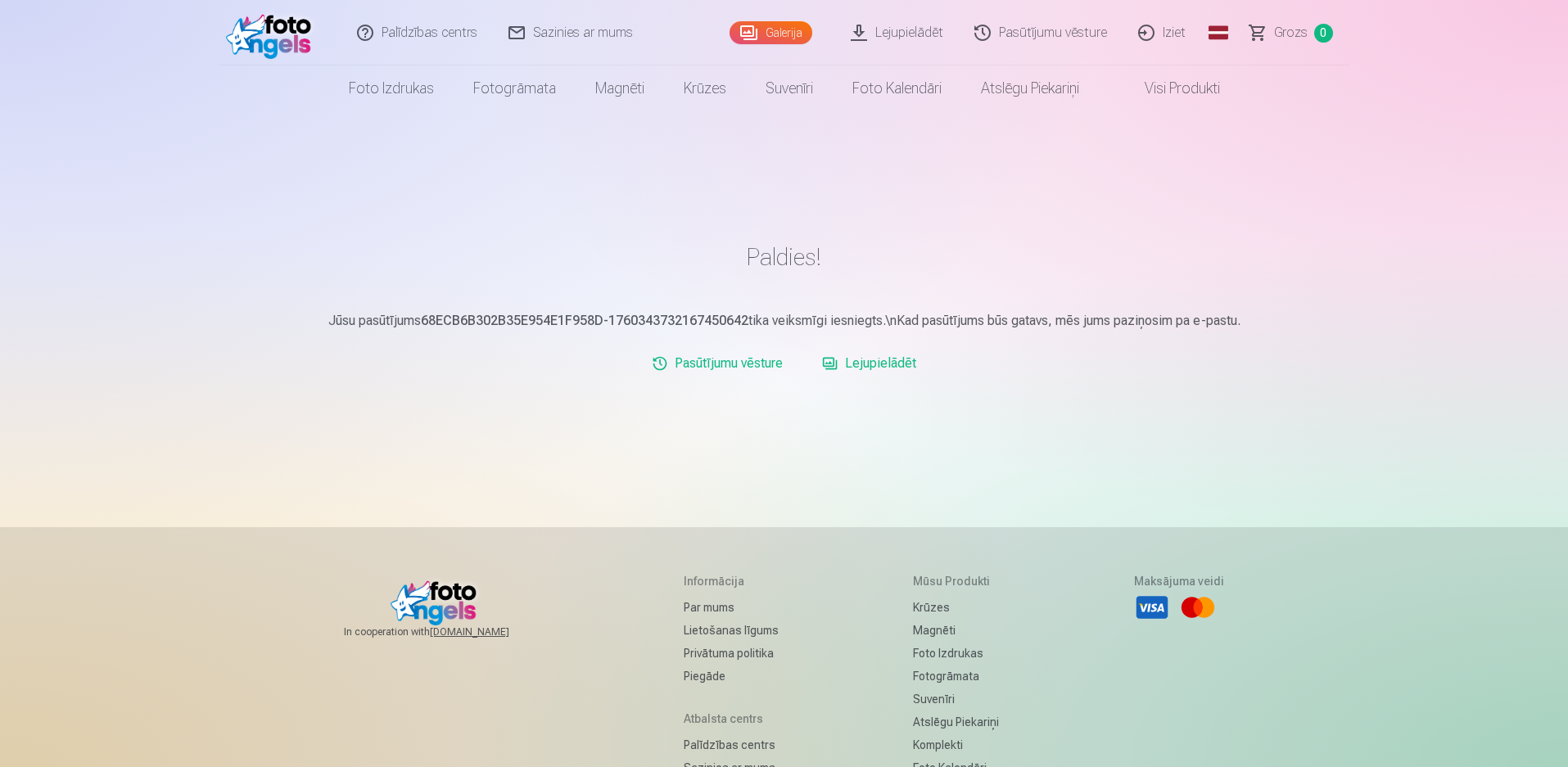
click at [889, 30] on link "Lejupielādēt" at bounding box center [898, 32] width 124 height 66
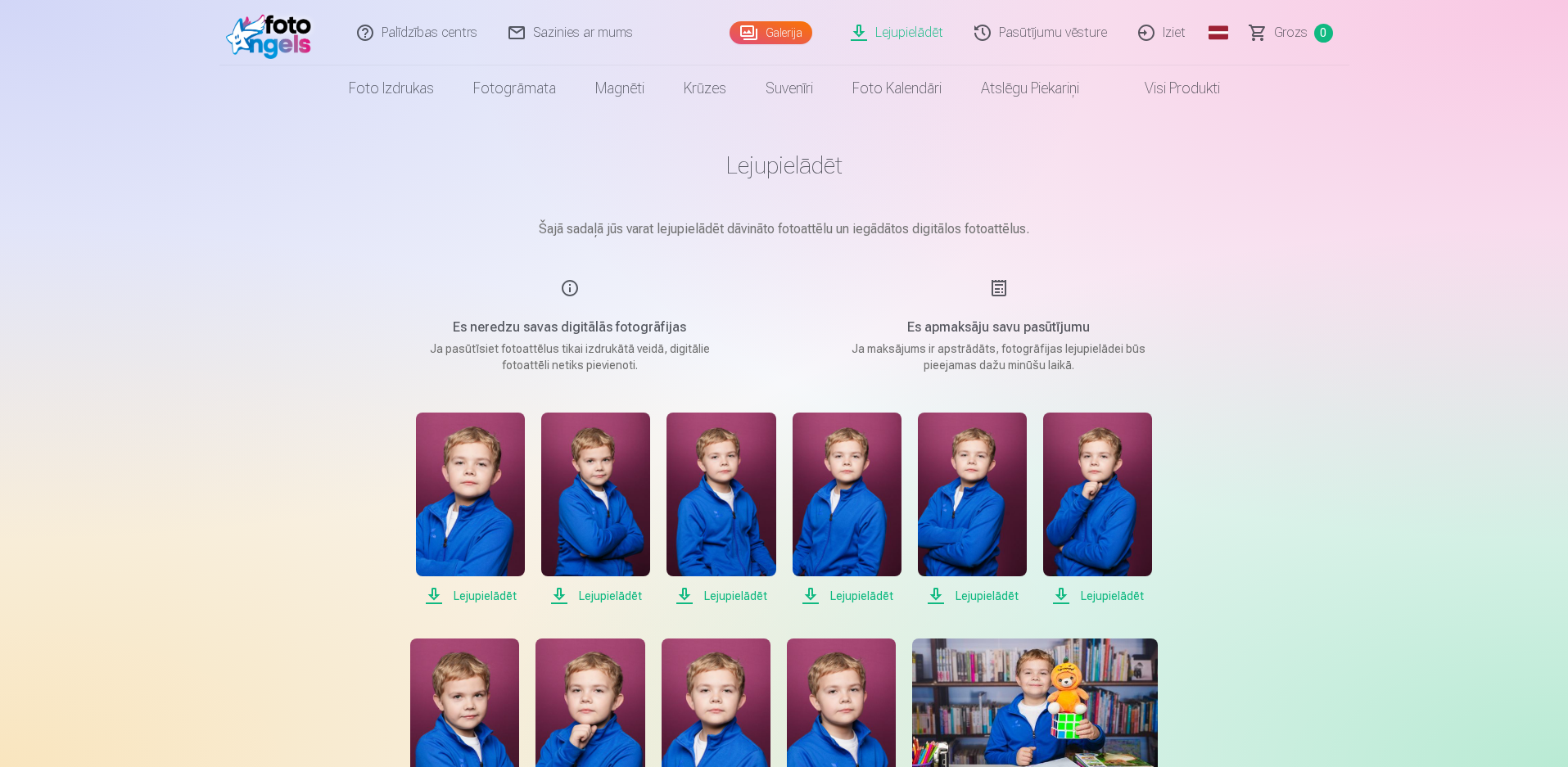
click at [1172, 31] on link "Iziet" at bounding box center [1162, 32] width 79 height 66
